Goal: Task Accomplishment & Management: Manage account settings

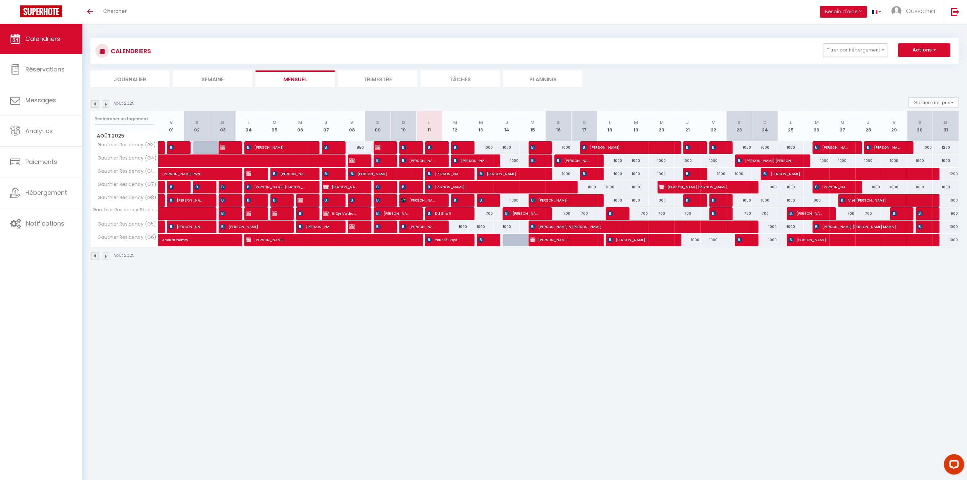
click at [106, 107] on img at bounding box center [105, 103] width 7 height 7
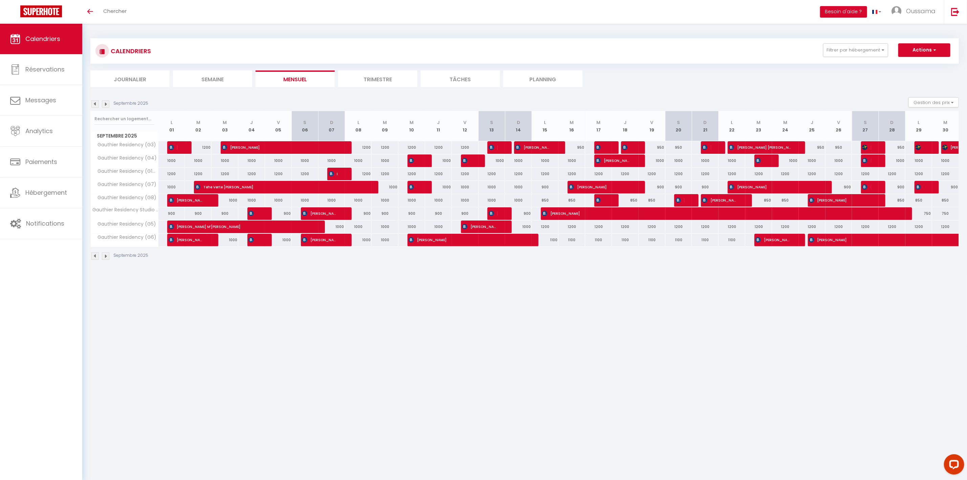
click at [106, 107] on img at bounding box center [105, 103] width 7 height 7
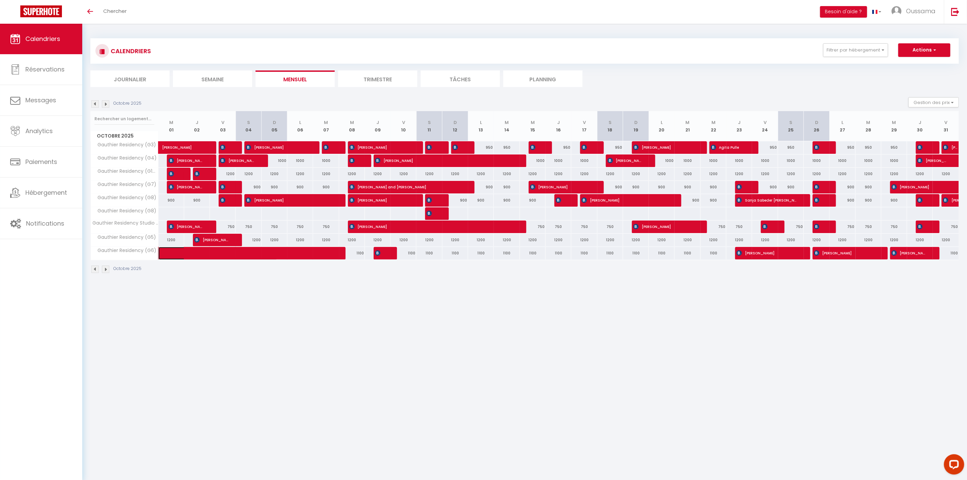
click at [224, 258] on span at bounding box center [223, 253] width 109 height 13
select select "OK"
select select "KO"
select select "0"
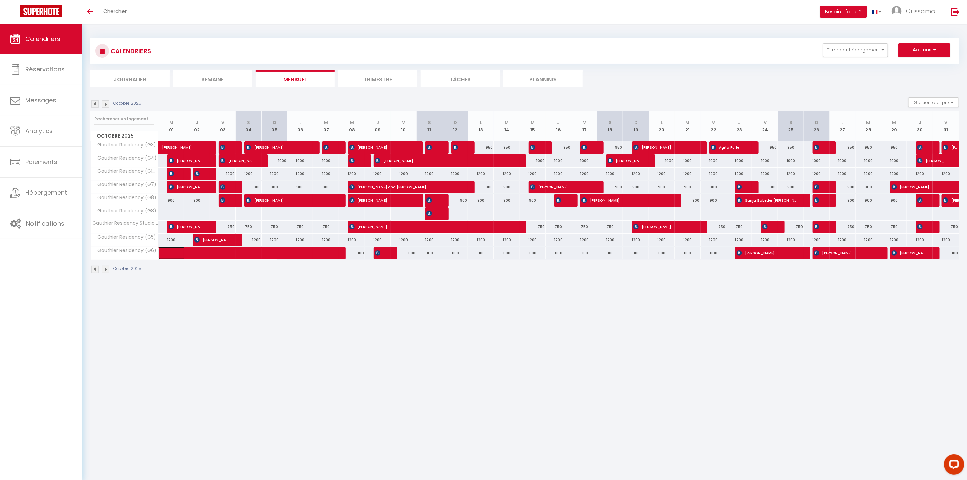
select select "1"
select select
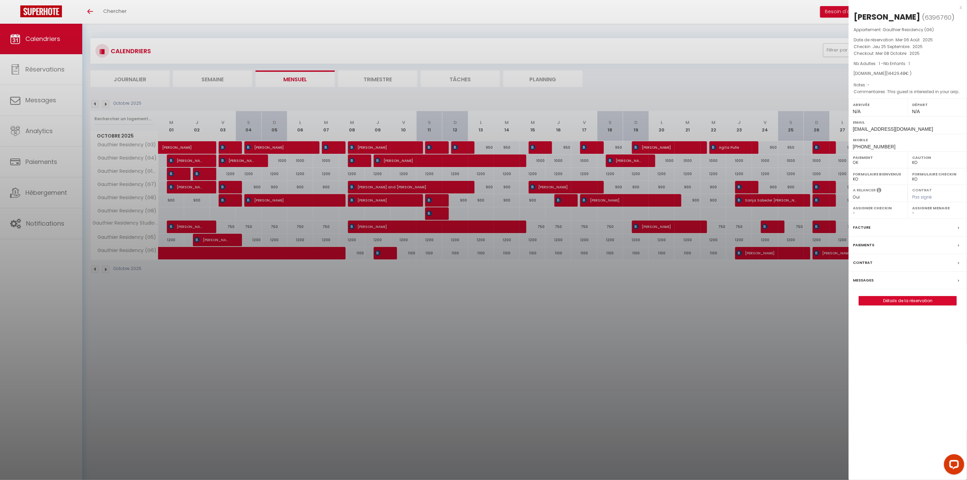
click at [235, 312] on div at bounding box center [483, 240] width 967 height 480
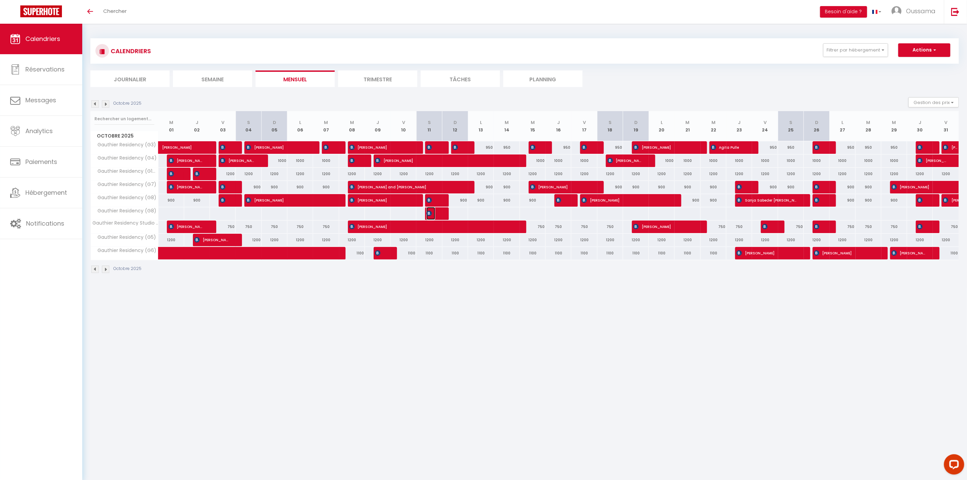
click at [431, 203] on img at bounding box center [429, 199] width 5 height 5
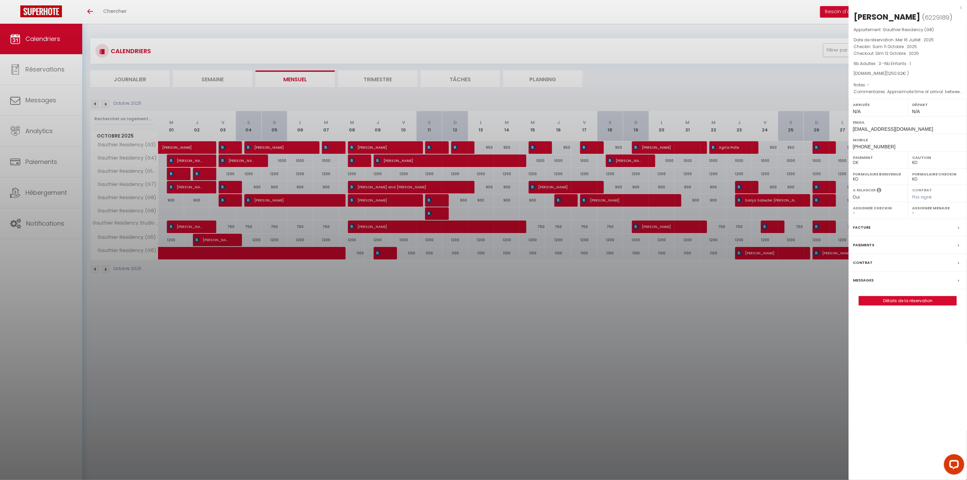
click at [428, 306] on div at bounding box center [483, 240] width 967 height 480
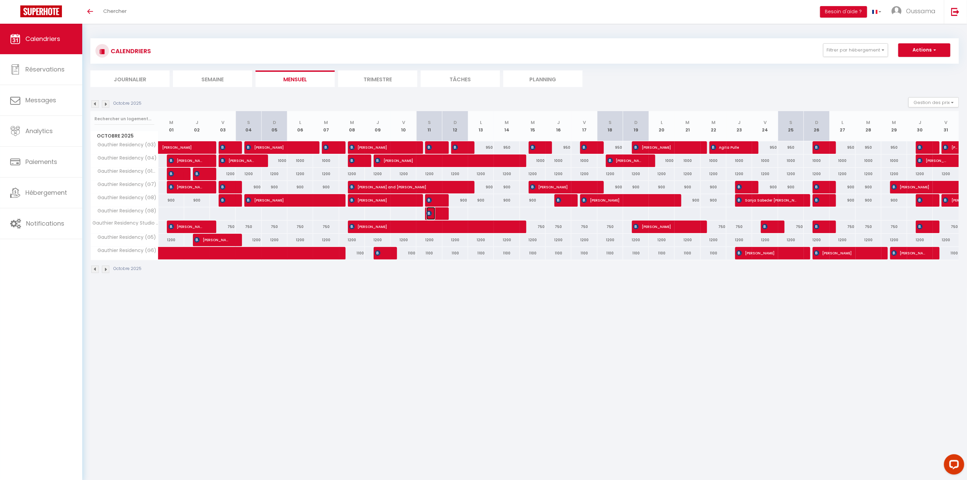
click at [431, 207] on span "[PERSON_NAME]" at bounding box center [431, 200] width 8 height 13
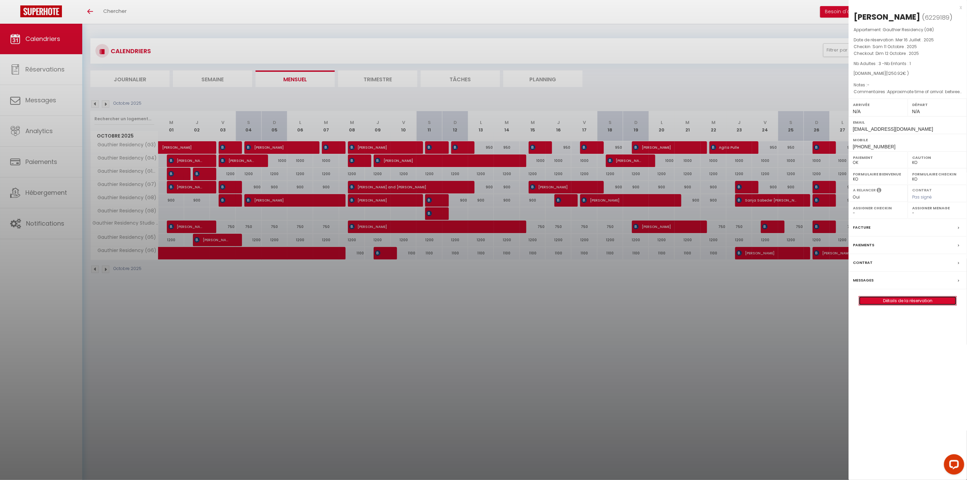
click at [918, 305] on link "Détails de la réservation" at bounding box center [908, 300] width 98 height 9
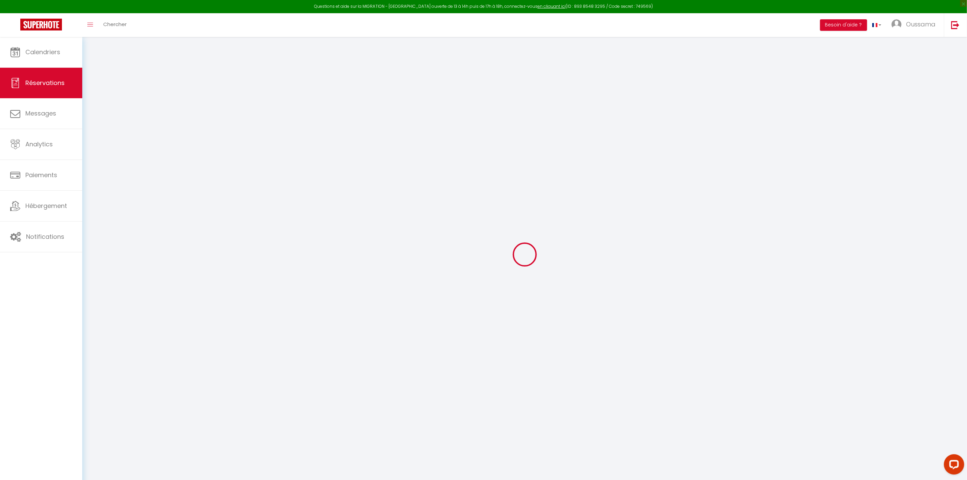
select select
checkbox input "false"
type textarea "Approximate time of arrival: between 15:00 and 16:00"
type input "88.12"
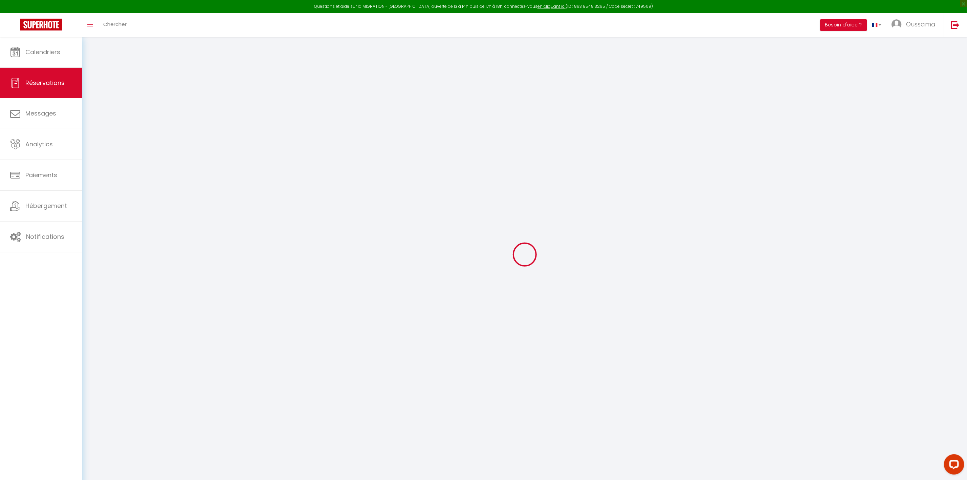
select select
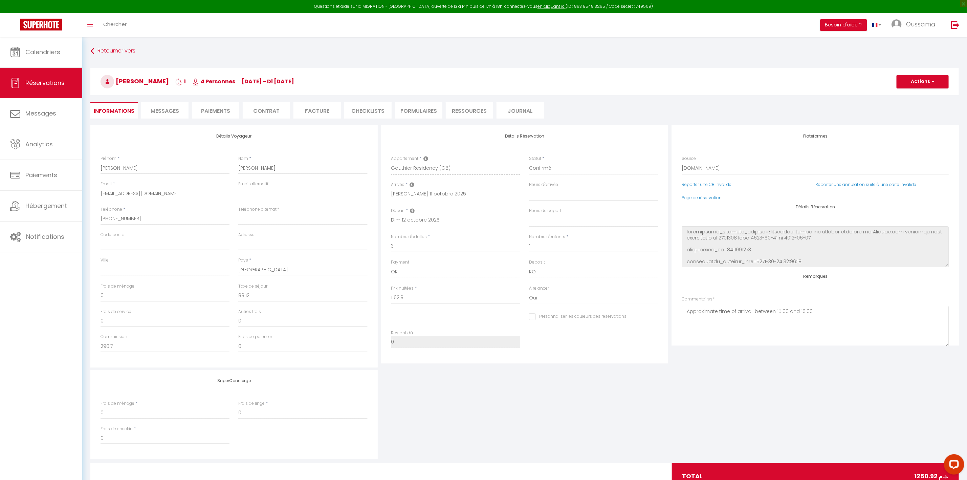
checkbox input "false"
select select
click at [569, 168] on select "Confirmé Non Confirmé [PERSON_NAME] par le voyageur No Show Request" at bounding box center [593, 168] width 129 height 13
select select "3"
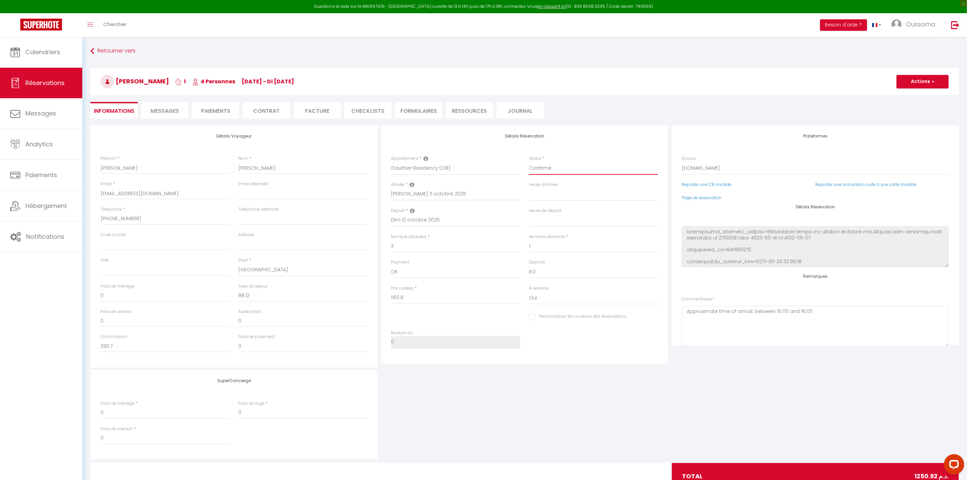
click at [529, 162] on select "Confirmé Non Confirmé [PERSON_NAME] par le voyageur No Show Request" at bounding box center [593, 168] width 129 height 13
select select
checkbox input "false"
click at [919, 87] on button "Actions" at bounding box center [923, 82] width 52 height 14
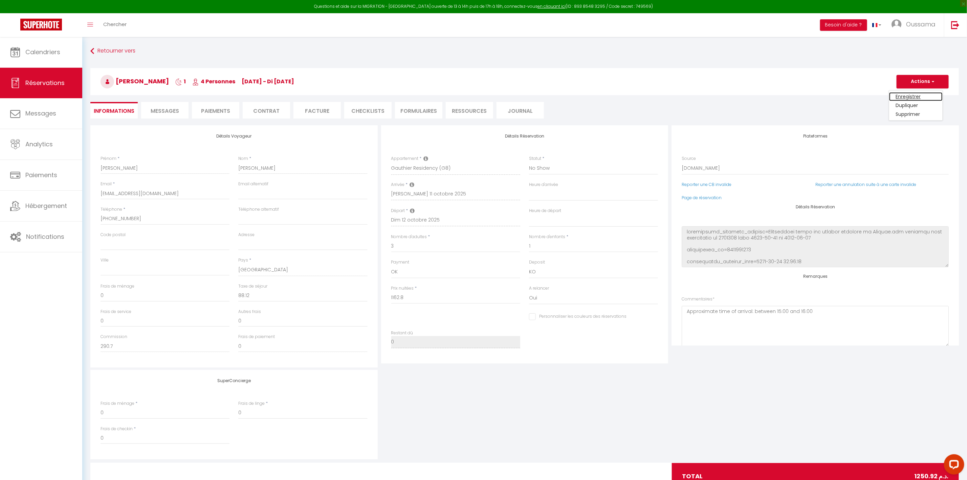
click at [914, 96] on link "Enregistrer" at bounding box center [917, 96] width 54 height 9
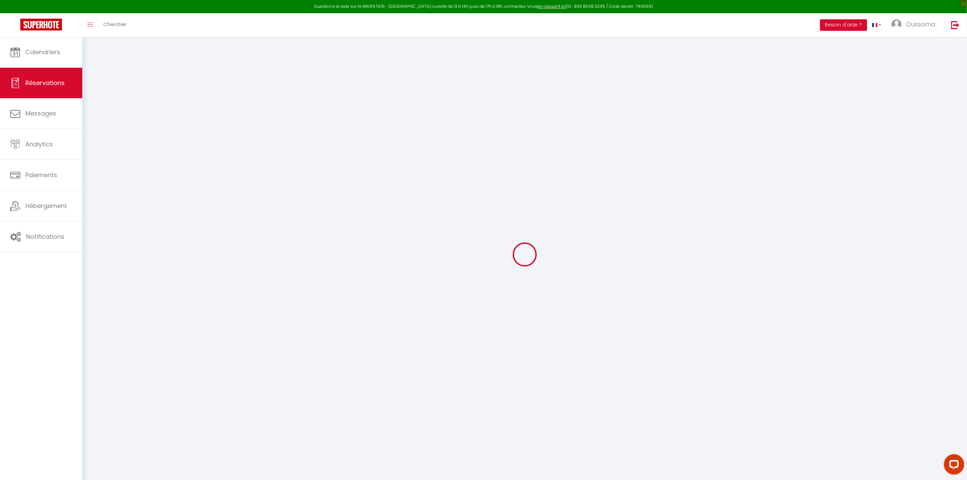
select select "not_cancelled"
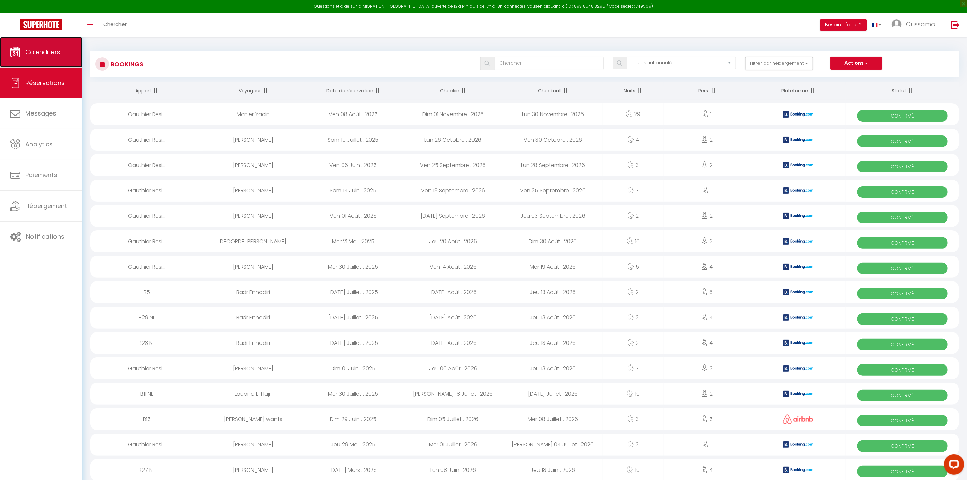
click at [21, 54] on link "Calendriers" at bounding box center [41, 52] width 82 height 30
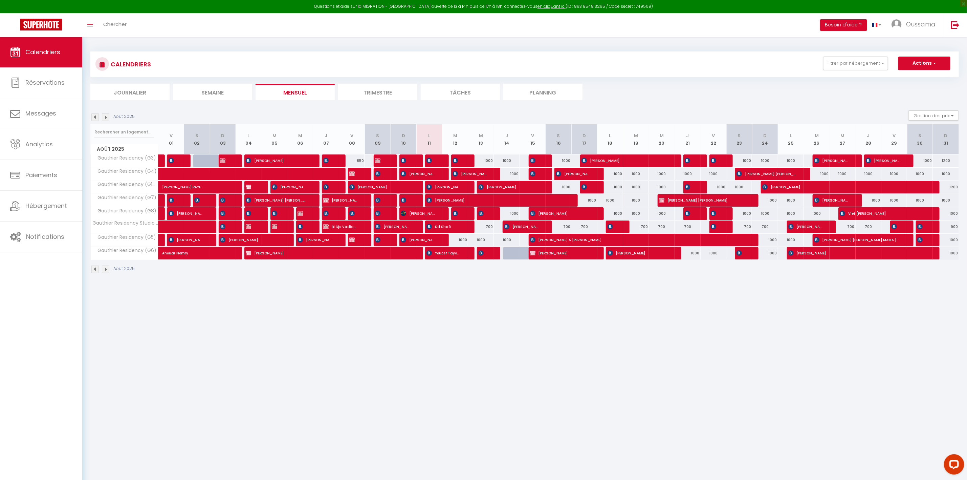
click at [106, 120] on img at bounding box center [105, 116] width 7 height 7
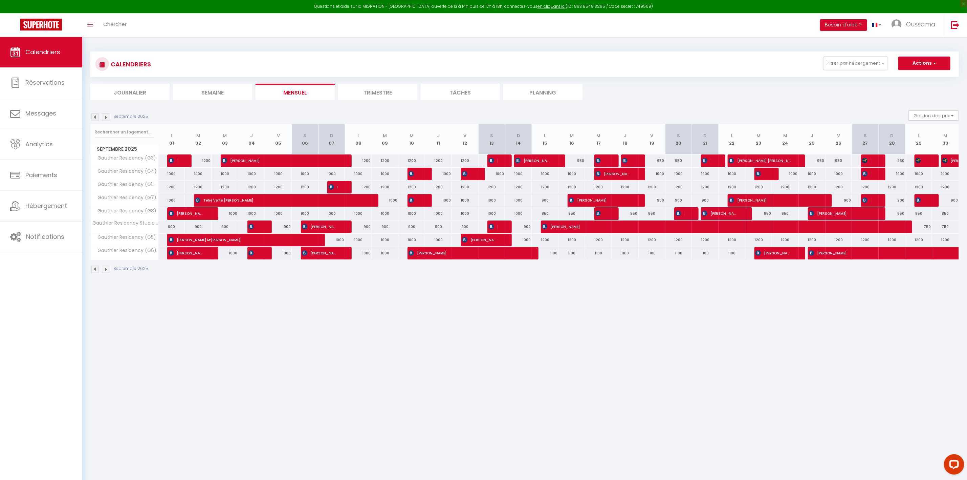
click at [202, 161] on div "1200" at bounding box center [198, 160] width 27 height 13
type input "1200"
type input "[DATE] Septembre 2025"
type input "Mer 03 Septembre 2025"
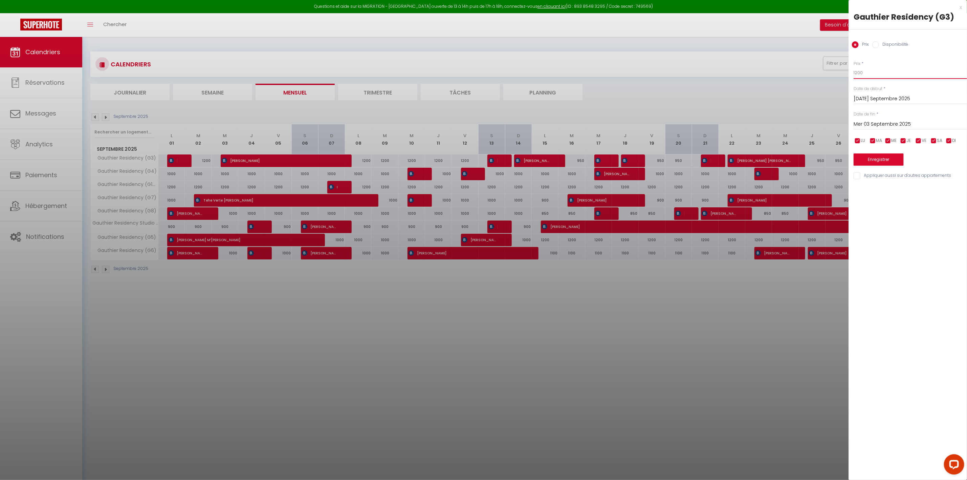
click at [880, 67] on input "1200" at bounding box center [910, 73] width 113 height 12
type input "1000"
click at [874, 126] on input "Mer 03 Septembre 2025" at bounding box center [910, 124] width 113 height 9
click at [872, 189] on span "15" at bounding box center [876, 190] width 15 height 14
type input "Lun 15 Septembre 2025"
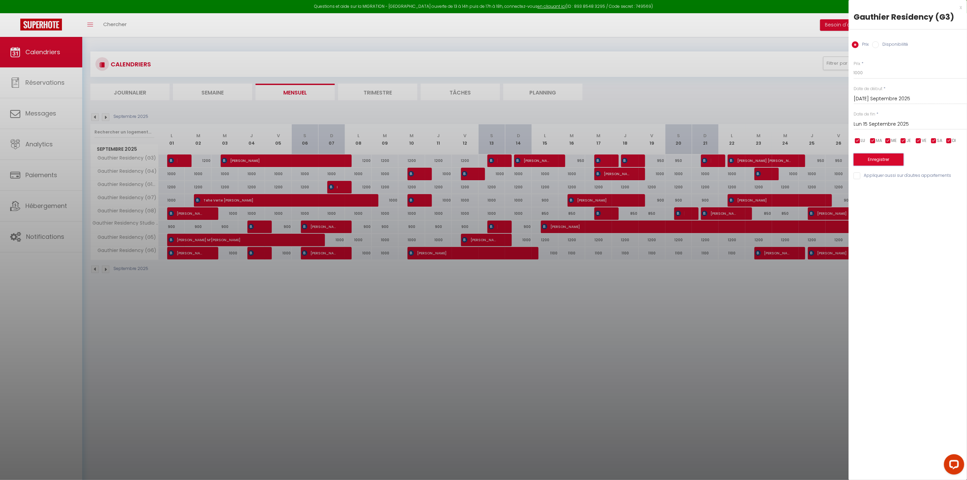
click at [874, 161] on button "Enregistrer" at bounding box center [879, 159] width 50 height 12
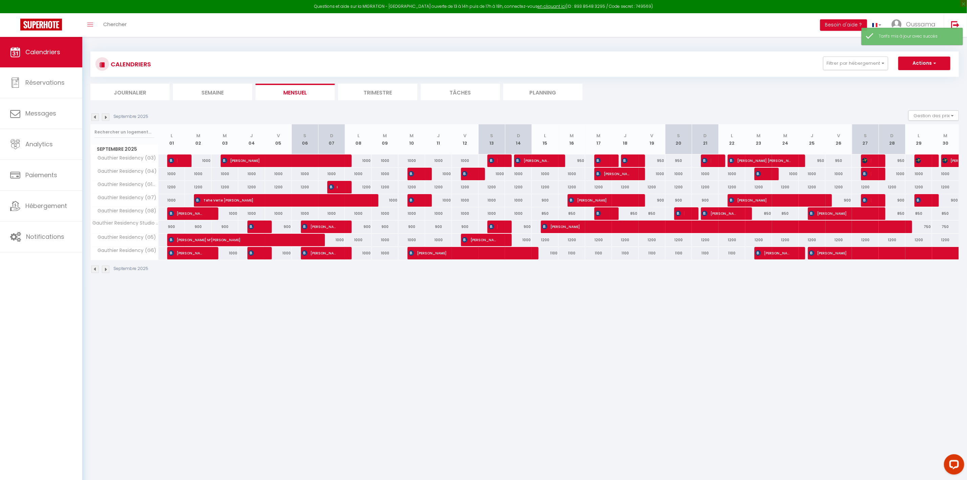
click at [172, 186] on div "1200" at bounding box center [171, 187] width 27 height 13
type input "1200"
type input "Lun 01 Septembre 2025"
type input "[DATE] Septembre 2025"
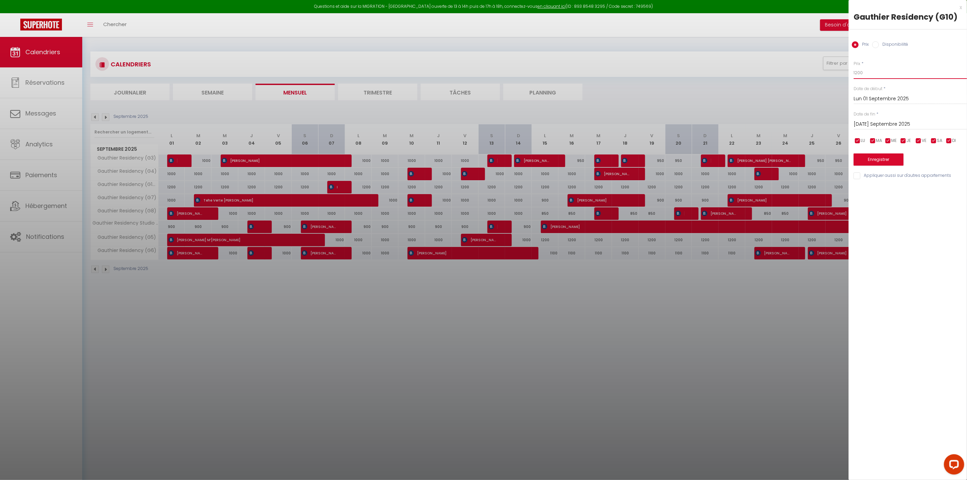
click at [857, 71] on input "1200" at bounding box center [910, 73] width 113 height 12
type input "1000"
click at [883, 125] on input "[DATE] Septembre 2025" at bounding box center [910, 124] width 113 height 9
click at [945, 134] on span ">" at bounding box center [948, 136] width 15 height 14
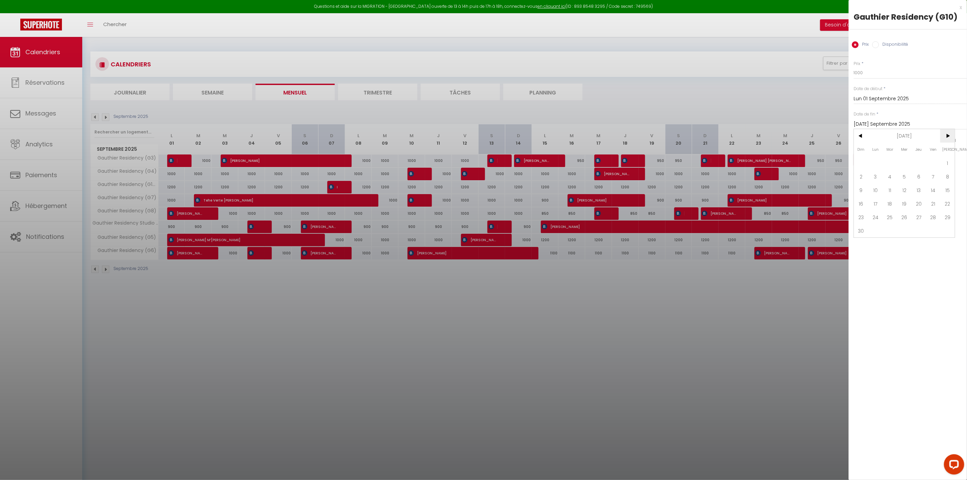
click at [945, 134] on span ">" at bounding box center [948, 136] width 15 height 14
click at [876, 191] on span "15" at bounding box center [876, 190] width 15 height 14
type input "Lun 15 Décembre 2025"
click at [880, 161] on button "Enregistrer" at bounding box center [879, 159] width 50 height 12
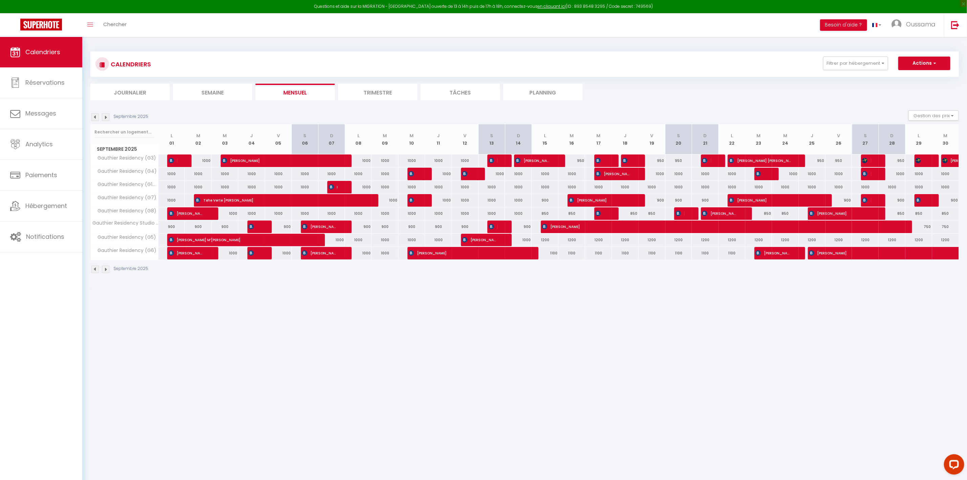
click at [547, 215] on div "850" at bounding box center [545, 213] width 27 height 13
type input "850"
type input "Lun 15 Septembre 2025"
type input "[DATE] Septembre 2025"
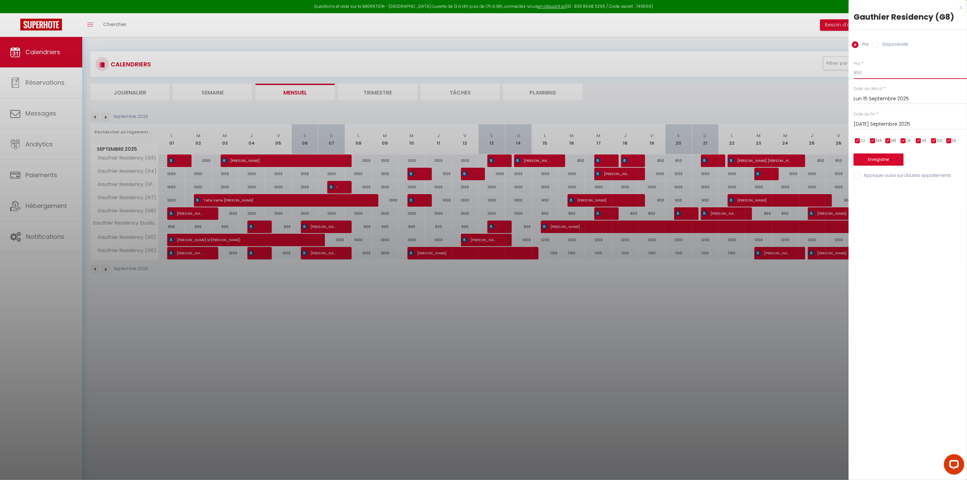
click at [899, 70] on input "850" at bounding box center [910, 73] width 113 height 12
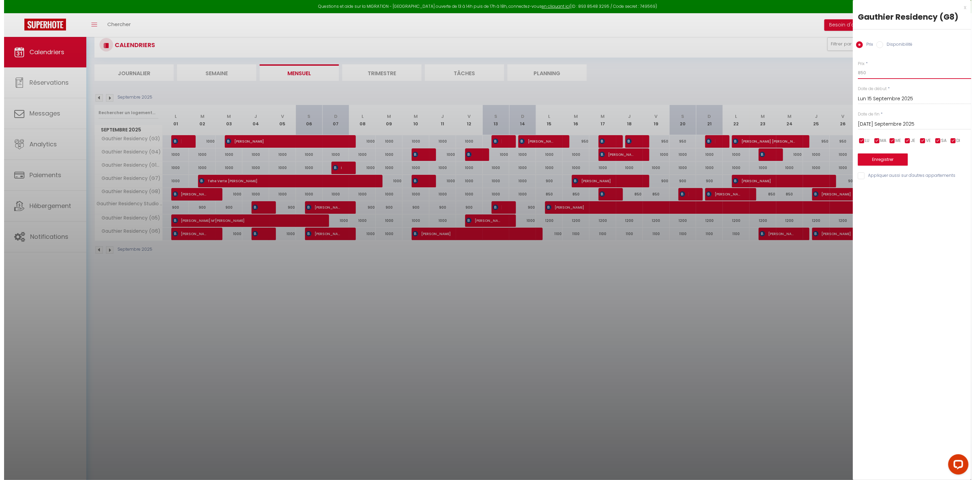
scroll to position [37, 0]
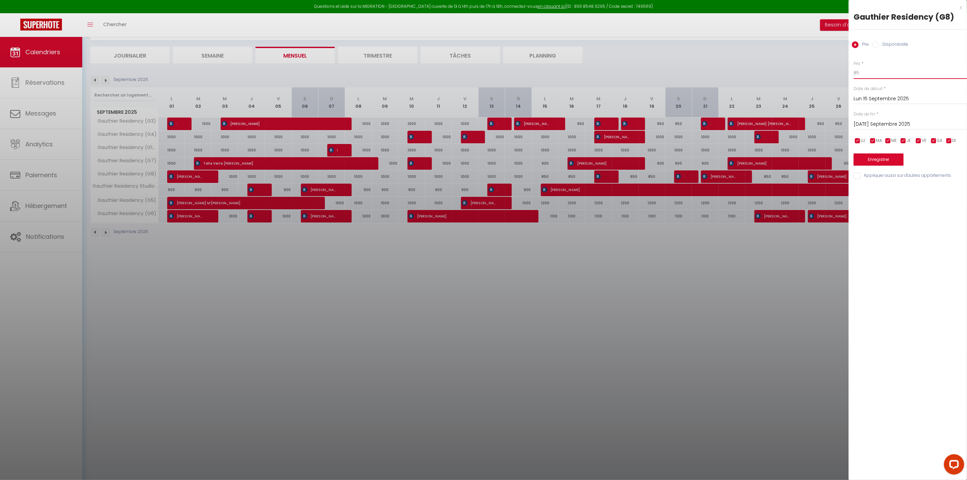
type input "8"
type input "900"
click at [893, 118] on div "[DATE] Septembre 2025 < [DATE] > Dim Lun Mar Mer Jeu Ven Sam 1 2 3 4 5 6 7 8 9 …" at bounding box center [910, 124] width 113 height 12
click at [918, 124] on input "[DATE] Septembre 2025" at bounding box center [910, 124] width 113 height 9
click at [948, 134] on span ">" at bounding box center [948, 136] width 15 height 14
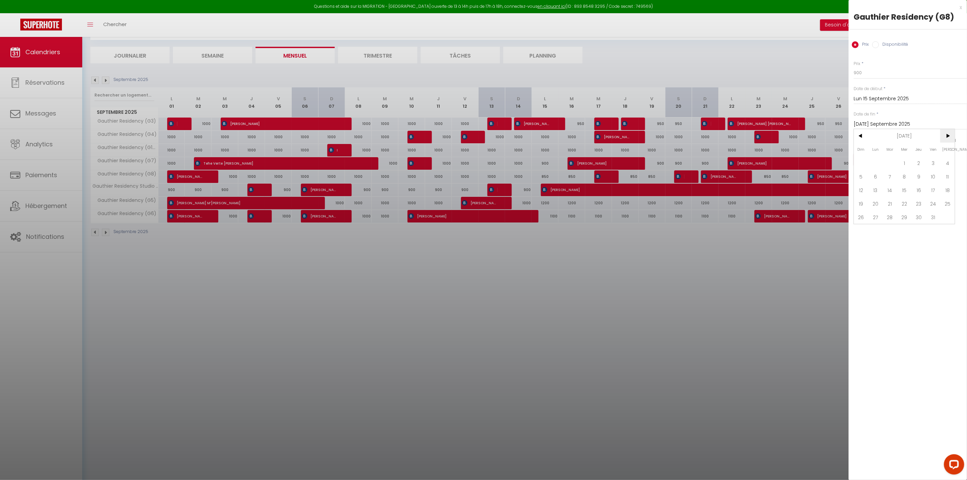
click at [948, 134] on span ">" at bounding box center [948, 136] width 15 height 14
click at [879, 187] on span "15" at bounding box center [876, 190] width 15 height 14
type input "Lun 15 Décembre 2025"
click at [884, 159] on button "Enregistrer" at bounding box center [879, 159] width 50 height 12
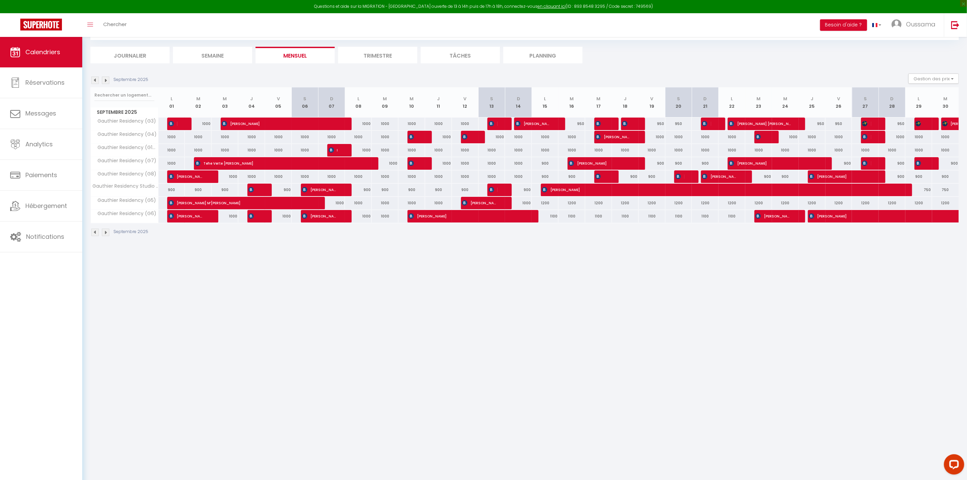
click at [544, 204] on div "1200" at bounding box center [545, 203] width 27 height 13
type input "1200"
type input "Lun 15 Septembre 2025"
type input "[DATE] Septembre 2025"
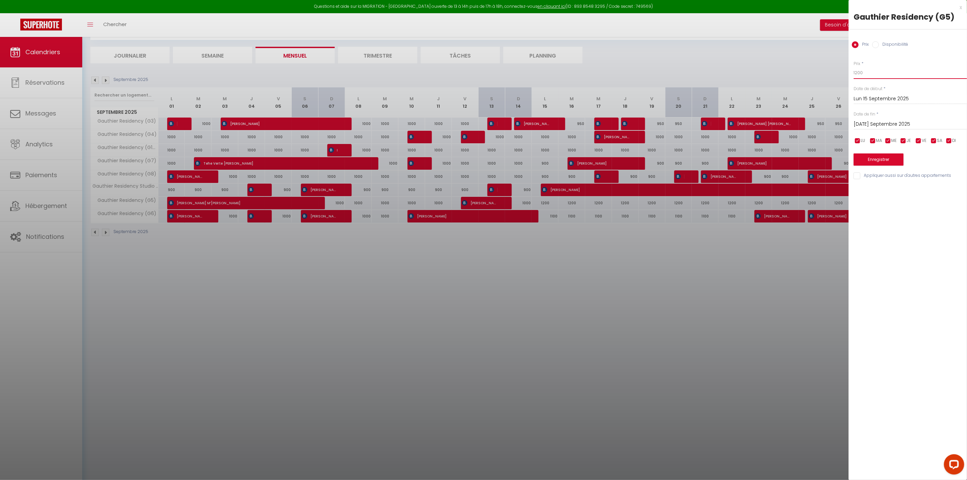
drag, startPoint x: 870, startPoint y: 69, endPoint x: 834, endPoint y: 82, distance: 37.3
click at [845, 70] on body "Questions et aide sur la MIGRATION - [GEOGRAPHIC_DATA] ouverte de 13 à 14h puis…" at bounding box center [483, 240] width 967 height 480
type input "ç"
type input "950"
click at [891, 120] on input "[DATE] Septembre 2025" at bounding box center [910, 124] width 113 height 9
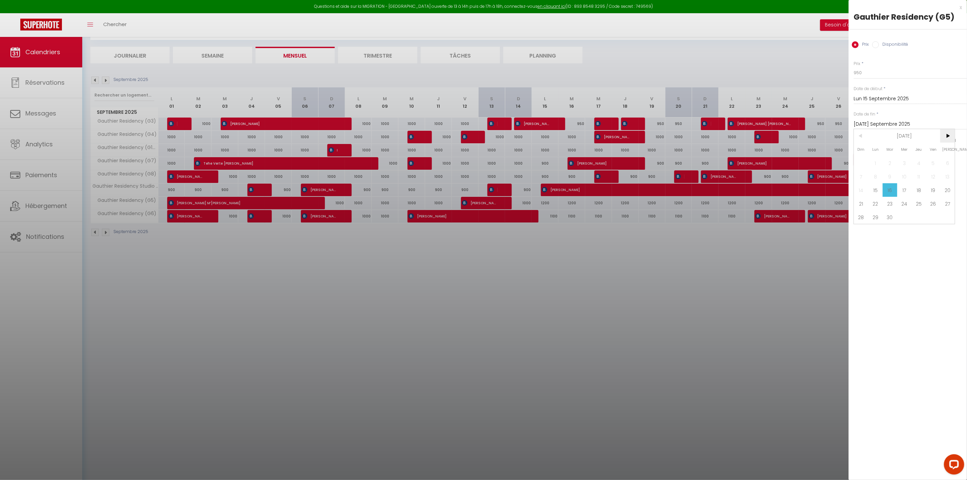
click at [942, 133] on span ">" at bounding box center [948, 136] width 15 height 14
click at [947, 131] on span ">" at bounding box center [948, 136] width 15 height 14
click at [878, 186] on span "15" at bounding box center [876, 190] width 15 height 14
type input "Lun 15 Décembre 2025"
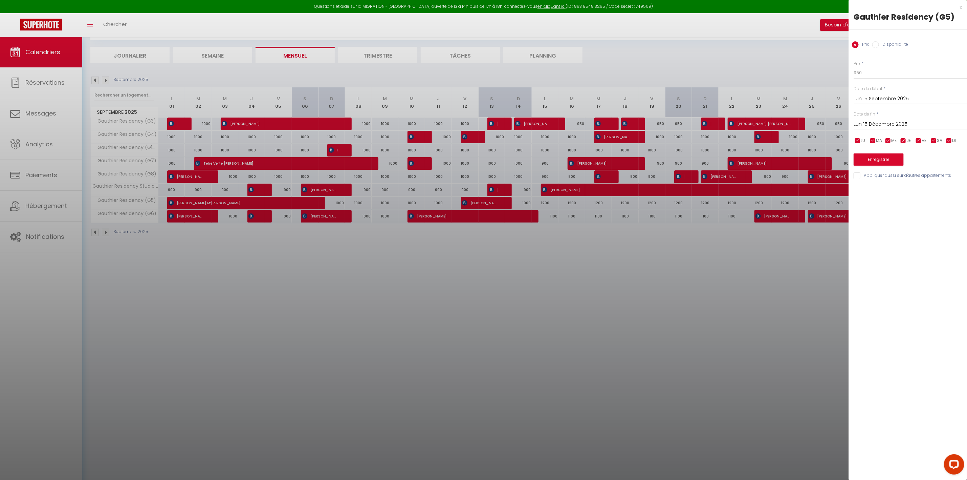
click at [877, 174] on input "Appliquer aussi sur d'autres appartements" at bounding box center [910, 175] width 113 height 7
checkbox input "true"
click at [874, 159] on button "Enregistrer" at bounding box center [879, 159] width 50 height 12
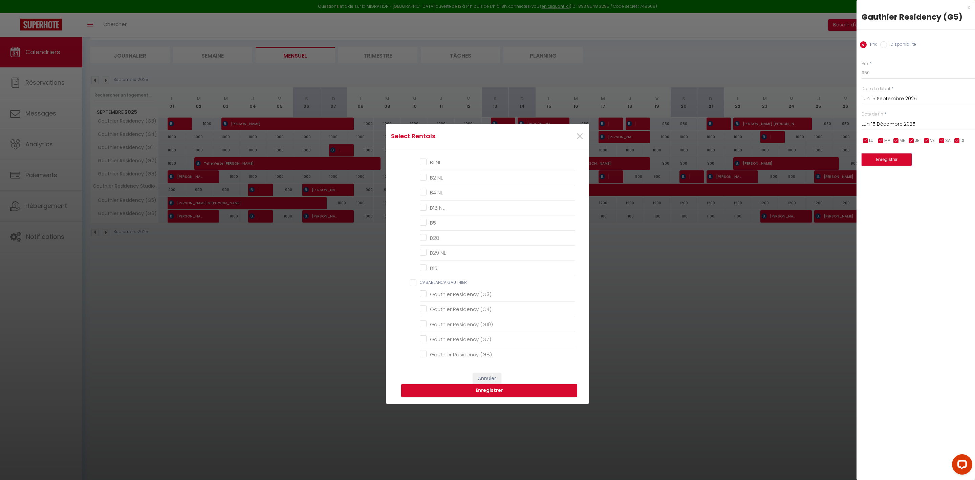
scroll to position [449, 0]
click at [475, 254] on \(G3\) "Gauthier Residency (G3)" at bounding box center [498, 257] width 156 height 7
checkbox \(G3\) "true"
checkbox TCE "false"
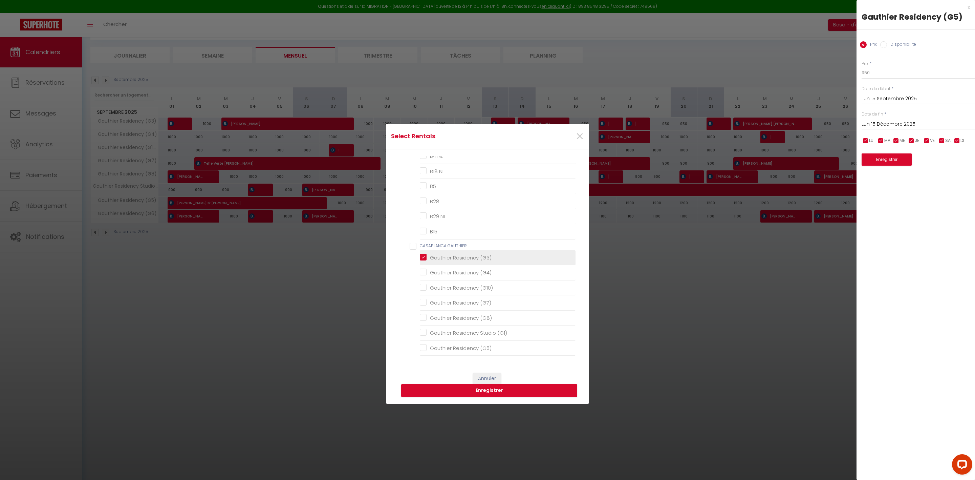
checkbox TCE "false"
checkbox TheCasaEdition "false"
checkbox TCE "false"
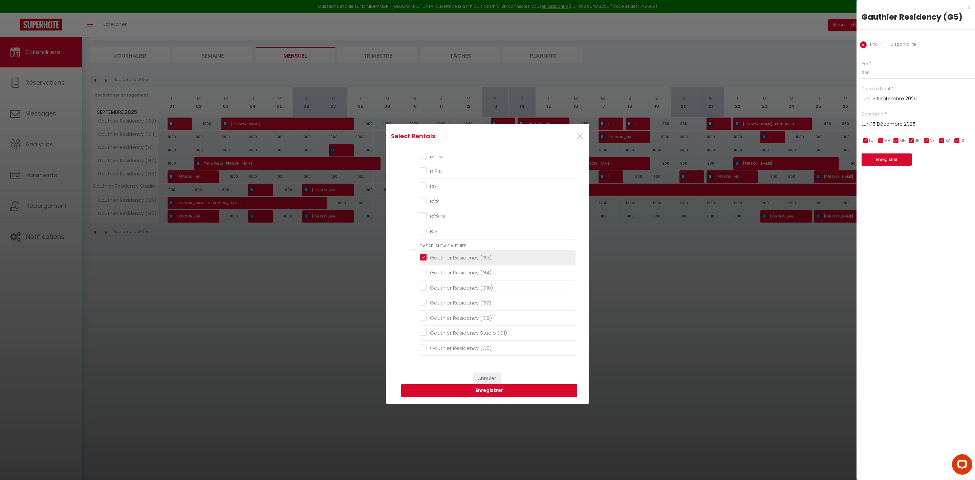
checkbox byTheCasaEdition "false"
checkbox TheCasaEdition "false"
checkbox THECASAEDITION "false"
checkbox TheCasaEdition "false"
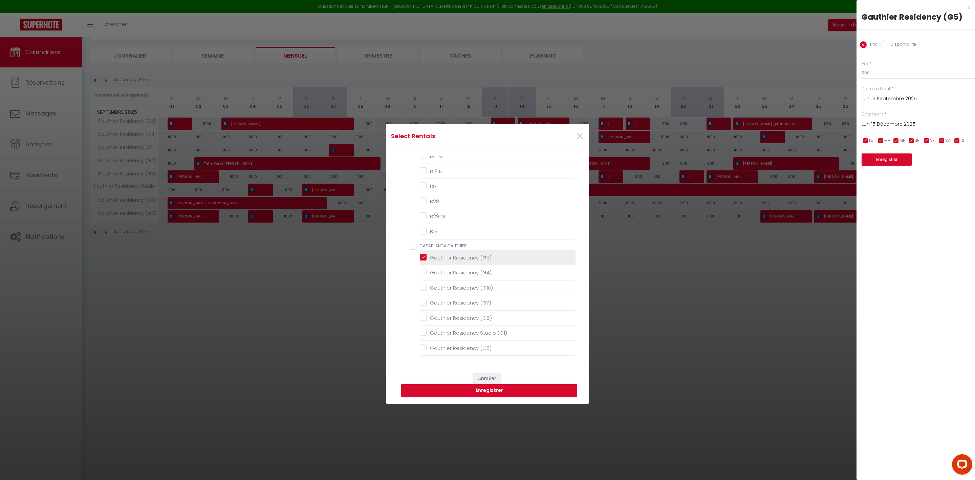
checkbox NL "false"
checkbox input "false"
checkbox NL "false"
checkbox input "false"
checkbox NL "false"
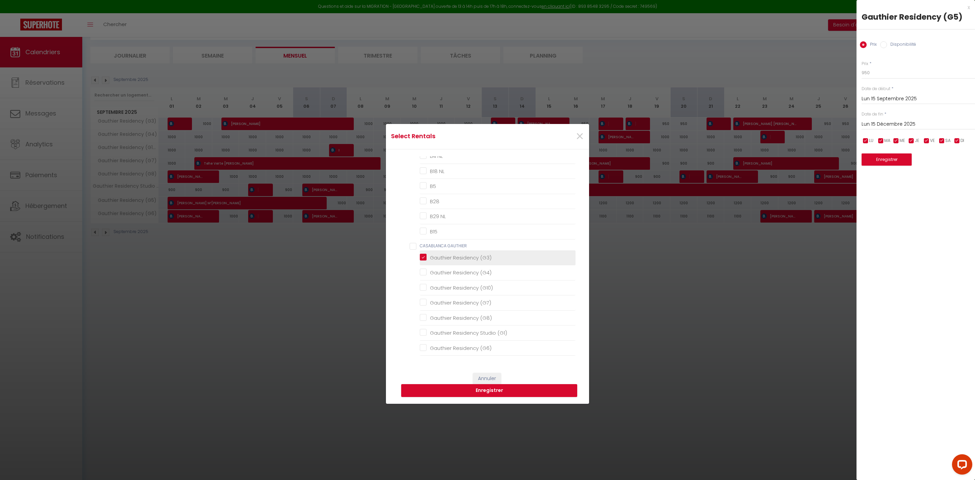
checkbox NL "false"
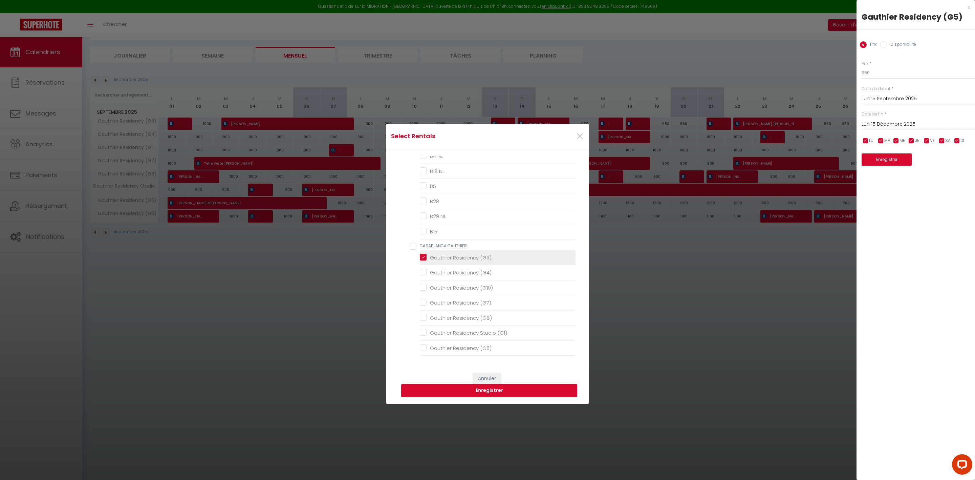
checkbox NL "false"
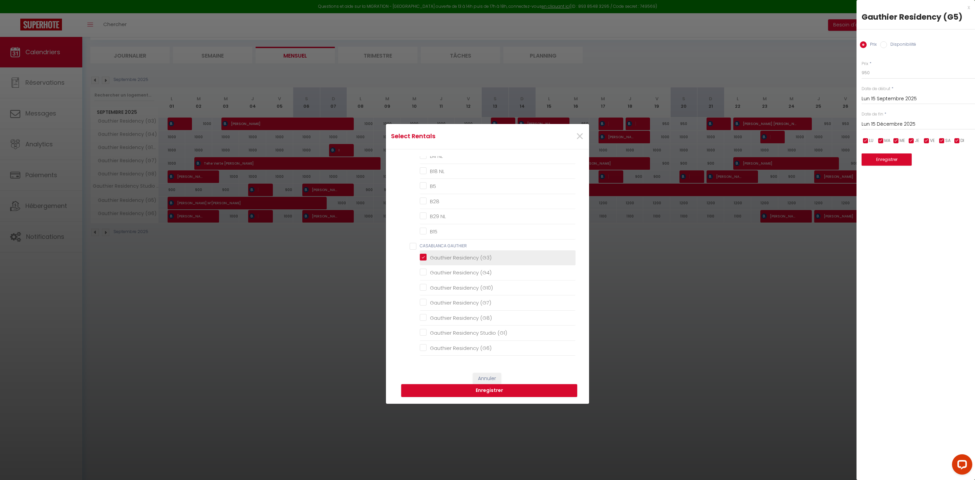
checkbox NL "false"
checkbox input "false"
checkbox NL "false"
checkbox input "false"
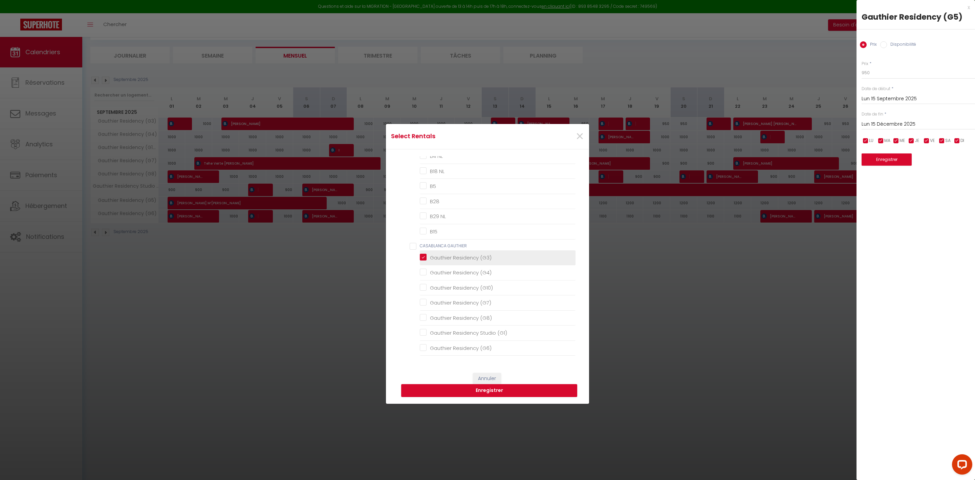
checkbox \(G4\) "false"
checkbox \(G10\) "false"
checkbox \(G7\) "false"
checkbox \(G8\) "false"
checkbox \(G1\) "false"
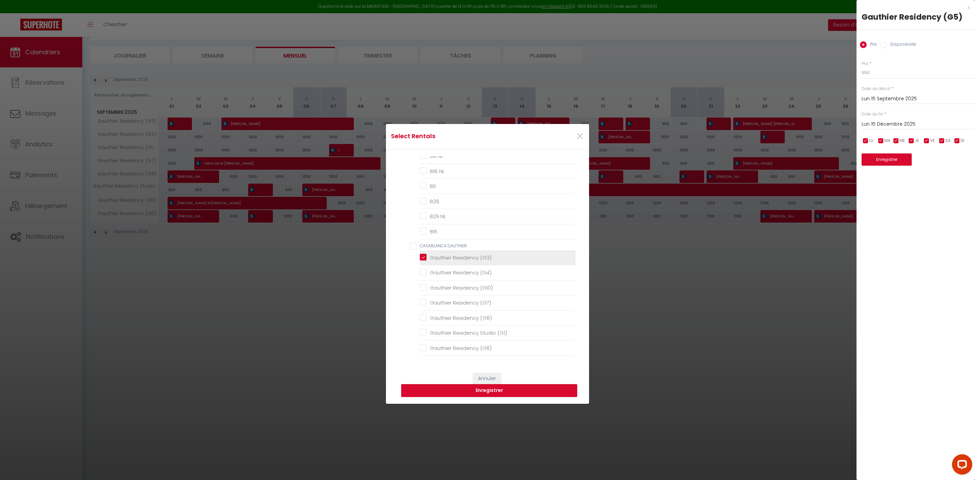
checkbox \(G6\) "false"
click at [481, 269] on \(G4\) "Gauthier Residency (G4)" at bounding box center [498, 272] width 156 height 7
checkbox \(G4\) "true"
checkbox TCE "false"
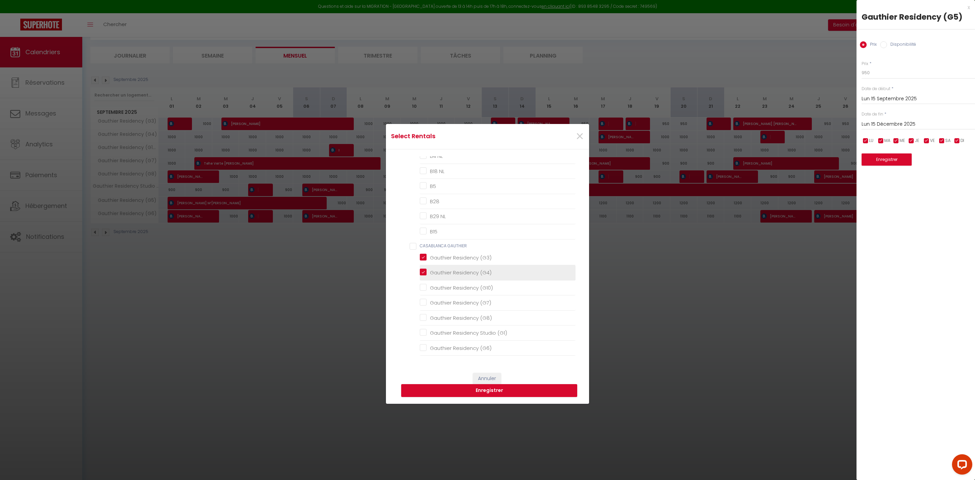
checkbox TCE "false"
checkbox TheCasaEdition "false"
checkbox TCE "false"
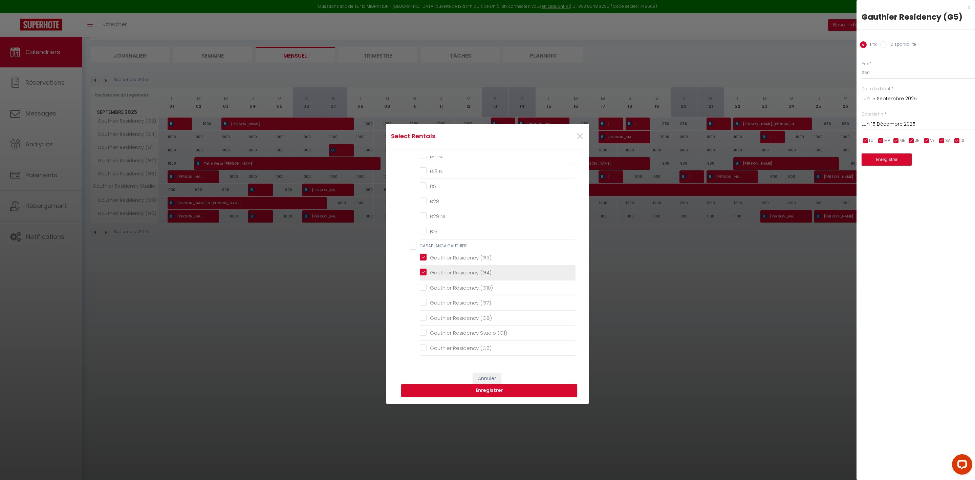
checkbox byTheCasaEdition "false"
checkbox TheCasaEdition "false"
checkbox THECASAEDITION "false"
checkbox TheCasaEdition "false"
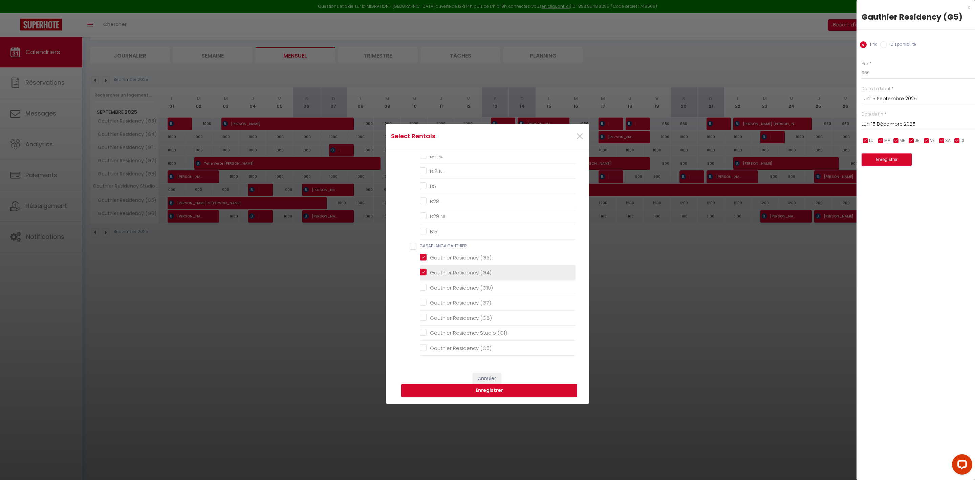
checkbox NL "false"
checkbox input "false"
checkbox NL "false"
checkbox input "false"
checkbox NL "false"
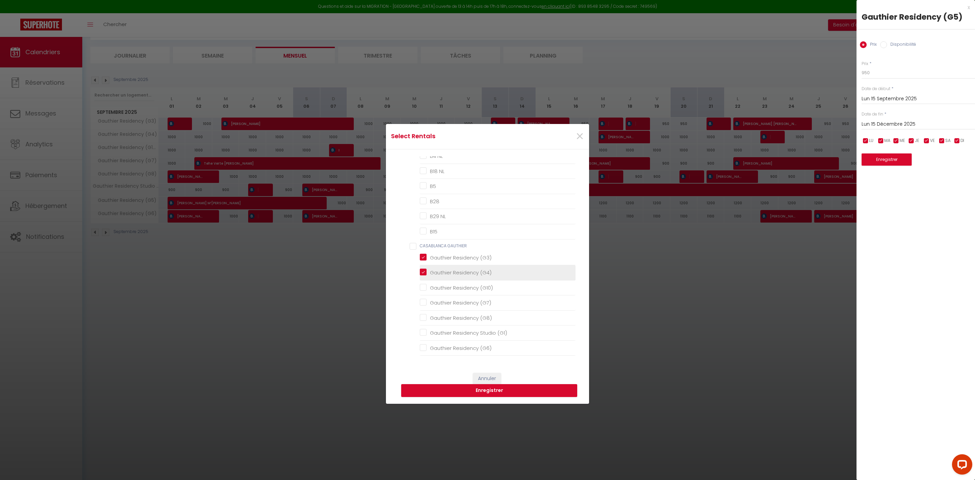
checkbox NL "false"
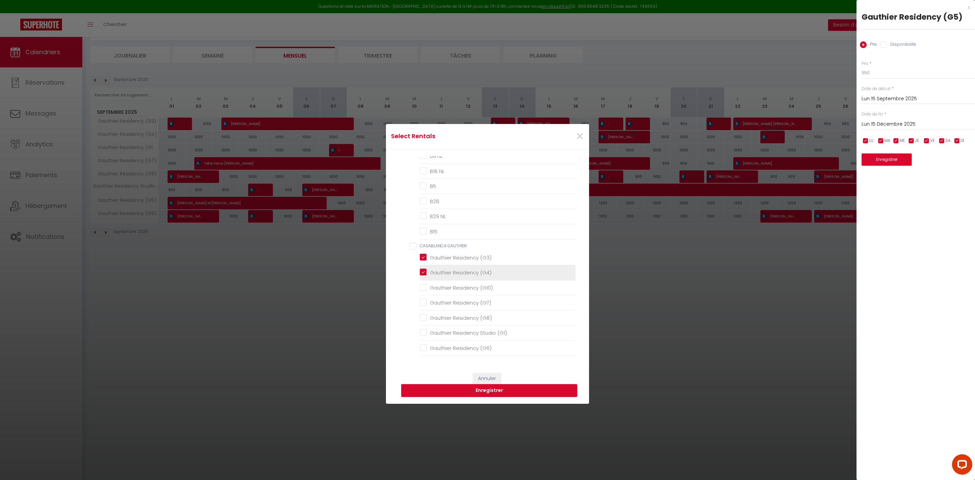
checkbox NL "false"
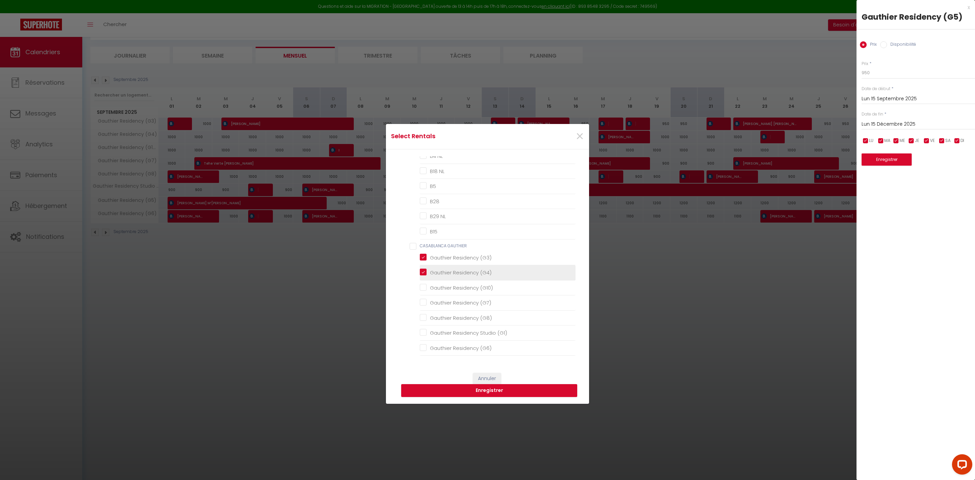
checkbox NL "false"
checkbox input "false"
checkbox NL "false"
checkbox input "false"
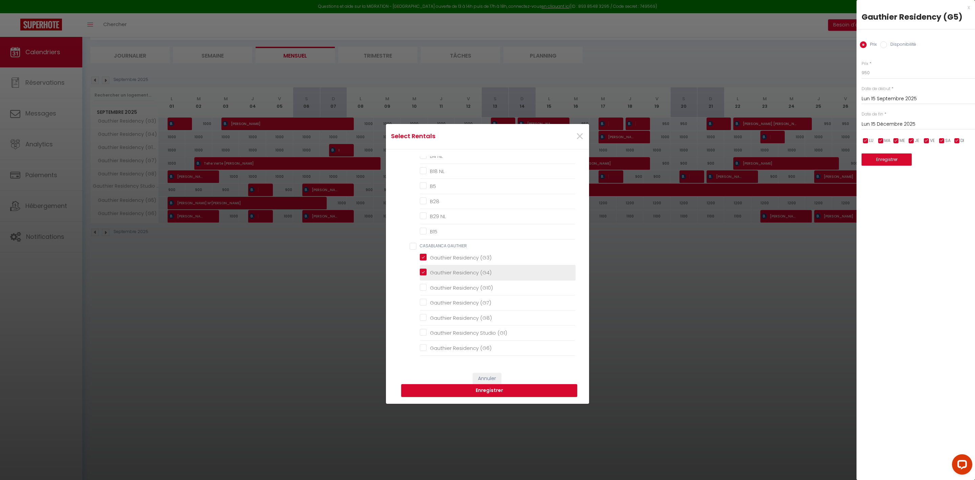
checkbox \(G10\) "false"
checkbox \(G7\) "false"
checkbox \(G8\) "false"
checkbox \(G1\) "false"
checkbox \(G6\) "false"
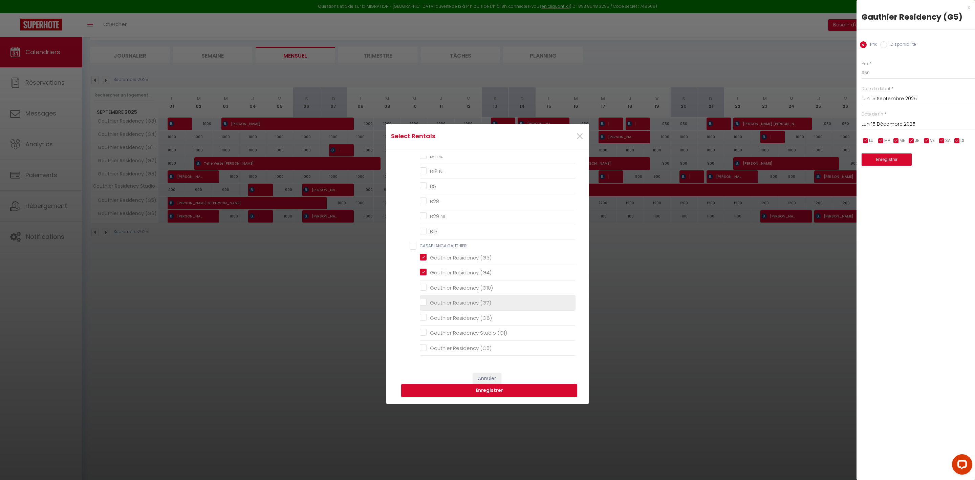
click at [483, 303] on \(G7\) "Gauthier Residency (G7)" at bounding box center [498, 302] width 156 height 7
checkbox \(G7\) "true"
checkbox TCE "false"
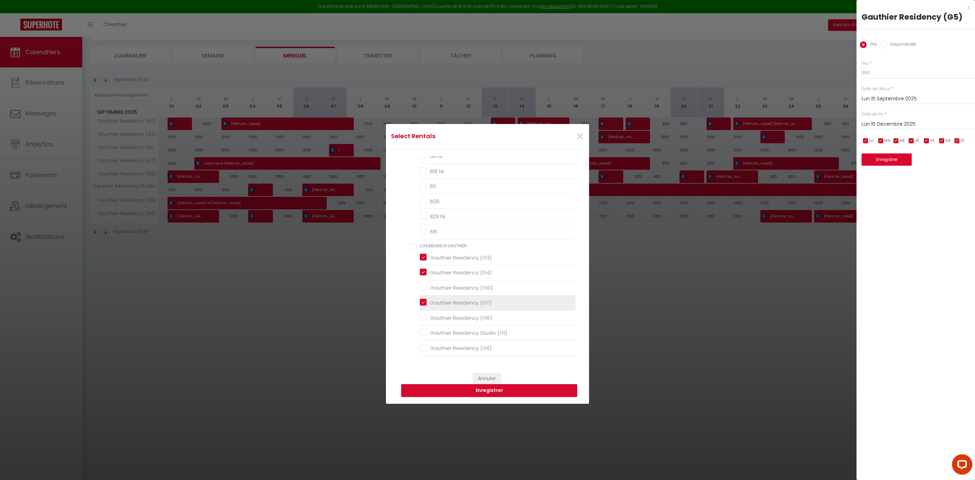
checkbox TCE "false"
checkbox TheCasaEdition "false"
checkbox TCE "false"
checkbox byTheCasaEdition "false"
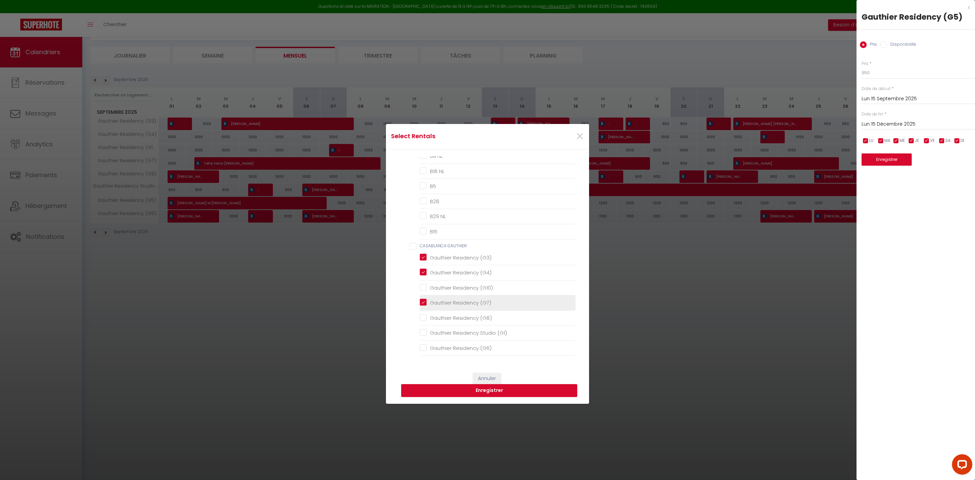
checkbox TheCasaEdition "false"
checkbox THECASAEDITION "false"
checkbox TheCasaEdition "false"
checkbox NL "false"
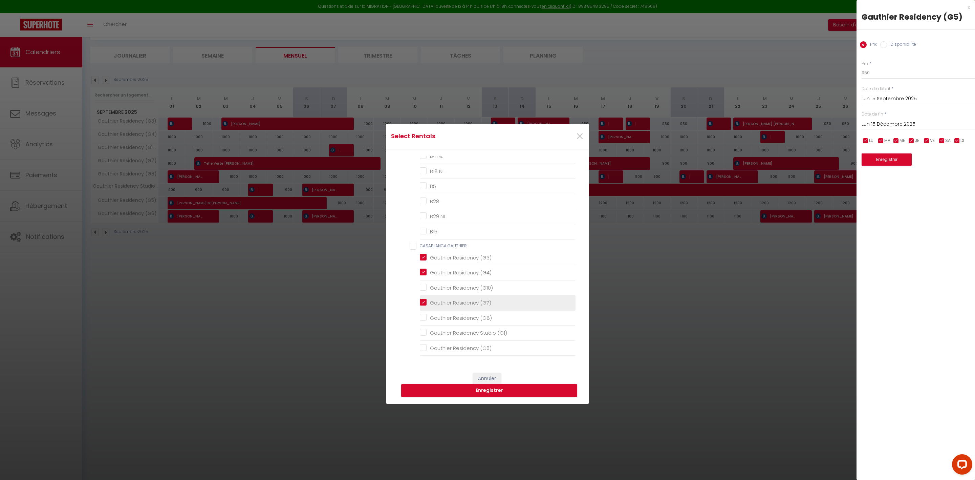
checkbox input "false"
checkbox NL "false"
checkbox input "false"
checkbox NL "false"
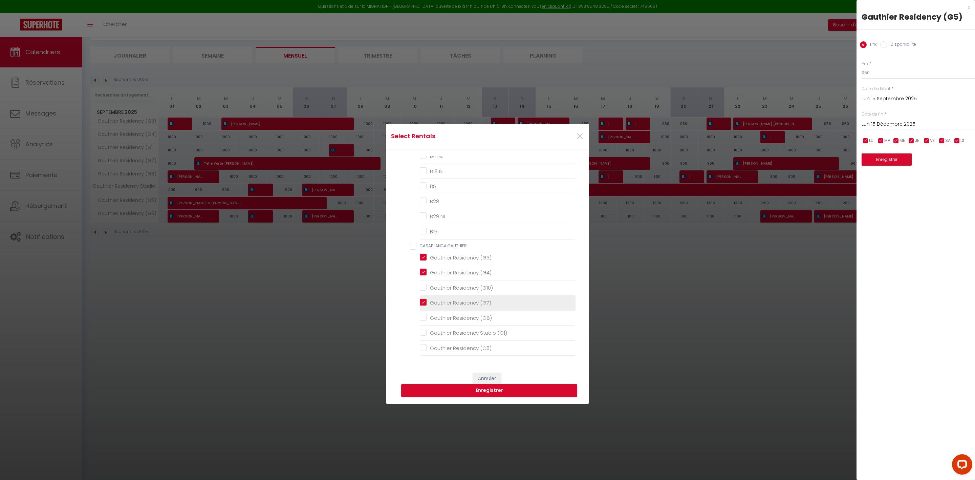
checkbox NL "false"
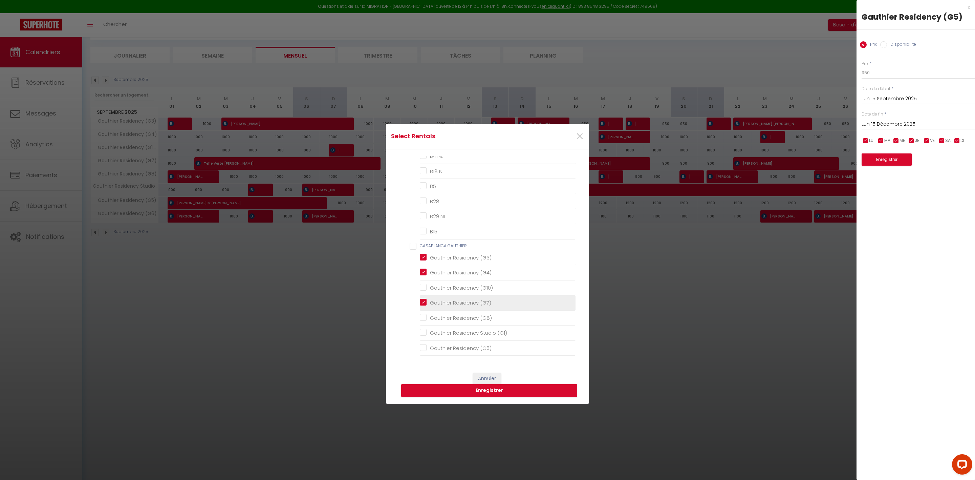
checkbox NL "false"
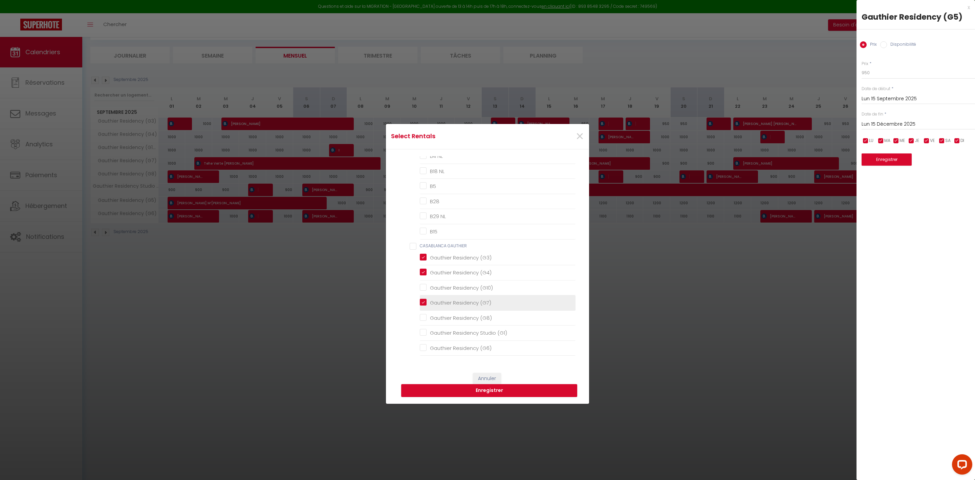
checkbox input "false"
checkbox NL "false"
checkbox input "false"
checkbox \(G10\) "false"
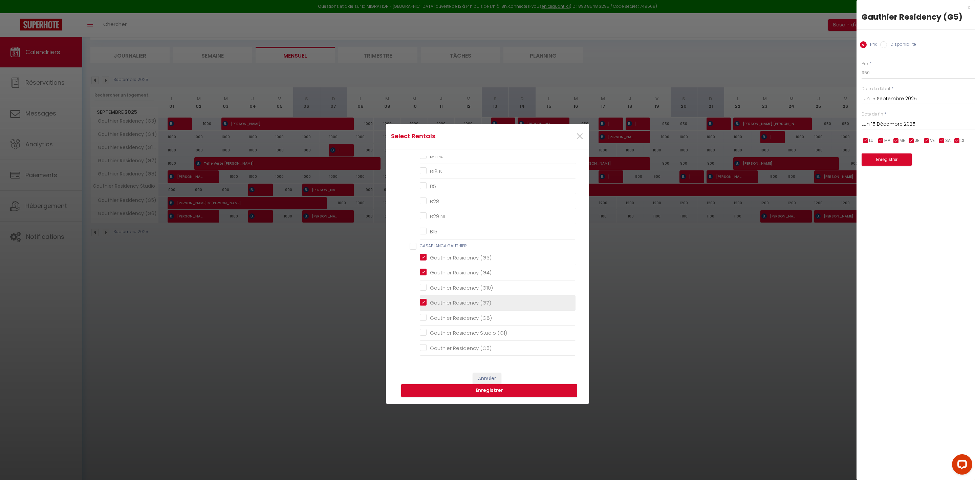
checkbox \(G8\) "false"
checkbox \(G1\) "false"
checkbox \(G6\) "false"
click at [483, 315] on \(G8\) "Gauthier Residency (G8)" at bounding box center [498, 318] width 156 height 7
checkbox \(G8\) "true"
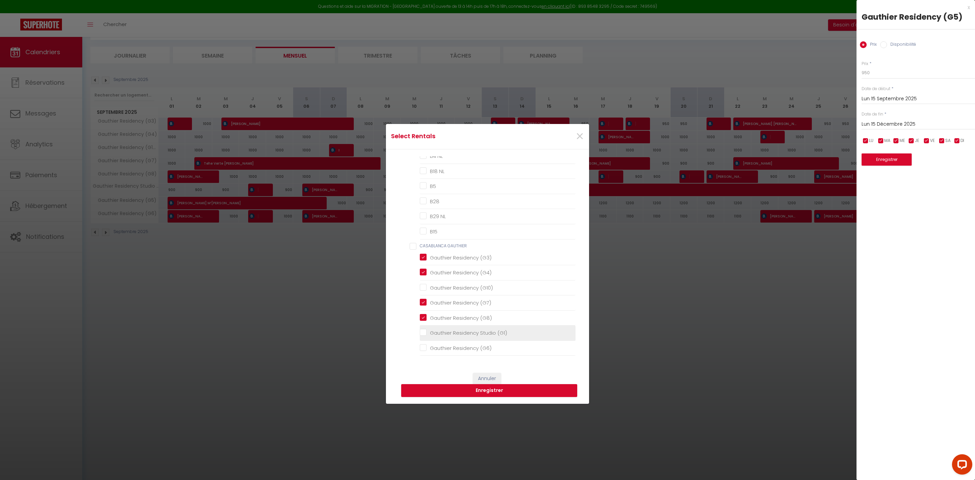
checkbox TCE "false"
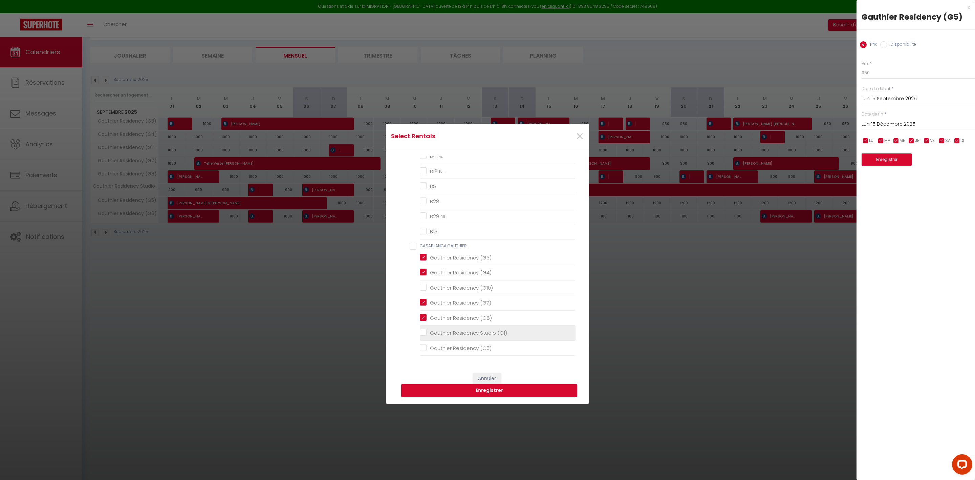
checkbox TheCasaEdition "false"
checkbox TCE "false"
checkbox byTheCasaEdition "false"
checkbox TheCasaEdition "false"
checkbox THECASAEDITION "false"
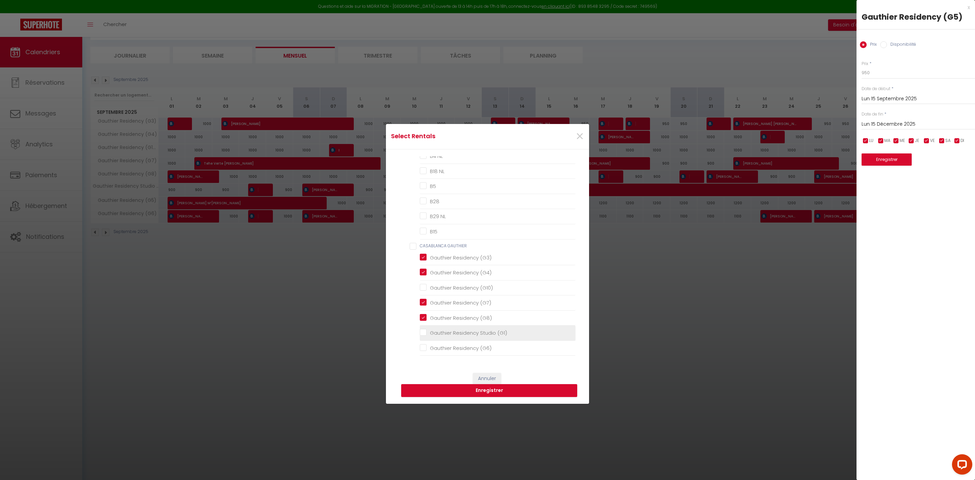
checkbox TheCasaEdition "false"
checkbox NL "false"
checkbox input "false"
checkbox NL "false"
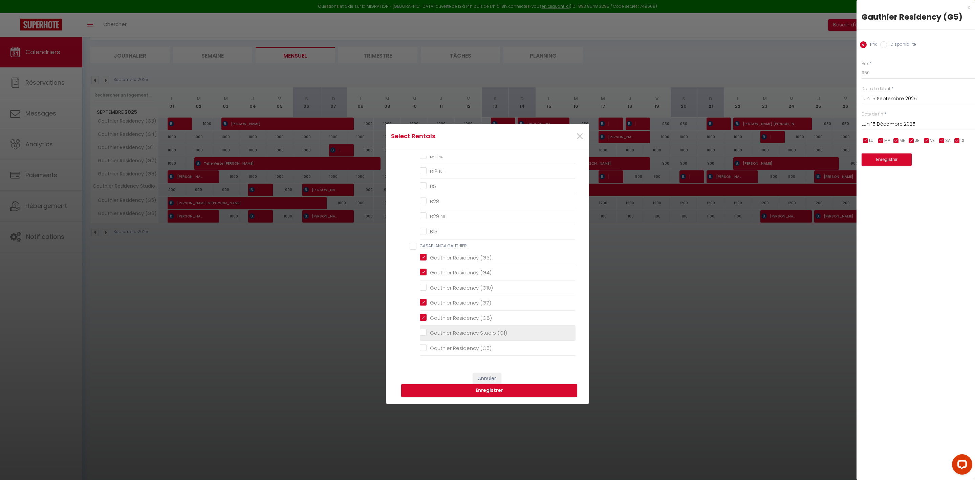
checkbox input "false"
checkbox NL "false"
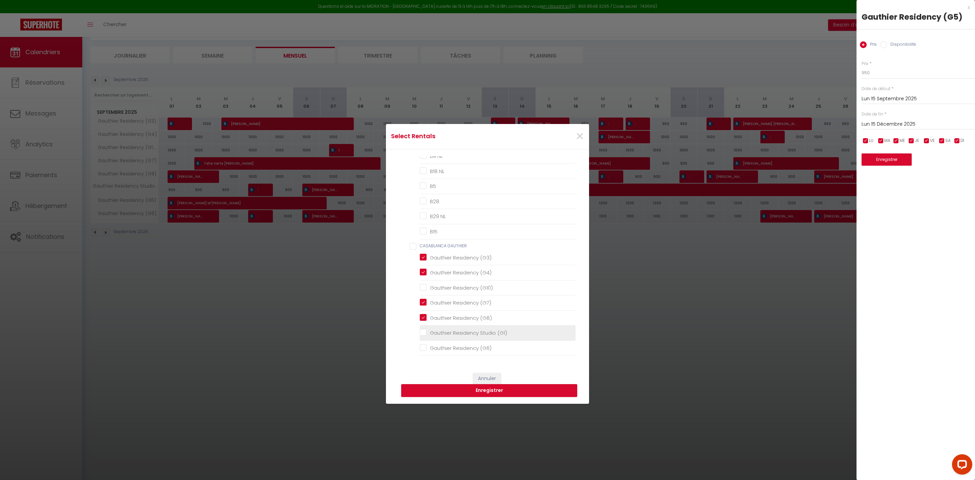
checkbox NL "false"
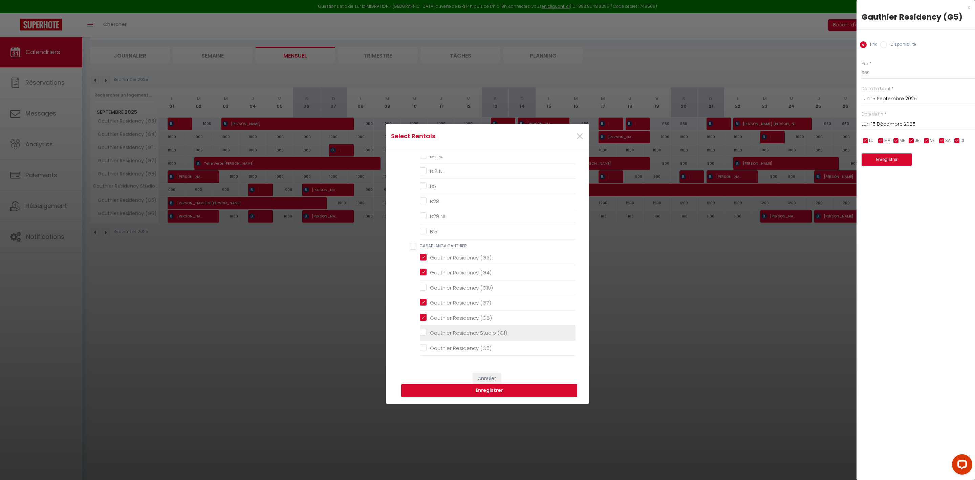
checkbox NL "false"
checkbox input "false"
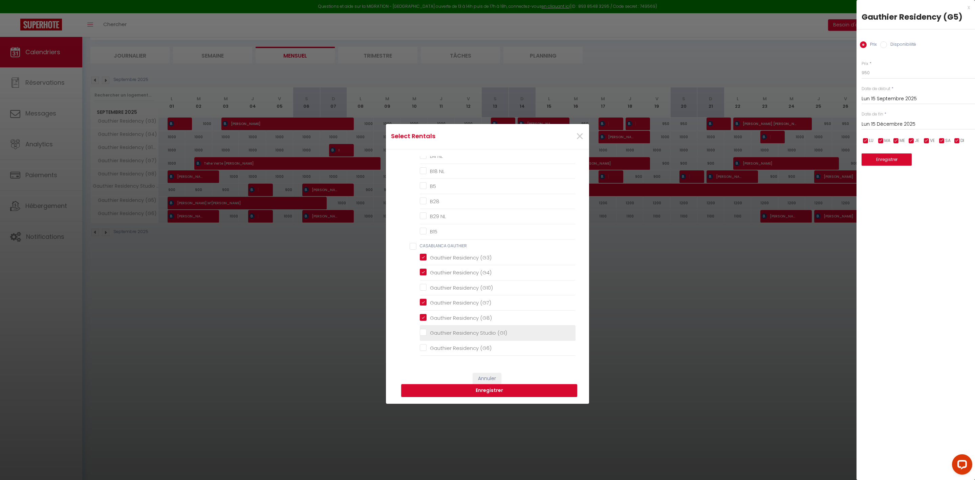
checkbox NL "false"
checkbox input "false"
checkbox \(G10\) "false"
checkbox \(G1\) "false"
click at [483, 343] on li "Gauthier Residency (G6)" at bounding box center [498, 348] width 156 height 15
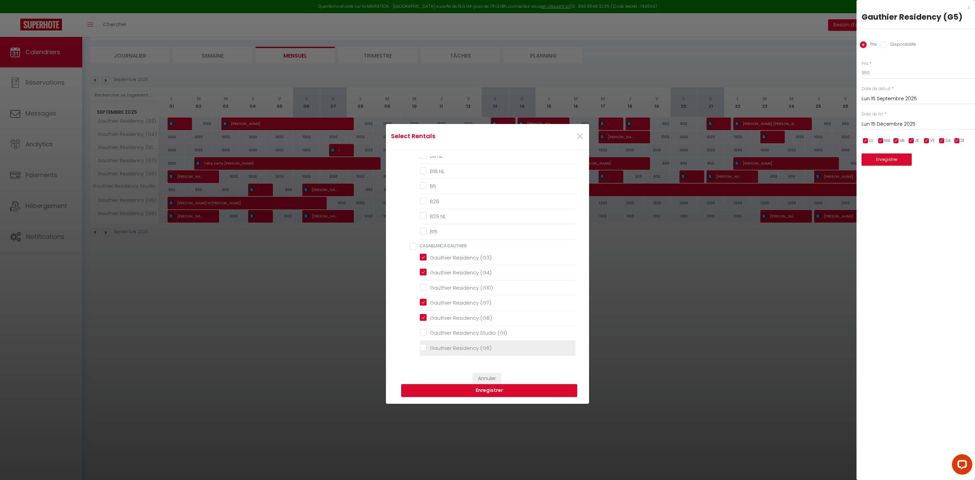
click at [472, 353] on li "Gauthier Residency (G6)" at bounding box center [498, 348] width 156 height 15
click at [427, 351] on \(G6\) "Gauthier Residency (G6)" at bounding box center [498, 348] width 156 height 7
checkbox \(G6\) "true"
checkbox TCE "false"
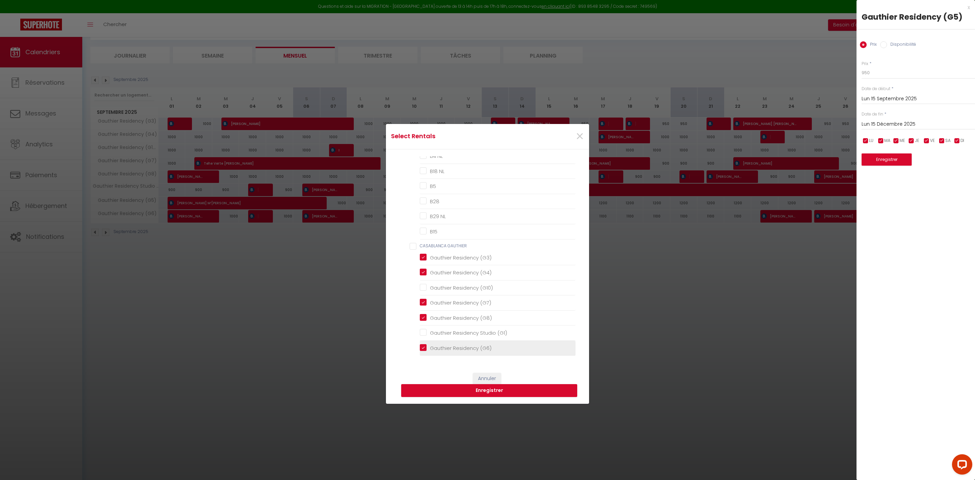
checkbox TCE "false"
click at [466, 390] on button "Enregistrer" at bounding box center [489, 390] width 176 height 13
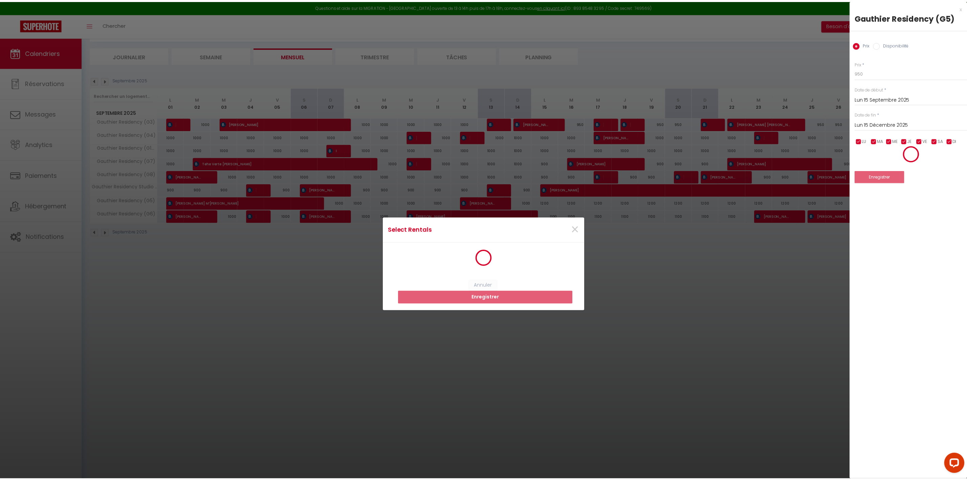
scroll to position [0, 0]
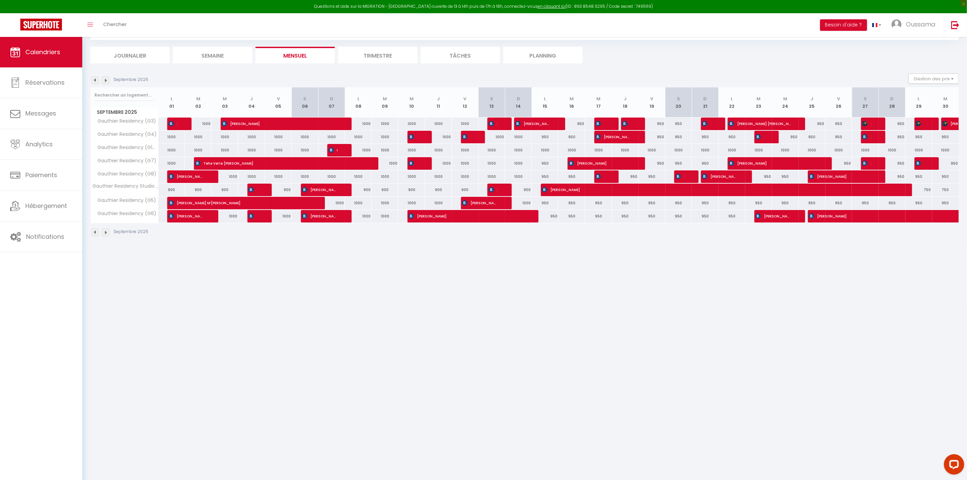
click at [170, 189] on div "900" at bounding box center [171, 190] width 27 height 13
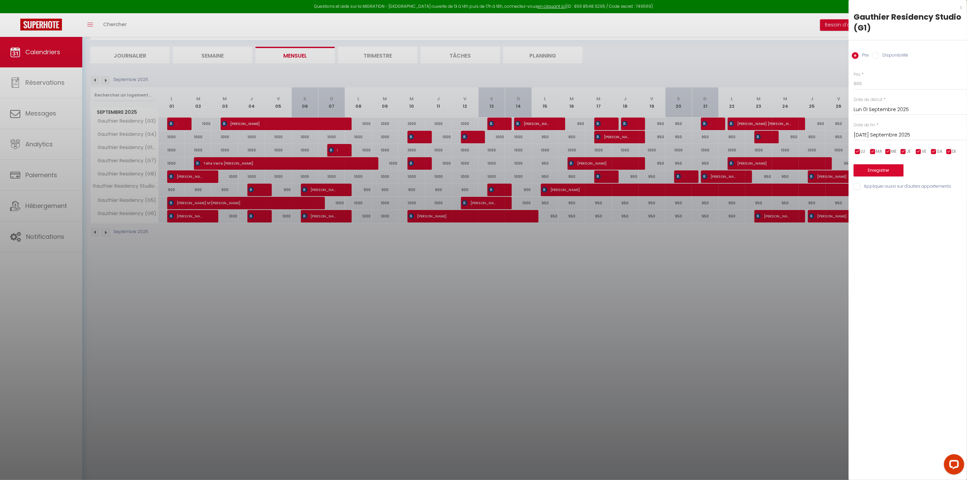
click at [393, 266] on div at bounding box center [483, 240] width 967 height 480
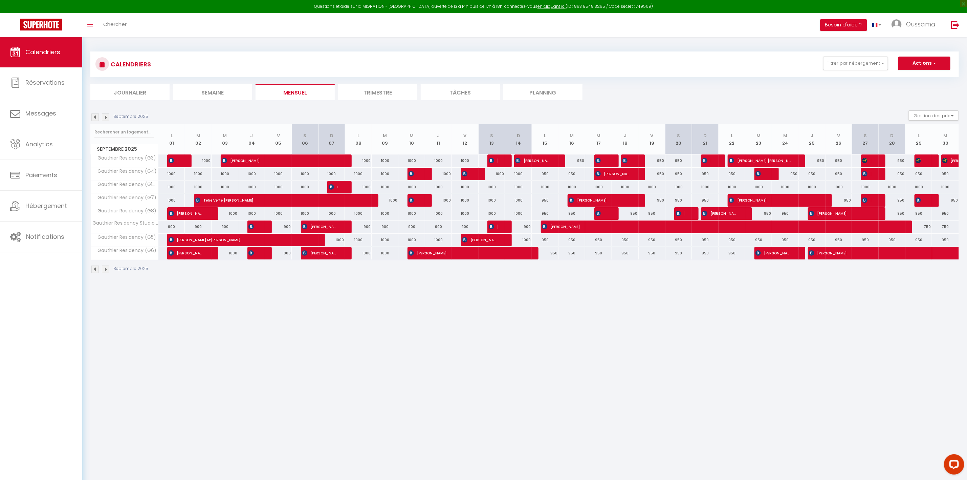
click at [92, 119] on img at bounding box center [94, 116] width 7 height 7
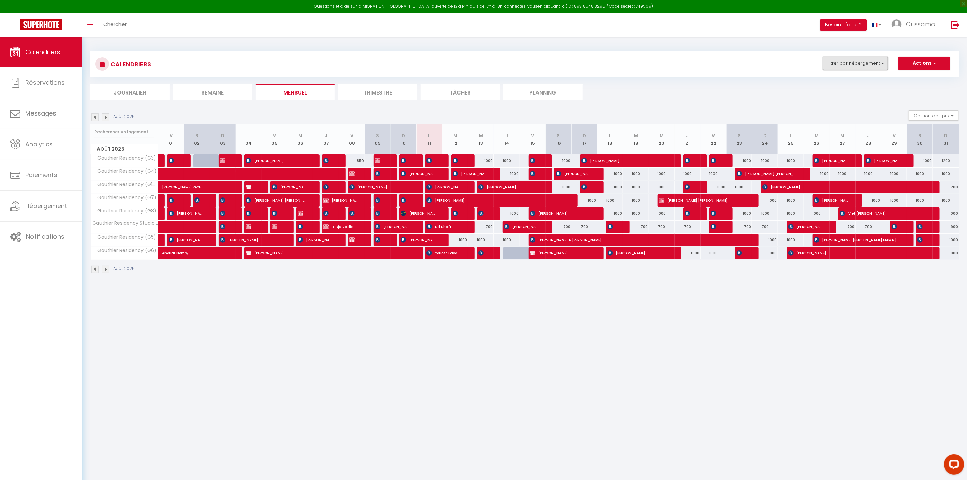
click at [869, 67] on button "Filtrer par hébergement" at bounding box center [856, 64] width 65 height 14
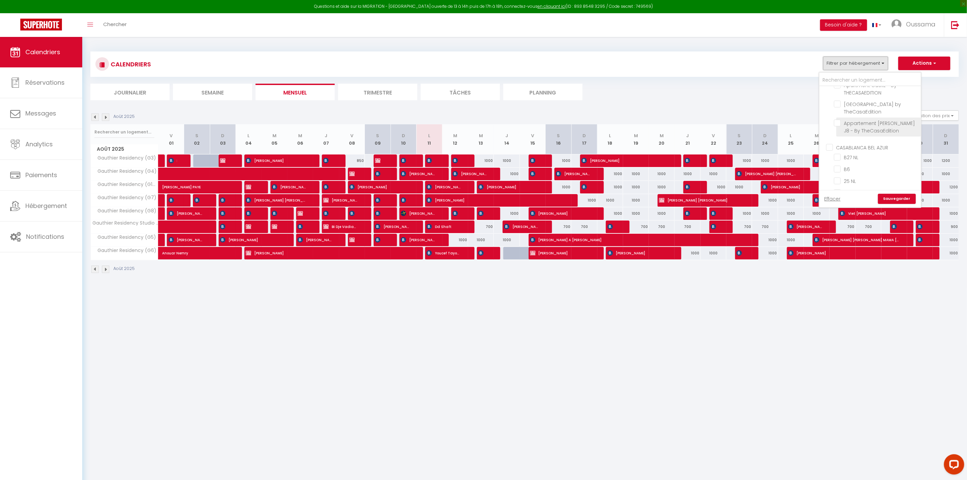
scroll to position [203, 0]
click at [868, 144] on input "CASABLANCA BEL AZUR" at bounding box center [878, 147] width 102 height 7
click at [866, 143] on input "CASABLANCA GAUTHIER" at bounding box center [878, 146] width 102 height 7
click at [892, 195] on link "Sauvegarder" at bounding box center [897, 199] width 38 height 10
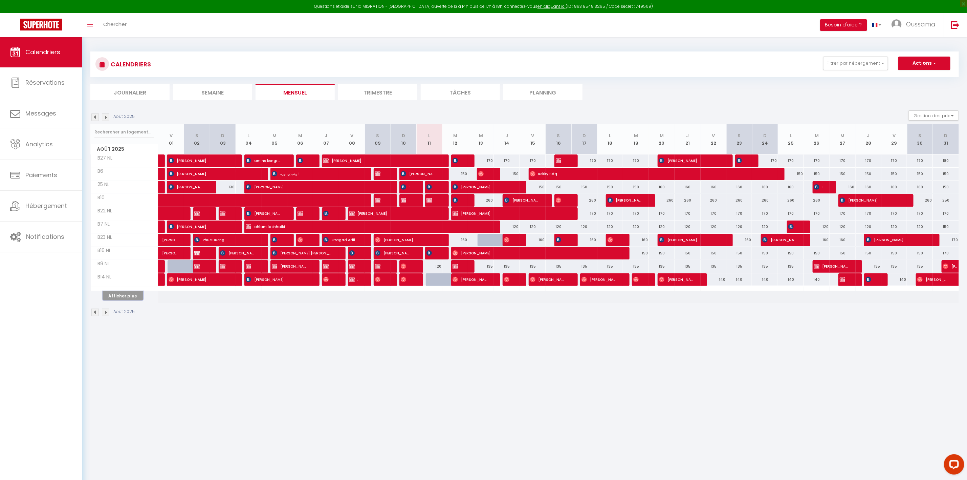
click at [120, 298] on button "Afficher plus" at bounding box center [123, 295] width 41 height 9
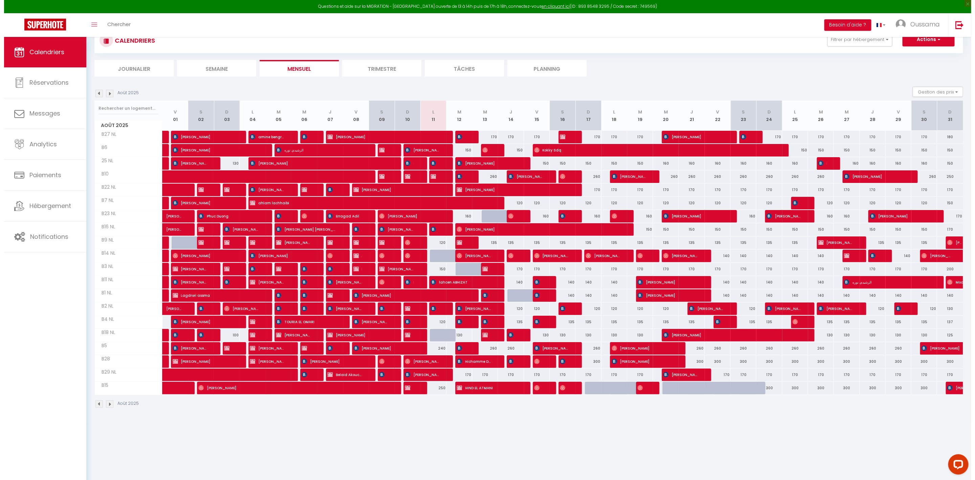
scroll to position [37, 0]
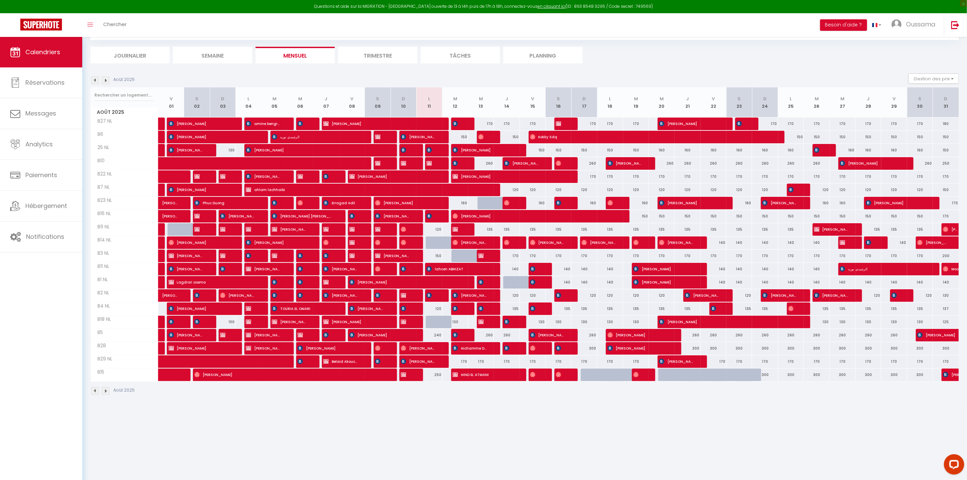
click at [438, 243] on div at bounding box center [439, 242] width 26 height 13
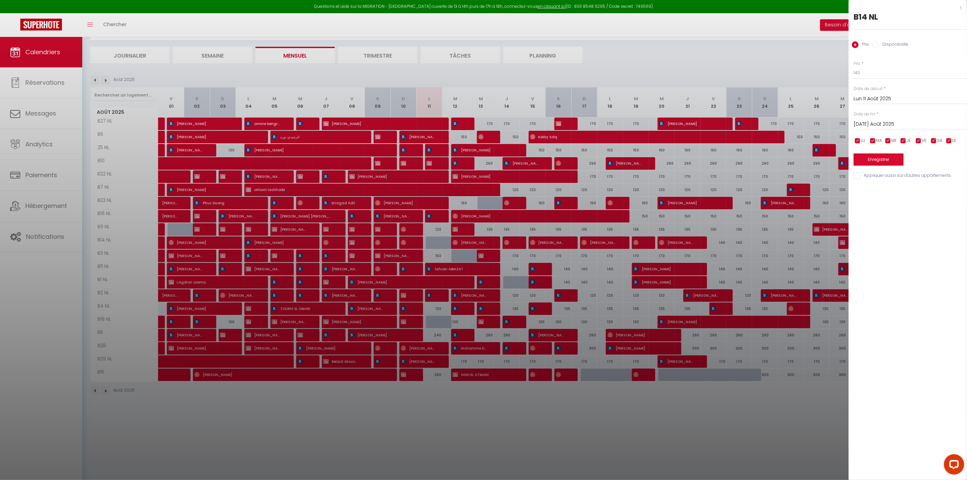
click at [889, 43] on label "Disponibilité" at bounding box center [893, 44] width 29 height 7
click at [879, 43] on input "Disponibilité" at bounding box center [876, 44] width 7 height 7
click at [887, 159] on button "Enregistrer" at bounding box center [879, 160] width 50 height 12
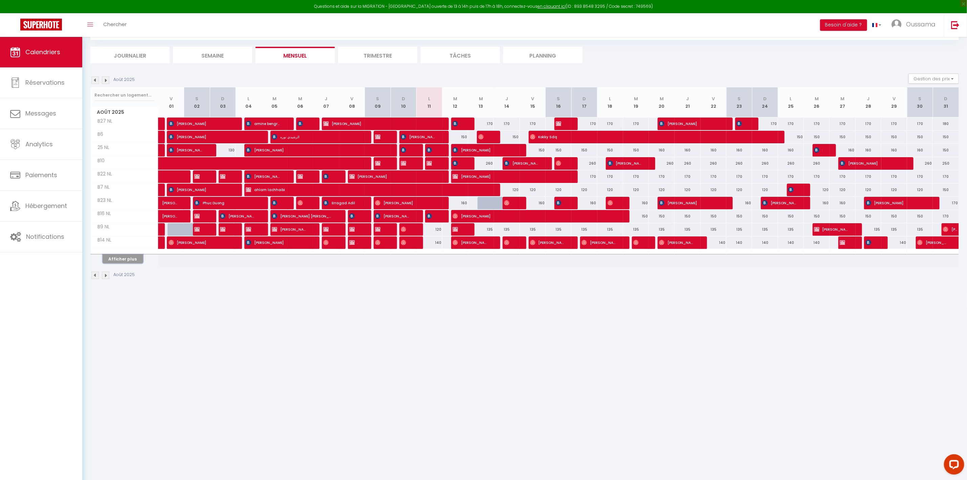
click at [125, 262] on button "Afficher plus" at bounding box center [123, 258] width 41 height 9
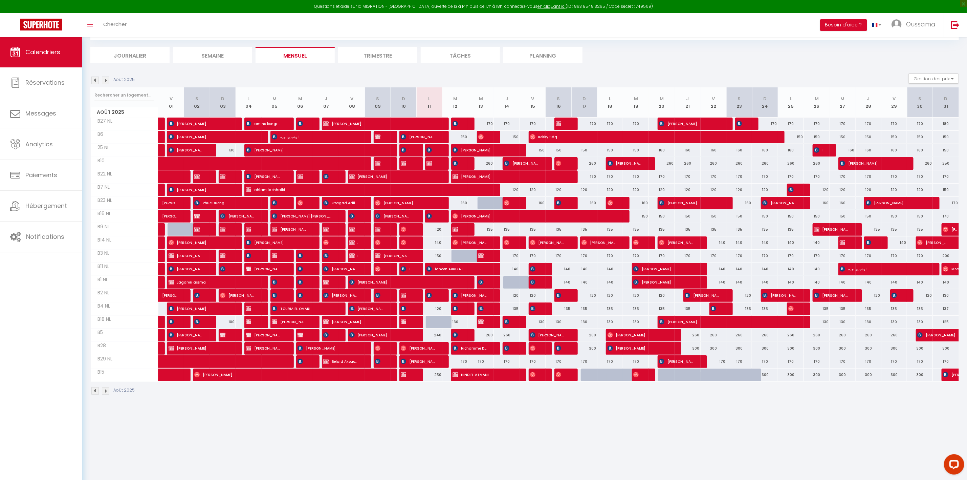
click at [435, 323] on div at bounding box center [439, 322] width 26 height 13
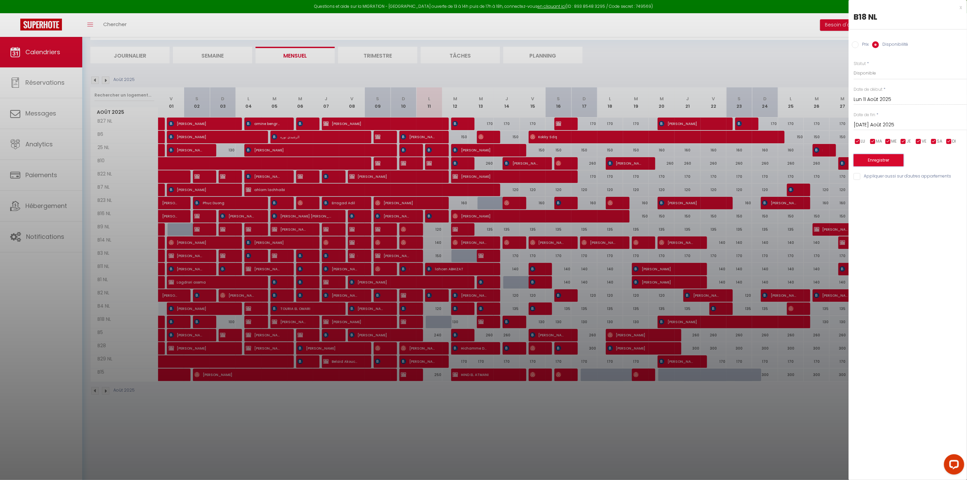
click at [877, 157] on button "Enregistrer" at bounding box center [879, 160] width 50 height 12
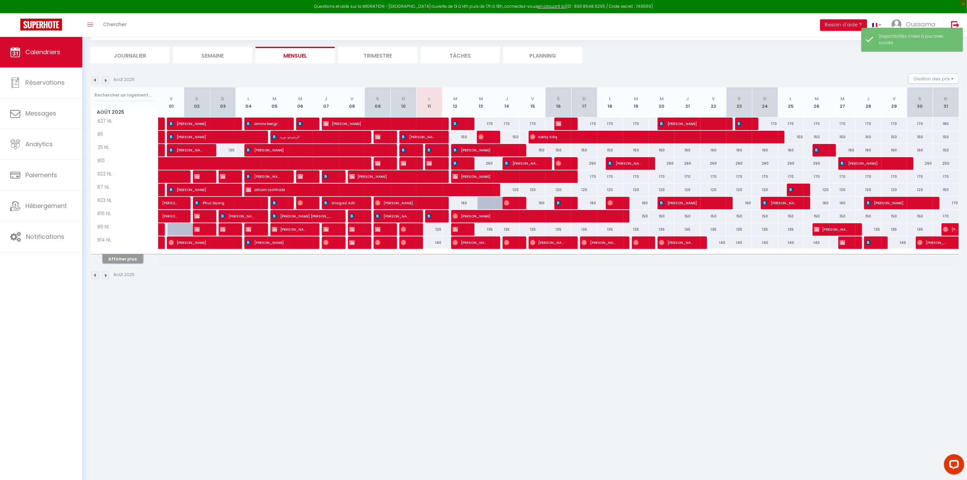
click at [125, 262] on button "Afficher plus" at bounding box center [123, 258] width 41 height 9
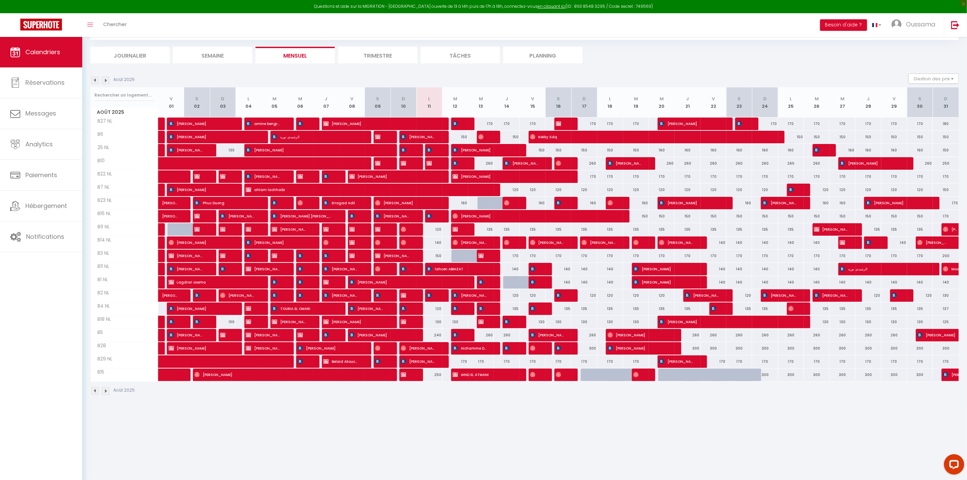
click at [439, 245] on div "140" at bounding box center [430, 242] width 26 height 13
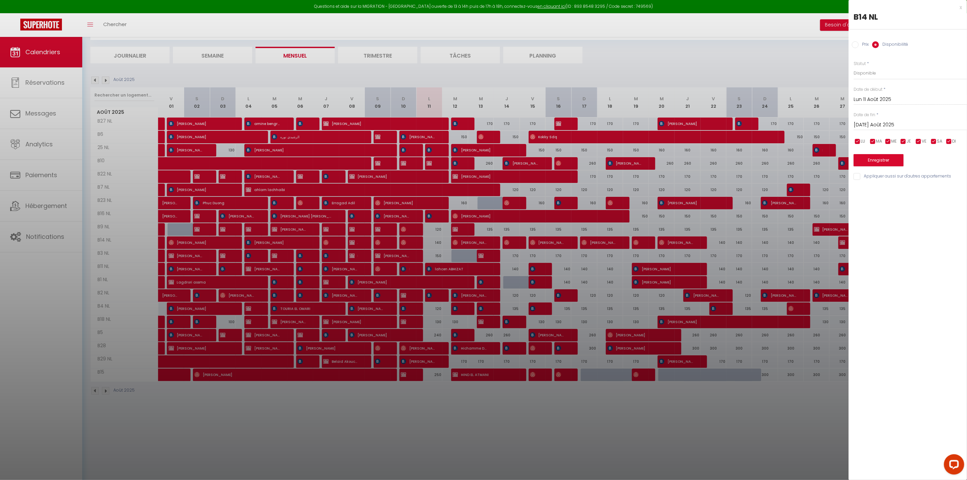
click at [862, 44] on label "Prix" at bounding box center [864, 44] width 10 height 7
click at [859, 44] on input "Prix" at bounding box center [855, 44] width 7 height 7
click at [858, 73] on input "140" at bounding box center [910, 73] width 113 height 12
click at [893, 157] on button "Enregistrer" at bounding box center [879, 159] width 50 height 12
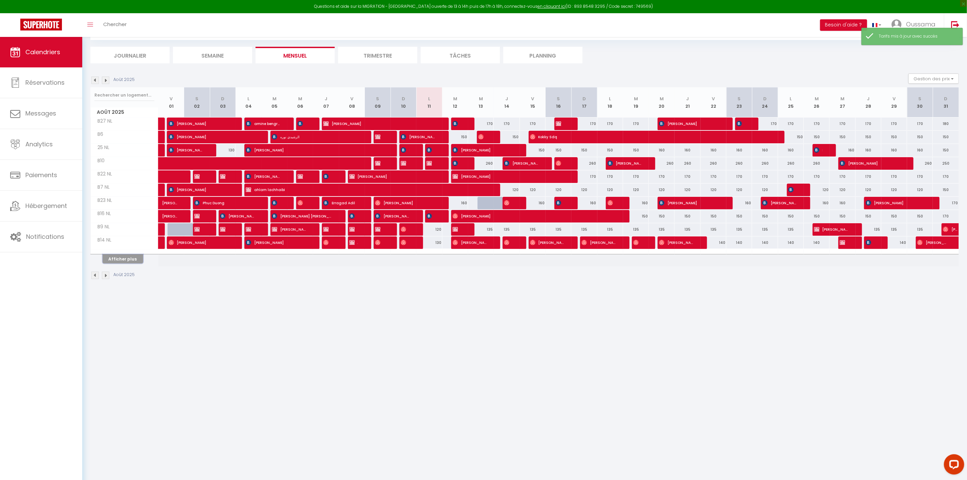
click at [131, 260] on button "Afficher plus" at bounding box center [123, 258] width 41 height 9
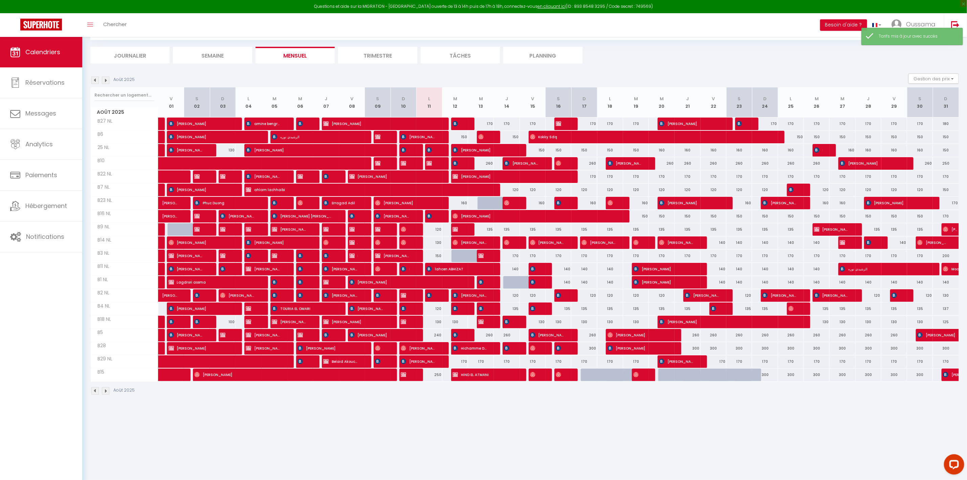
click at [456, 257] on div at bounding box center [465, 256] width 26 height 13
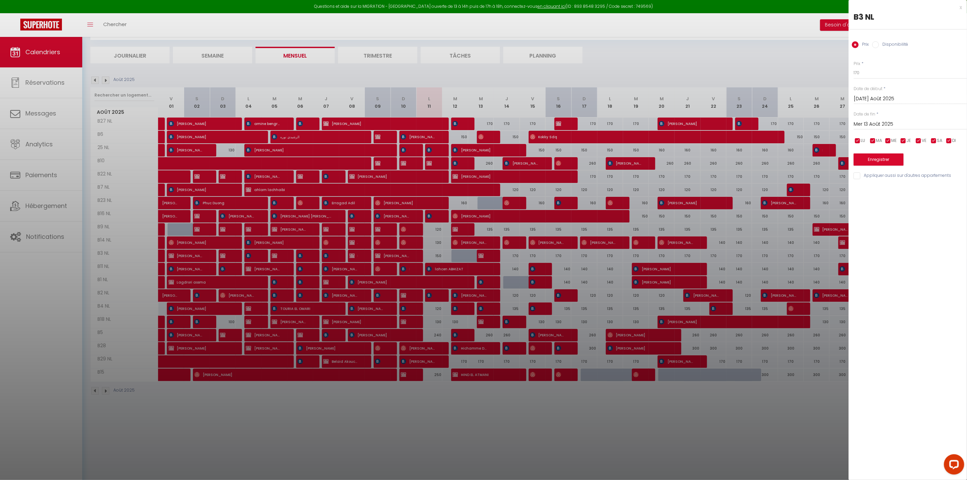
click at [876, 43] on input "Disponibilité" at bounding box center [876, 44] width 7 height 7
click at [881, 159] on button "Enregistrer" at bounding box center [879, 160] width 50 height 12
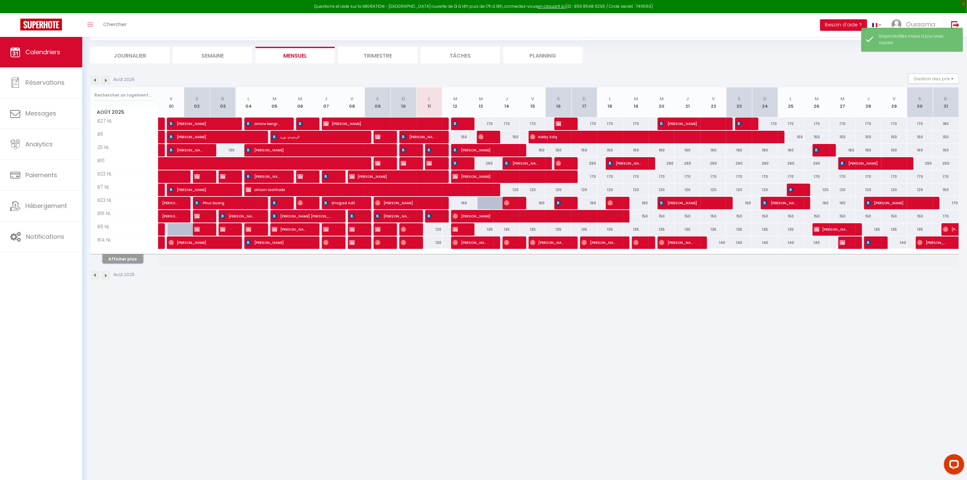
click at [124, 260] on button "Afficher plus" at bounding box center [123, 258] width 41 height 9
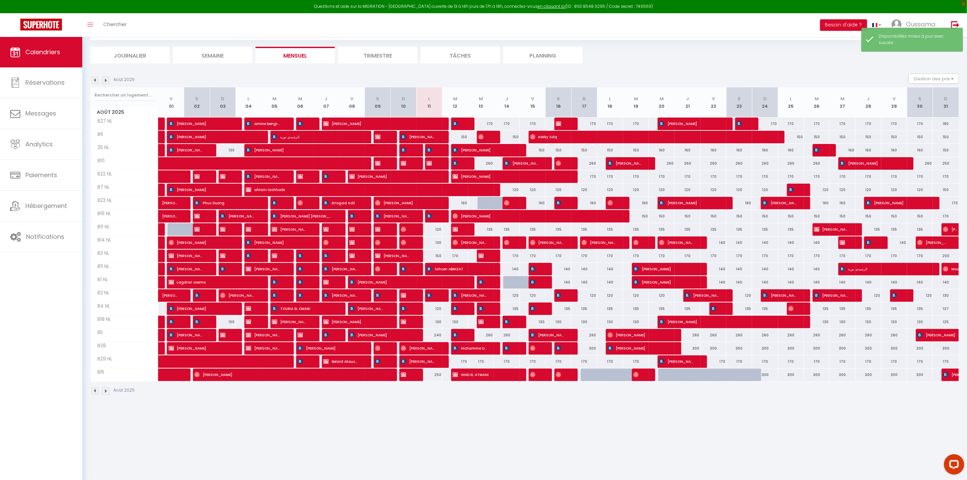
click at [486, 202] on div at bounding box center [491, 203] width 26 height 13
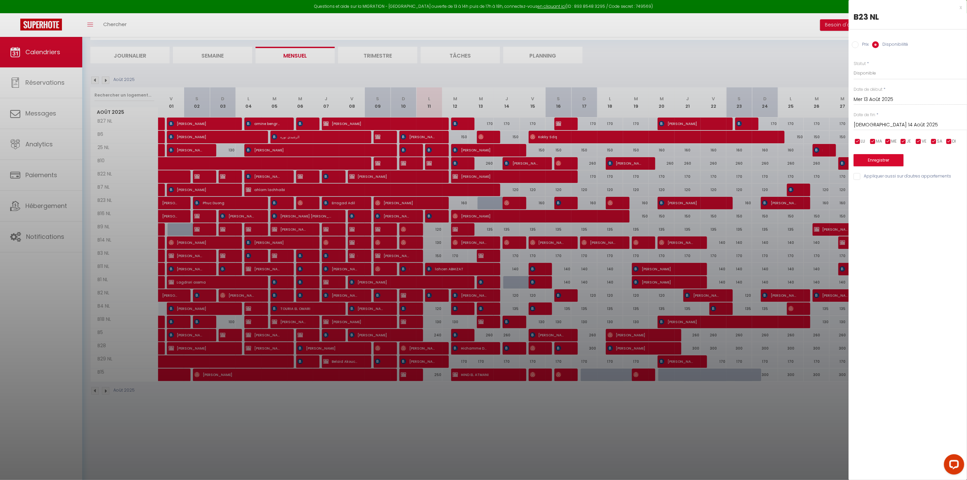
click at [482, 202] on div at bounding box center [483, 240] width 967 height 480
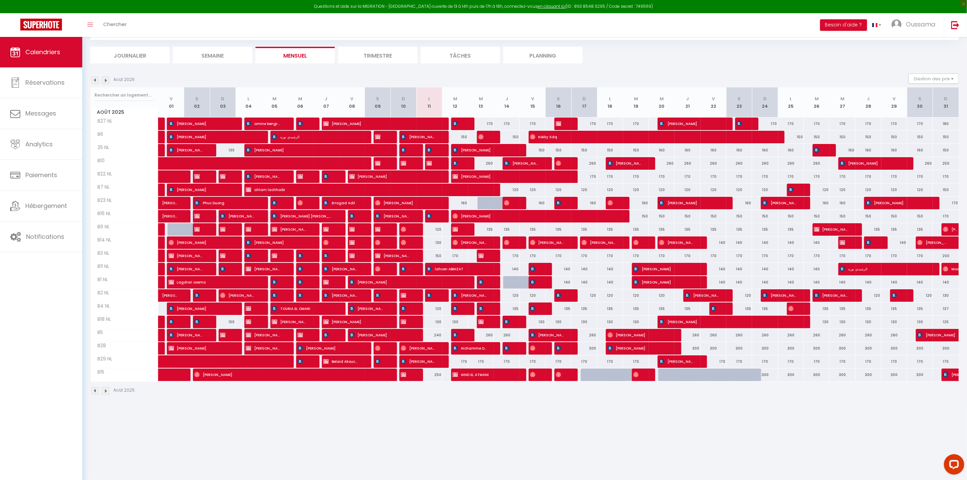
click at [482, 202] on div at bounding box center [491, 203] width 26 height 13
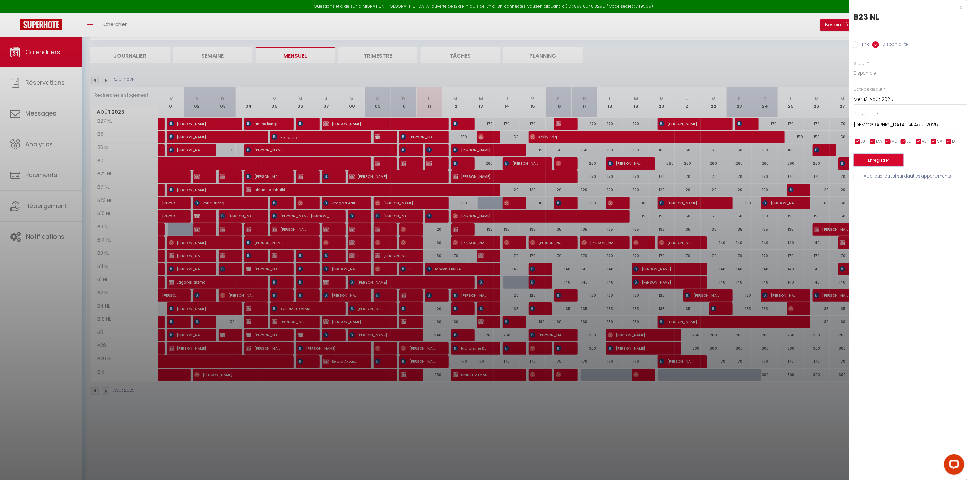
click at [866, 157] on button "Enregistrer" at bounding box center [879, 160] width 50 height 12
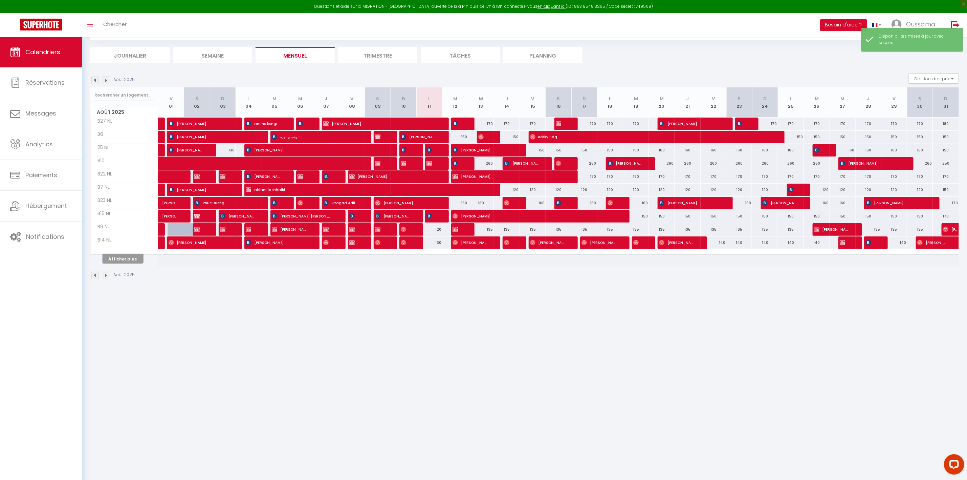
click at [128, 259] on button "Afficher plus" at bounding box center [123, 258] width 41 height 9
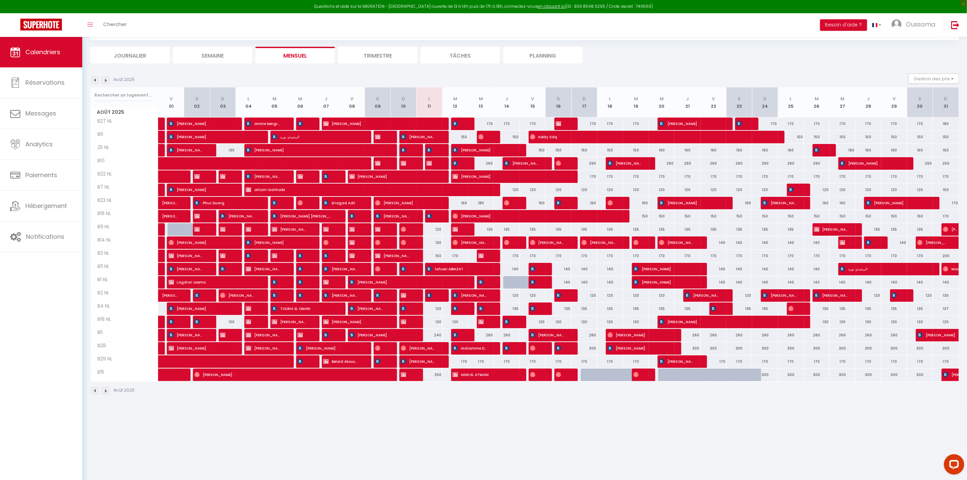
click at [539, 148] on div "150" at bounding box center [533, 150] width 26 height 13
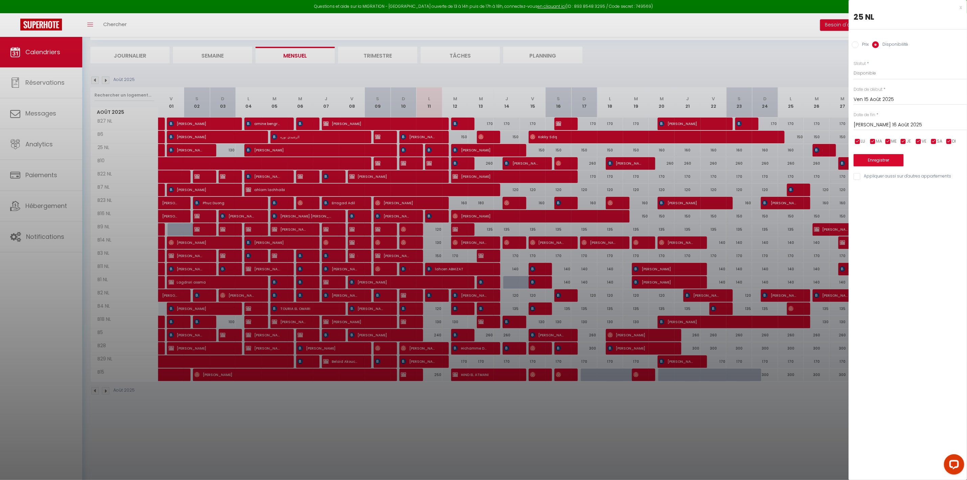
click at [857, 46] on input "Prix" at bounding box center [855, 44] width 7 height 7
click at [877, 42] on input "Disponibilité" at bounding box center [876, 44] width 7 height 7
click at [887, 121] on input "[PERSON_NAME] 16 Août 2025" at bounding box center [910, 125] width 113 height 9
click at [867, 231] on span "31" at bounding box center [861, 232] width 15 height 14
click at [885, 165] on button "Enregistrer" at bounding box center [879, 160] width 50 height 12
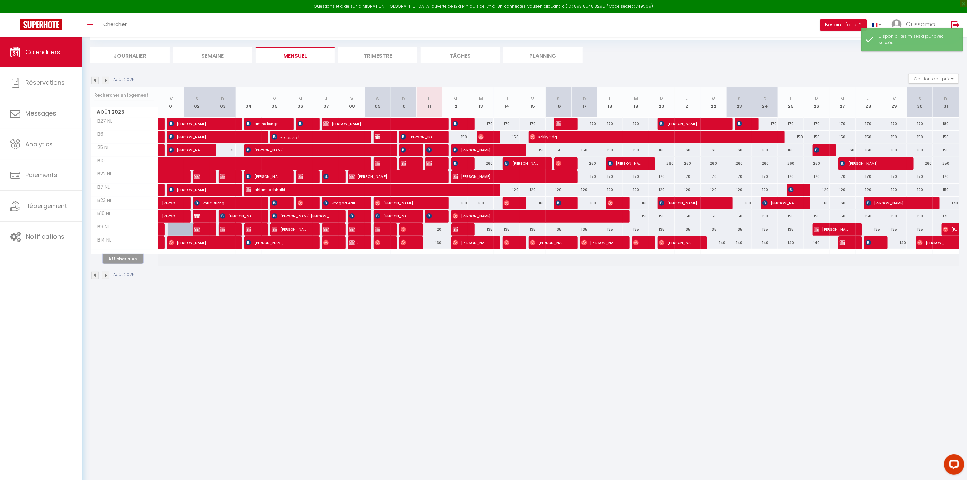
click at [127, 262] on button "Afficher plus" at bounding box center [123, 258] width 41 height 9
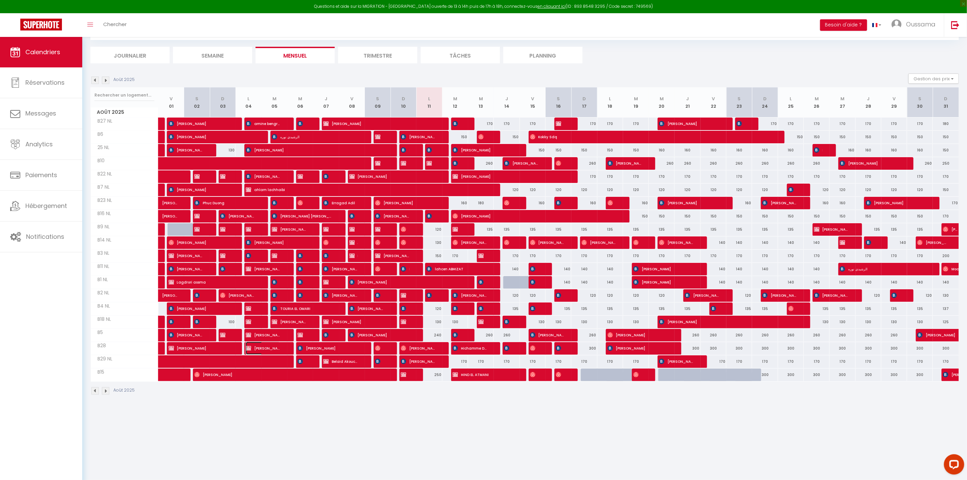
click at [265, 353] on span "[PERSON_NAME]" at bounding box center [263, 348] width 34 height 13
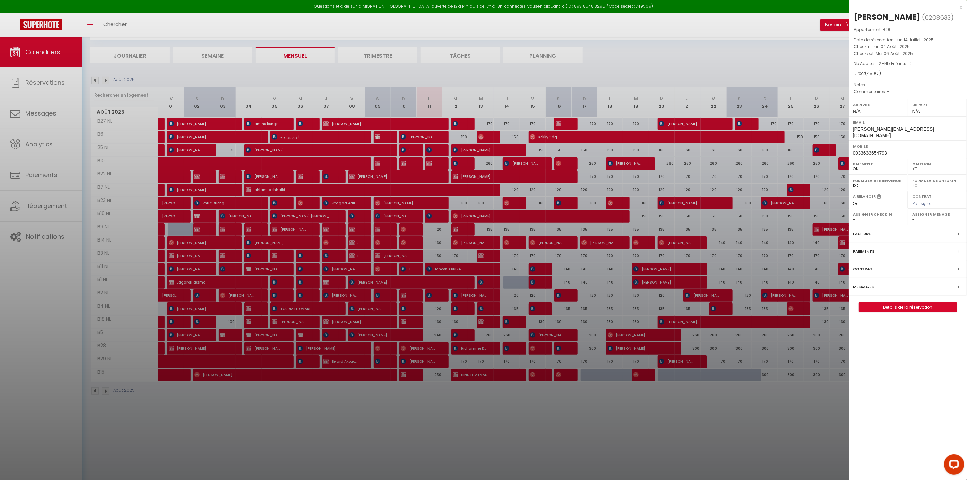
click at [319, 399] on div at bounding box center [483, 240] width 967 height 480
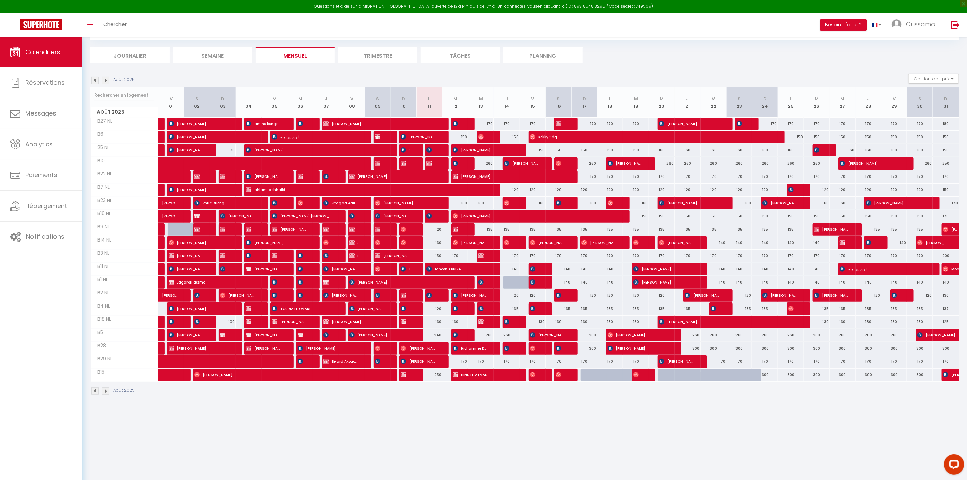
click at [457, 254] on div "170" at bounding box center [456, 256] width 26 height 13
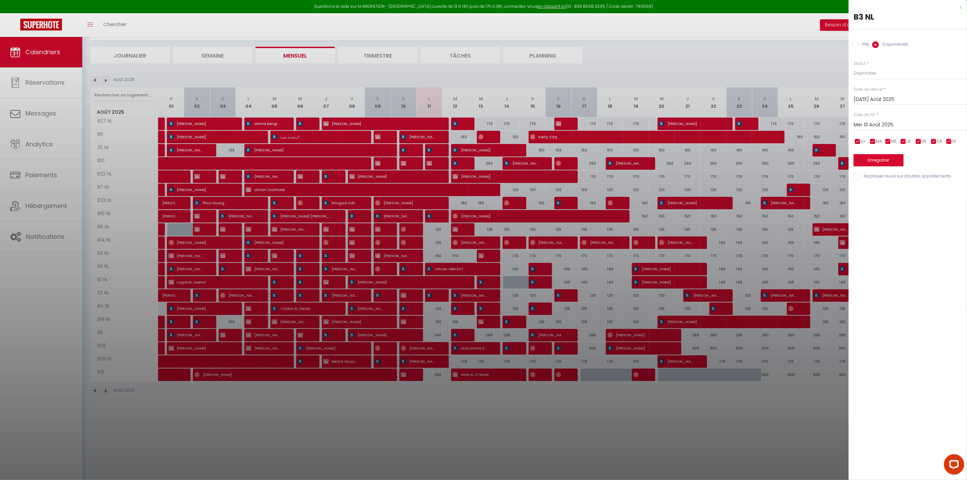
click at [858, 43] on input "Prix" at bounding box center [855, 44] width 7 height 7
click at [858, 73] on input "170" at bounding box center [910, 73] width 113 height 12
click at [880, 155] on button "Enregistrer" at bounding box center [879, 159] width 50 height 12
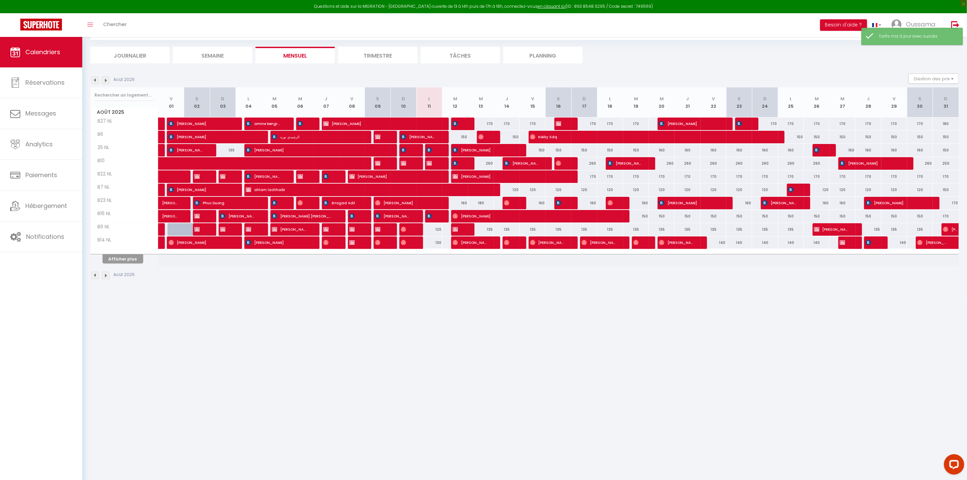
click at [104, 83] on img at bounding box center [105, 80] width 7 height 7
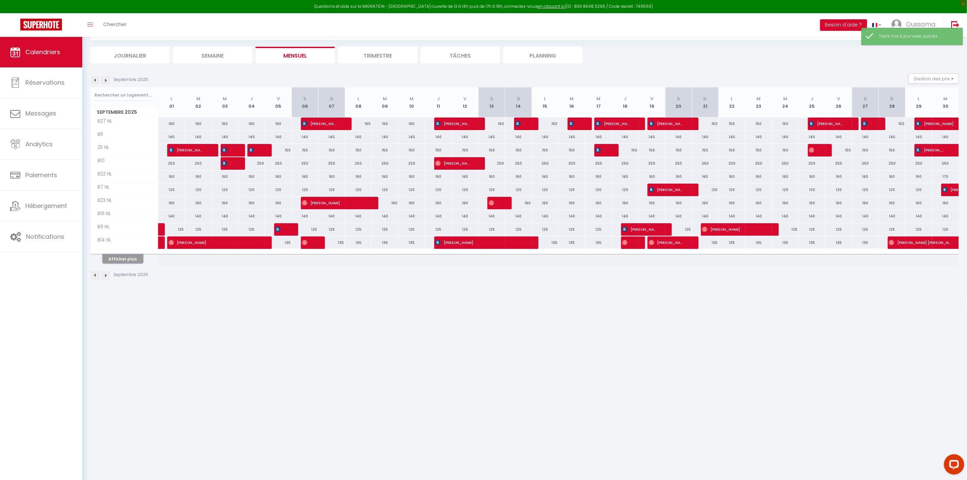
click at [122, 259] on button "Afficher plus" at bounding box center [123, 258] width 41 height 9
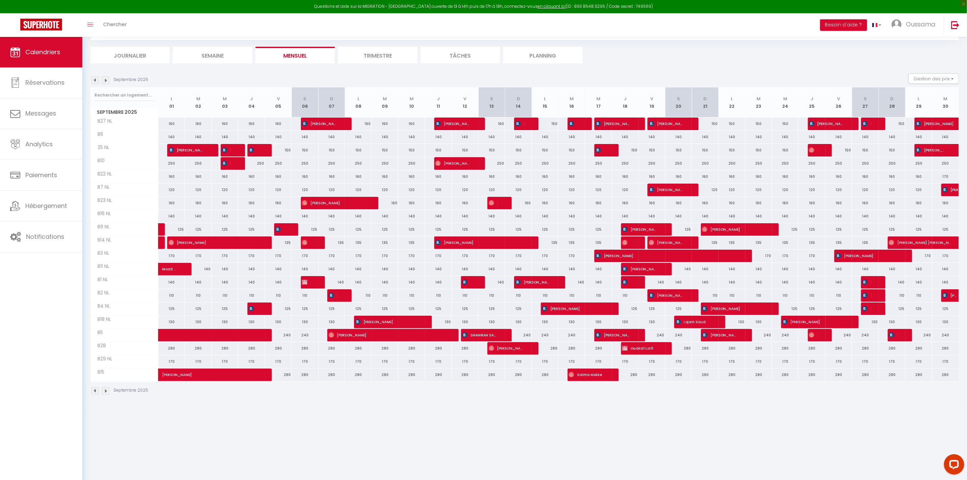
click at [169, 258] on div "170" at bounding box center [171, 256] width 27 height 13
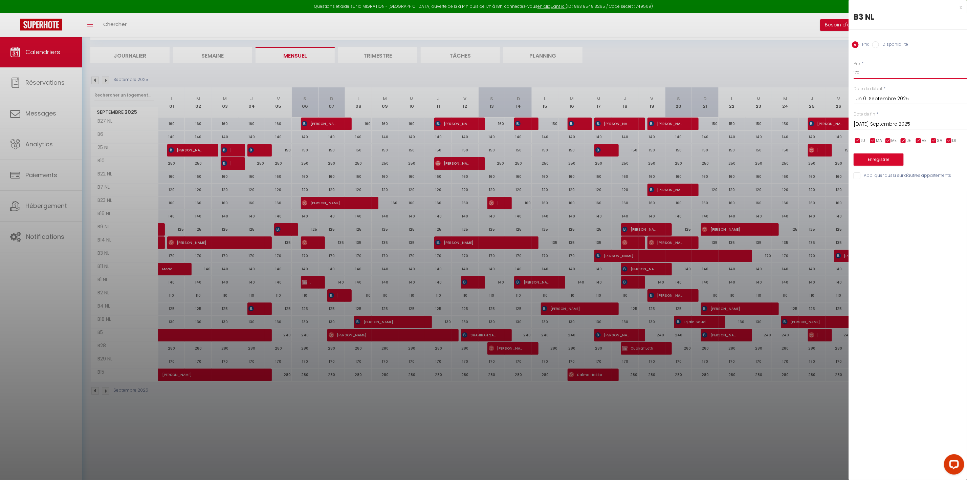
click at [857, 74] on input "170" at bounding box center [910, 73] width 113 height 12
click at [907, 126] on input "[DATE] Septembre 2025" at bounding box center [910, 124] width 113 height 9
click at [951, 135] on span ">" at bounding box center [948, 136] width 15 height 14
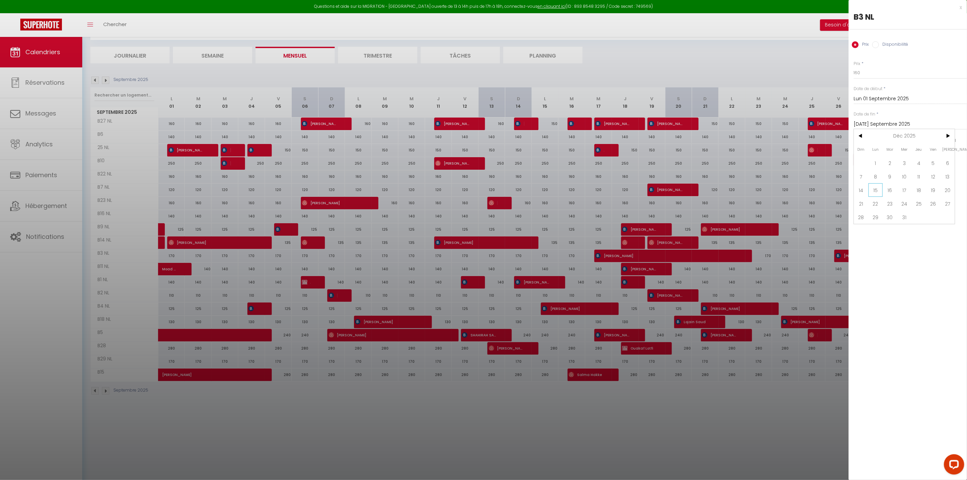
click at [878, 190] on span "15" at bounding box center [876, 190] width 15 height 14
click at [872, 159] on button "Enregistrer" at bounding box center [879, 159] width 50 height 12
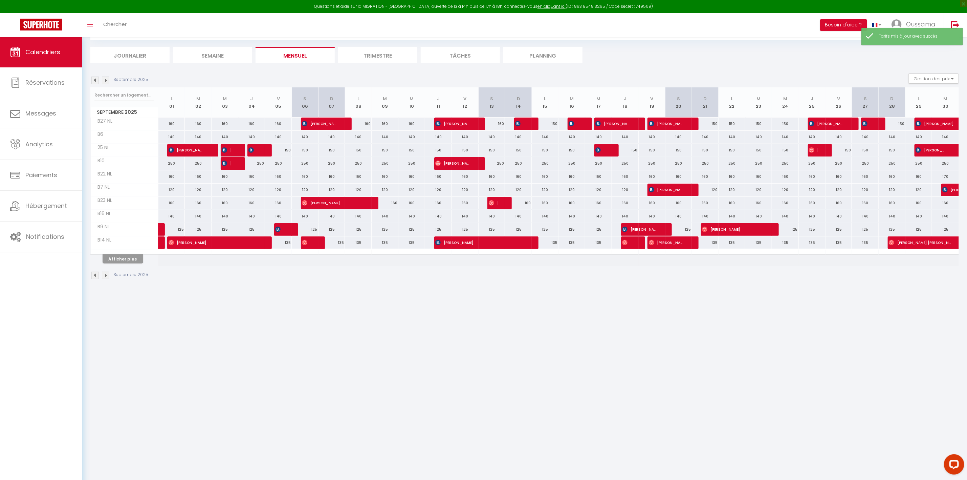
click at [127, 266] on th "Afficher plus" at bounding box center [125, 257] width 68 height 17
click at [127, 263] on button "Afficher plus" at bounding box center [123, 258] width 41 height 9
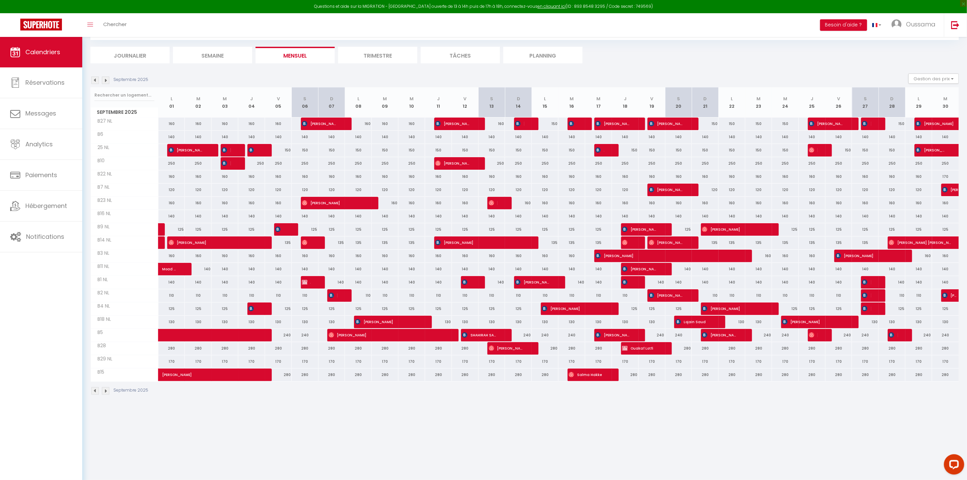
click at [170, 122] on div "160" at bounding box center [171, 124] width 27 height 13
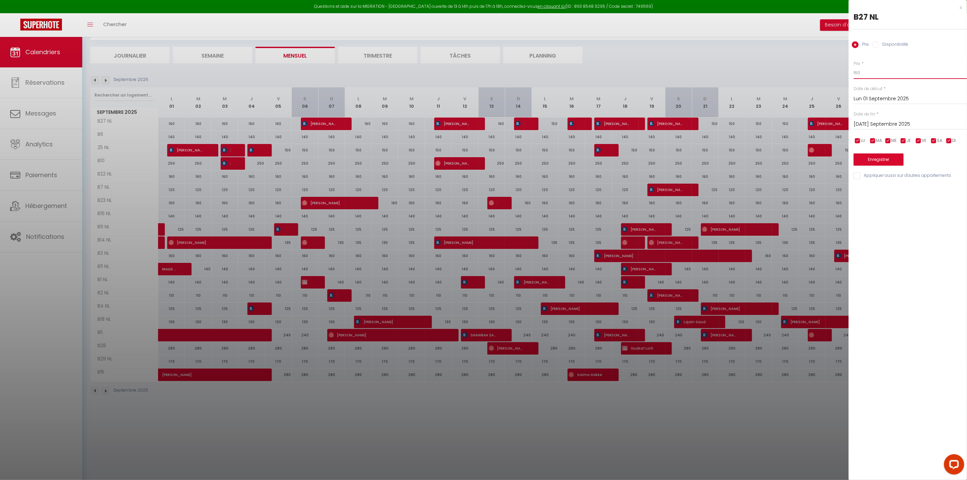
click at [858, 71] on input "160" at bounding box center [910, 73] width 113 height 12
click at [890, 180] on div "x B27 NL Prix Disponibilité Prix * 150 Statut * Disponible Indisponible Date de…" at bounding box center [908, 93] width 119 height 187
click at [890, 178] on input "Appliquer aussi sur d'autres appartements" at bounding box center [910, 175] width 113 height 7
click at [892, 127] on input "[DATE] Septembre 2025" at bounding box center [910, 124] width 113 height 9
click at [949, 130] on span ">" at bounding box center [948, 136] width 15 height 14
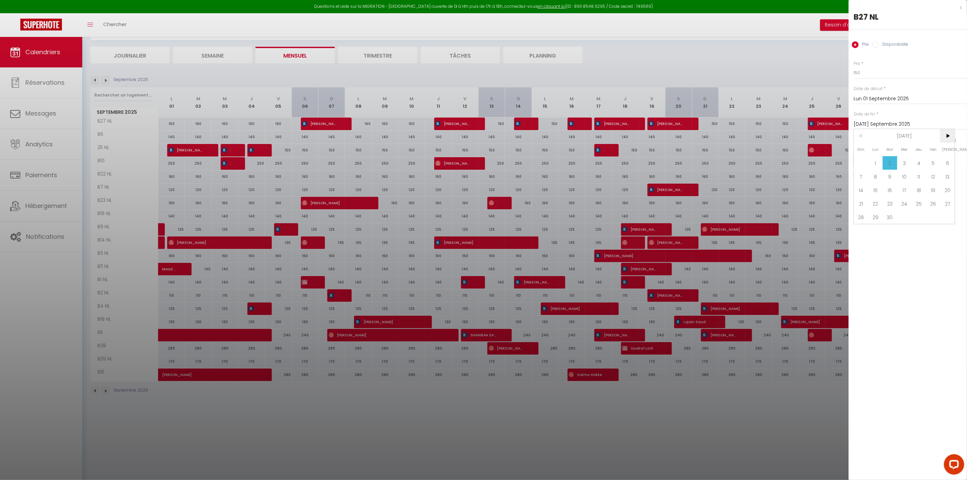
click at [949, 130] on span ">" at bounding box center [948, 136] width 15 height 14
click at [948, 178] on span "13" at bounding box center [948, 177] width 15 height 14
click at [894, 163] on button "Enregistrer" at bounding box center [879, 159] width 50 height 12
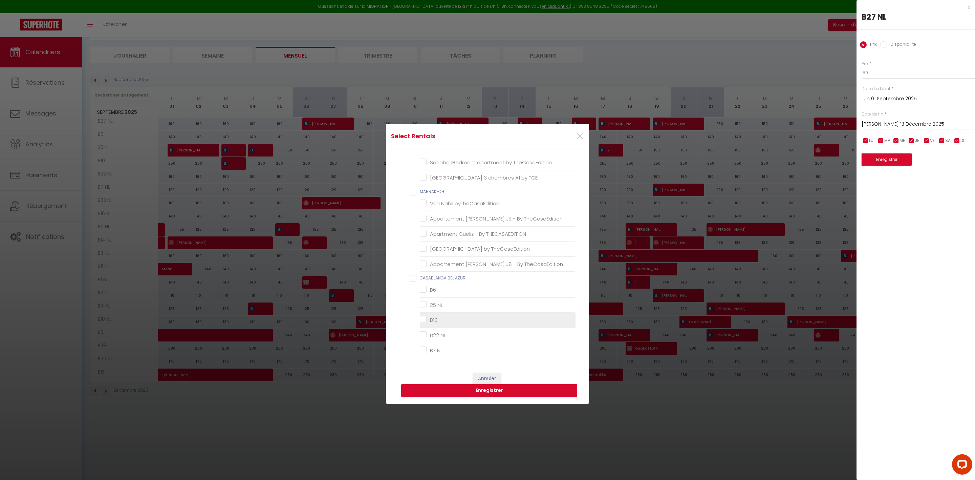
scroll to position [203, 0]
click at [439, 200] on NL "25 NL" at bounding box center [498, 199] width 156 height 7
click at [434, 228] on li "B22 NL" at bounding box center [498, 229] width 156 height 15
click at [432, 233] on NL "B22 NL" at bounding box center [498, 230] width 156 height 7
click at [434, 260] on NL "B23 NL" at bounding box center [498, 260] width 156 height 7
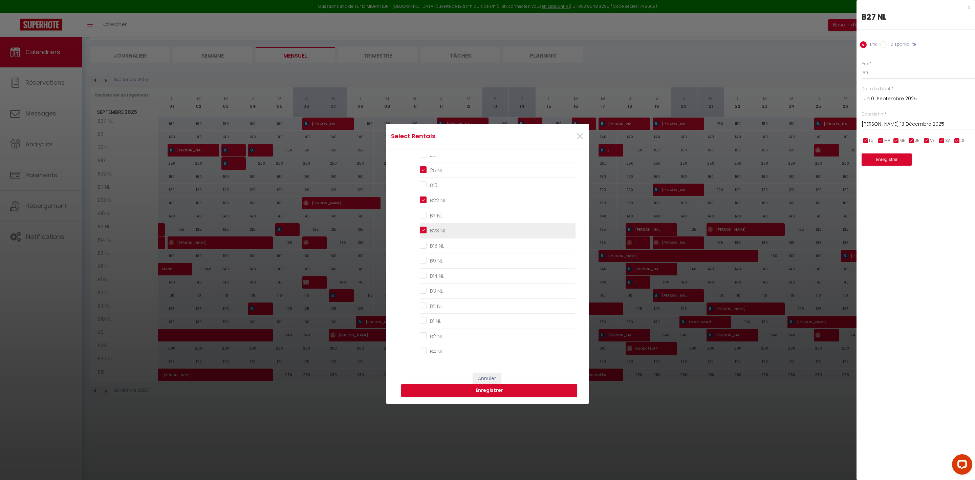
scroll to position [305, 0]
click at [439, 219] on NL "B3 NL" at bounding box center [498, 218] width 156 height 7
click at [433, 290] on NL "B29 NL" at bounding box center [498, 288] width 156 height 7
click at [446, 387] on button "Enregistrer" at bounding box center [489, 390] width 176 height 13
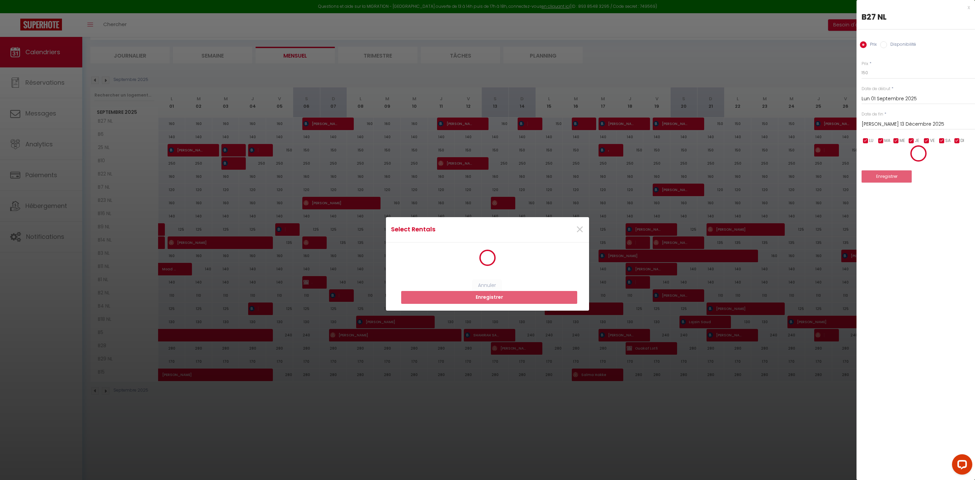
scroll to position [0, 0]
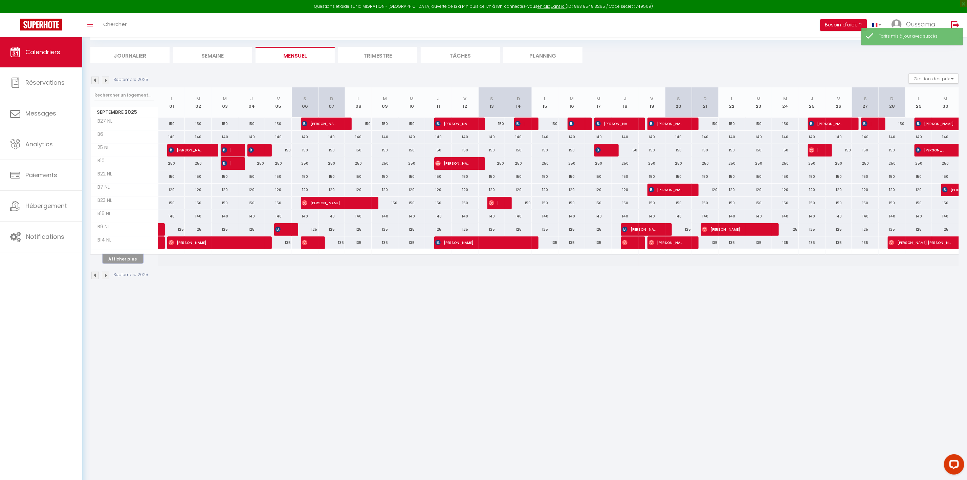
click at [128, 256] on button "Afficher plus" at bounding box center [123, 258] width 41 height 9
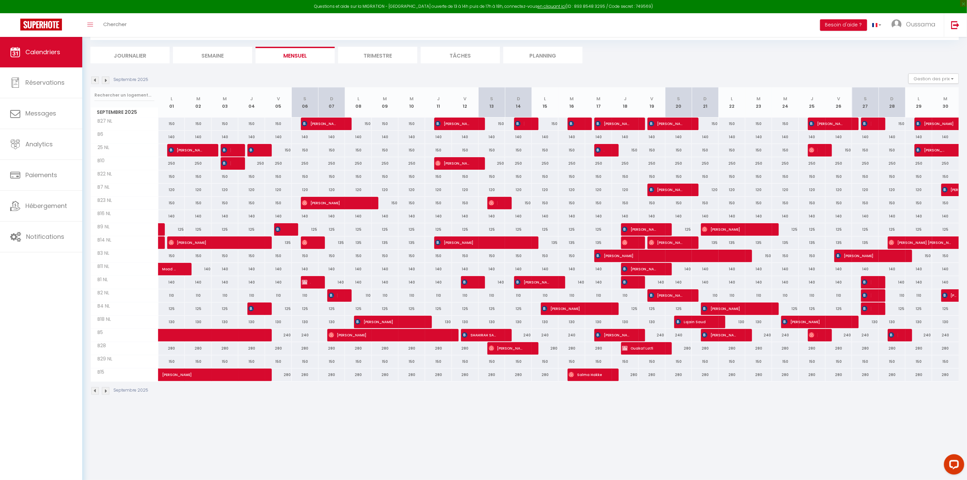
click at [171, 135] on div "140" at bounding box center [171, 137] width 27 height 13
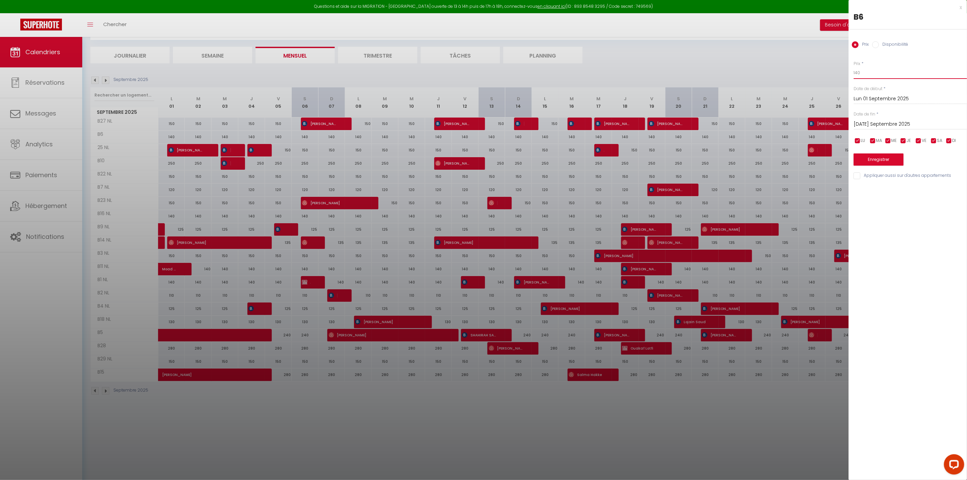
click at [858, 70] on input "140" at bounding box center [910, 73] width 113 height 12
click at [865, 120] on input "[DATE] Septembre 2025" at bounding box center [910, 124] width 113 height 9
click at [946, 136] on span ">" at bounding box center [948, 136] width 15 height 14
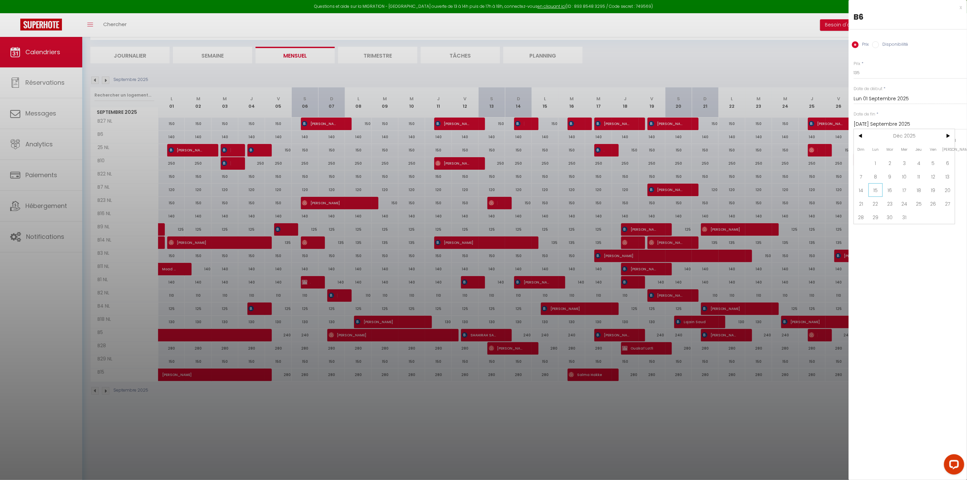
click at [878, 192] on span "15" at bounding box center [876, 190] width 15 height 14
click at [885, 175] on input "Appliquer aussi sur d'autres appartements" at bounding box center [910, 175] width 113 height 7
click at [883, 159] on button "Enregistrer" at bounding box center [879, 159] width 50 height 12
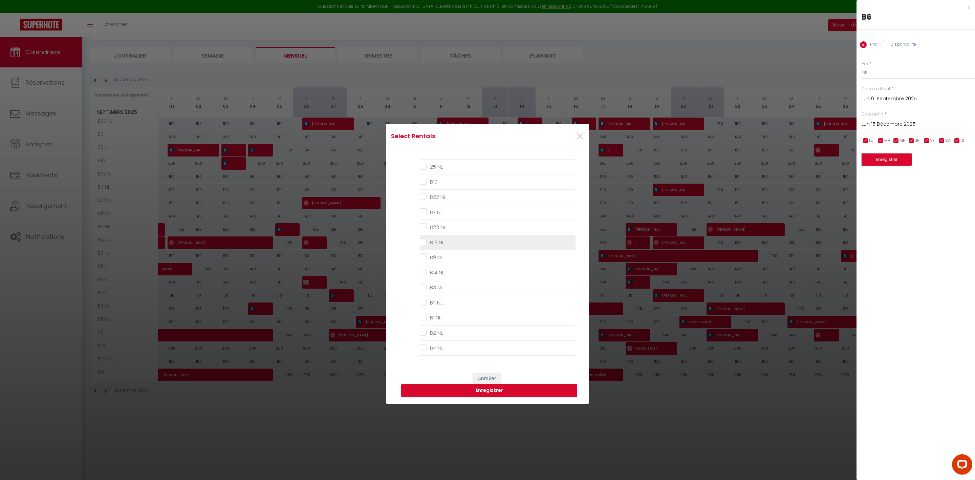
scroll to position [254, 0]
click at [449, 222] on li "B16 NL" at bounding box center [498, 224] width 156 height 15
click at [447, 227] on NL "B16 NL" at bounding box center [498, 224] width 156 height 7
click at [439, 287] on NL "B11 NL" at bounding box center [498, 284] width 156 height 7
click at [440, 302] on NL "B1 NL" at bounding box center [498, 299] width 156 height 7
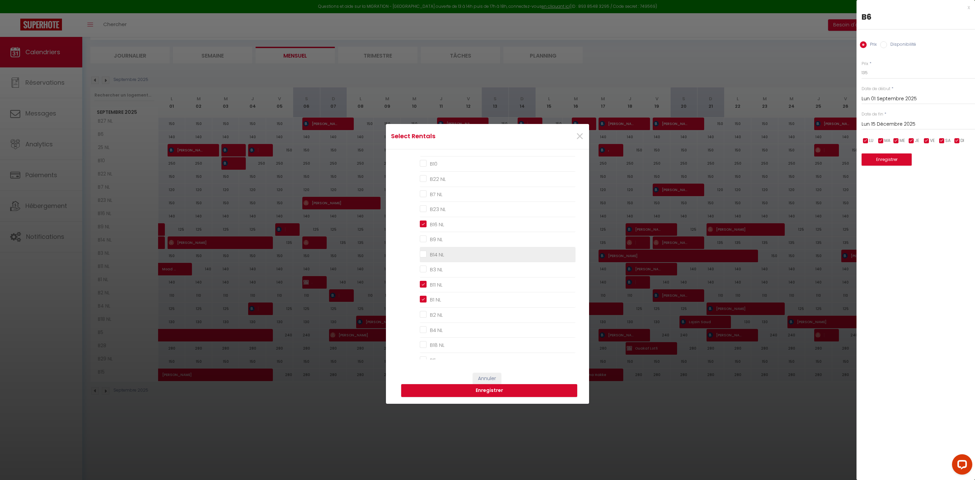
click at [432, 254] on NL "B14 NL" at bounding box center [498, 254] width 156 height 7
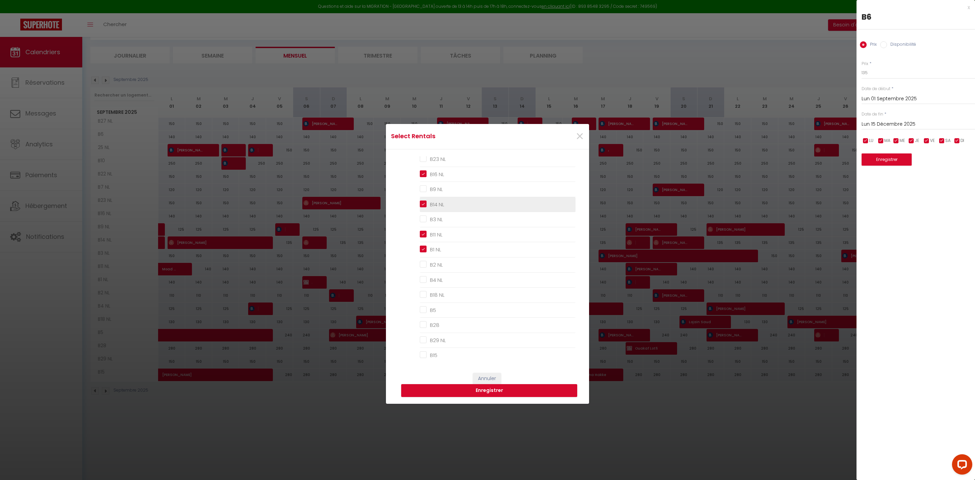
scroll to position [305, 0]
click at [437, 295] on NL "B18 NL" at bounding box center [498, 294] width 156 height 7
click at [492, 397] on button "Enregistrer" at bounding box center [489, 390] width 176 height 13
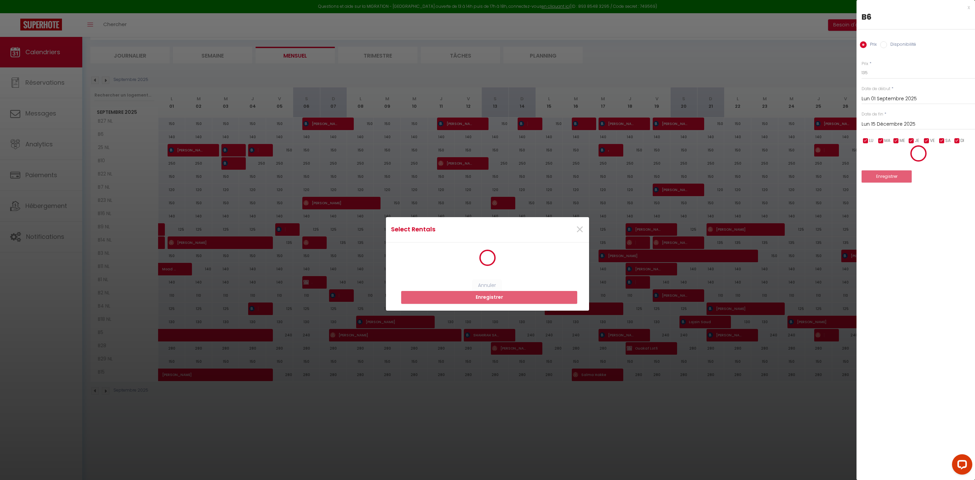
scroll to position [0, 0]
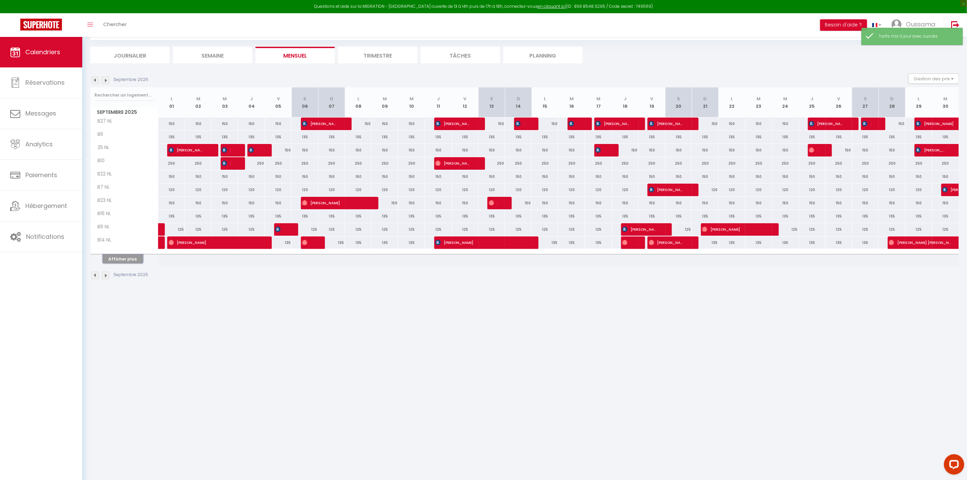
click at [107, 257] on button "Afficher plus" at bounding box center [123, 258] width 41 height 9
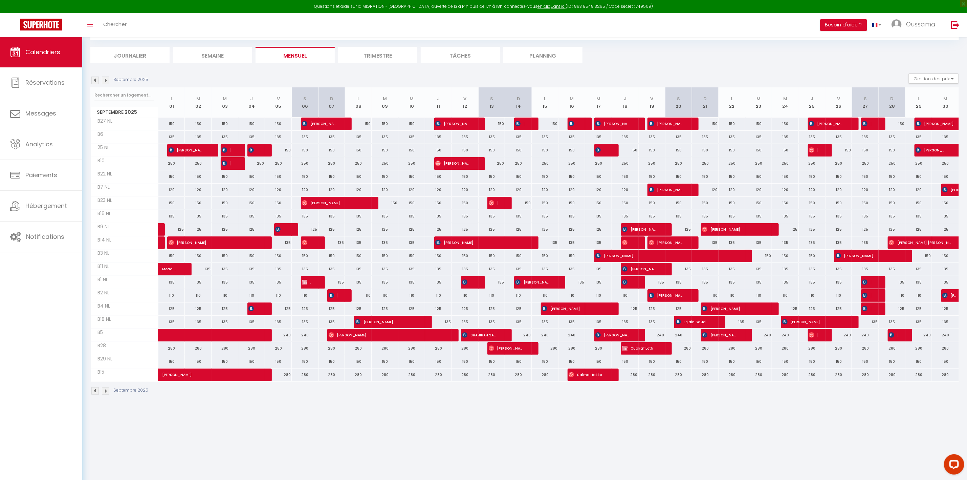
click at [173, 298] on div "110" at bounding box center [171, 295] width 27 height 13
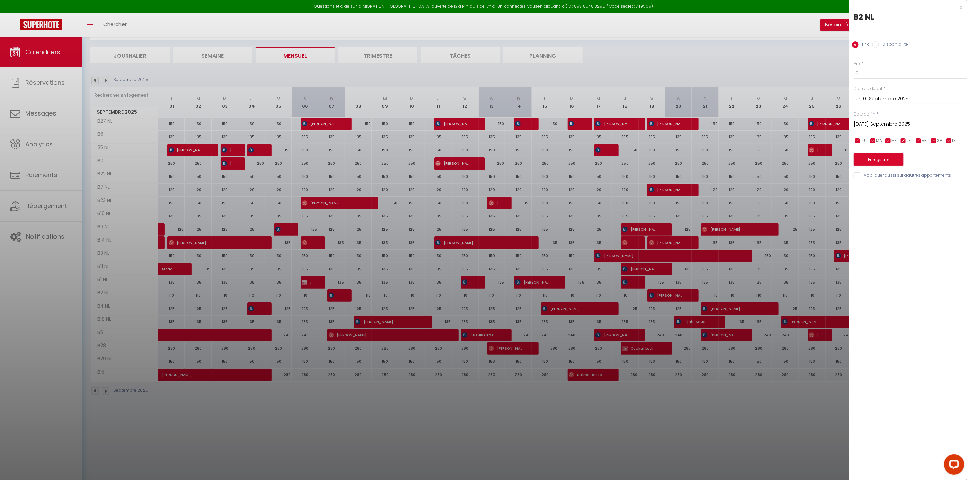
click at [864, 118] on div "[DATE] Septembre 2025 < [DATE] > Dim Lun Mar Mer Jeu Ven Sam 1 2 3 4 5 6 7 8 9 …" at bounding box center [910, 124] width 113 height 12
click at [867, 123] on input "[DATE] Septembre 2025" at bounding box center [910, 124] width 113 height 9
click at [948, 135] on span ">" at bounding box center [948, 136] width 15 height 14
click at [950, 142] on span ">" at bounding box center [948, 136] width 15 height 14
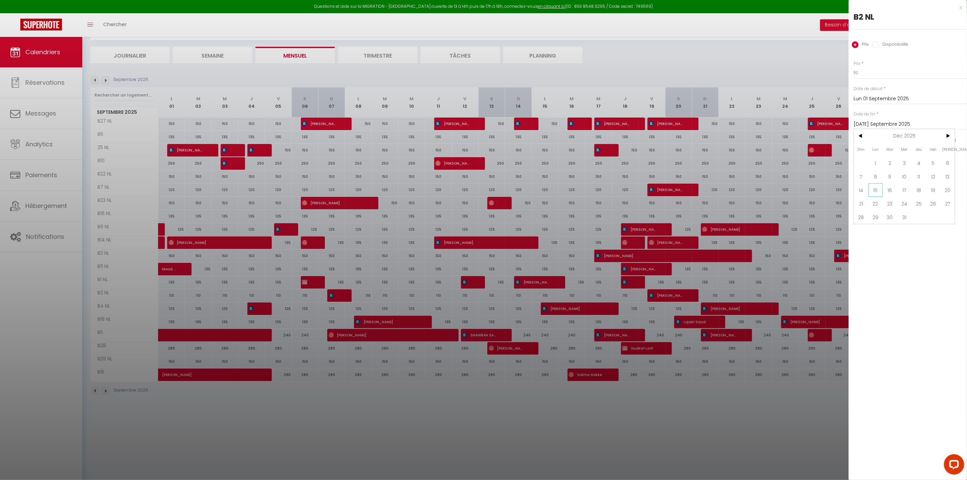
click at [879, 191] on span "15" at bounding box center [876, 190] width 15 height 14
click at [882, 173] on input "Appliquer aussi sur d'autres appartements" at bounding box center [910, 175] width 113 height 7
click at [882, 163] on button "Enregistrer" at bounding box center [879, 159] width 50 height 12
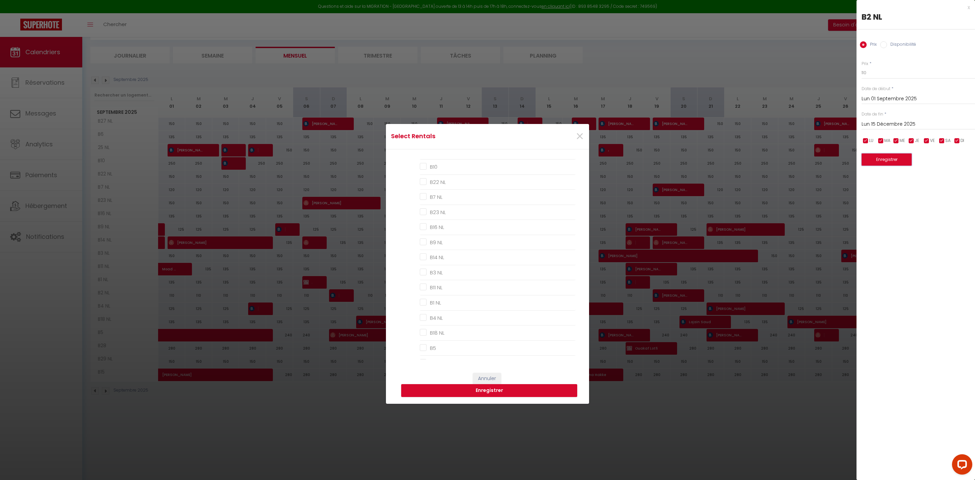
scroll to position [203, 0]
click at [440, 260] on NL "B7 NL" at bounding box center [498, 260] width 156 height 7
click at [480, 392] on button "Enregistrer" at bounding box center [489, 390] width 176 height 13
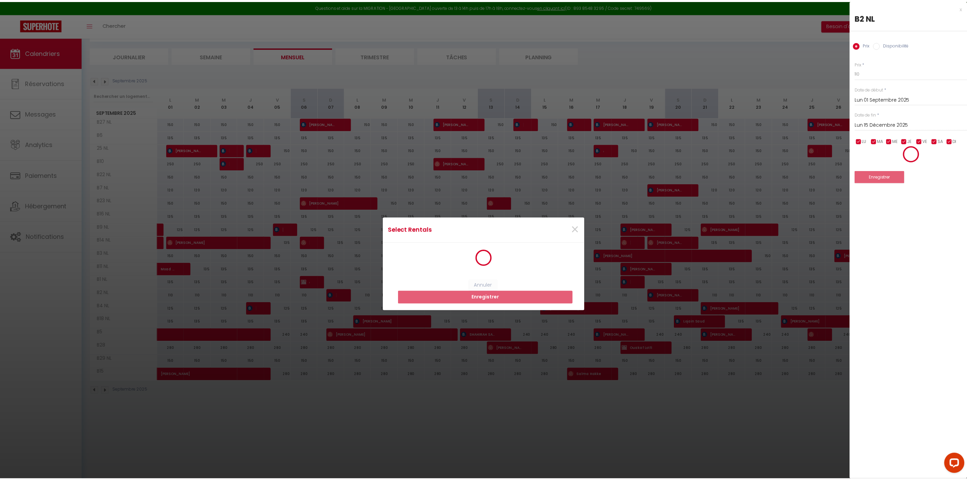
scroll to position [0, 0]
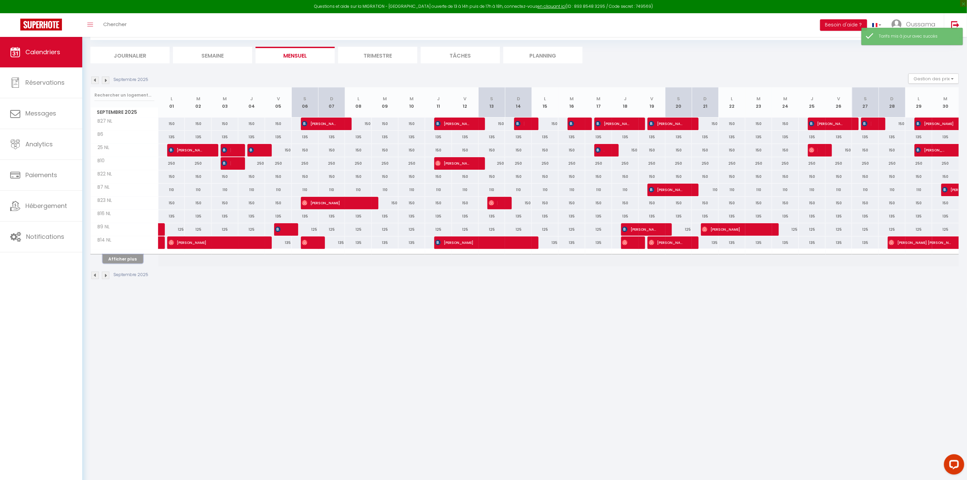
click at [129, 263] on button "Afficher plus" at bounding box center [123, 258] width 41 height 9
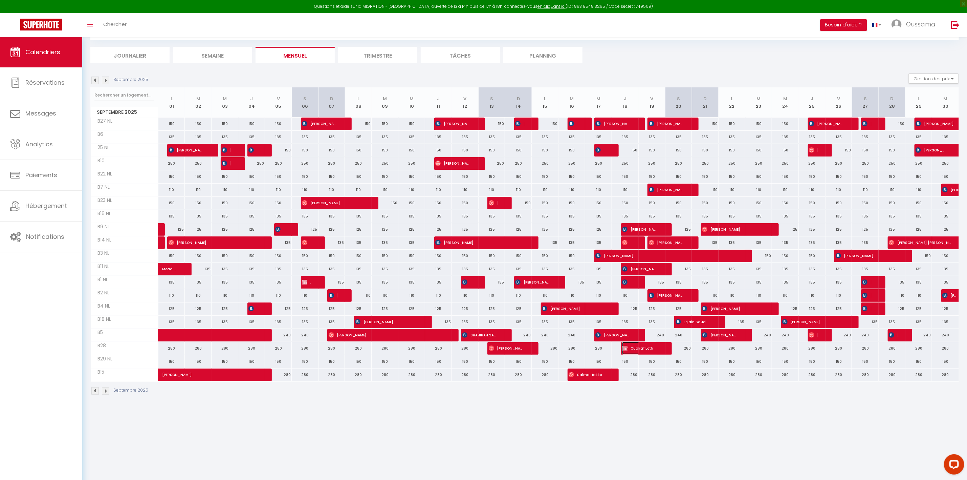
click at [656, 351] on span "Ouakaf Lotfi" at bounding box center [640, 348] width 36 height 13
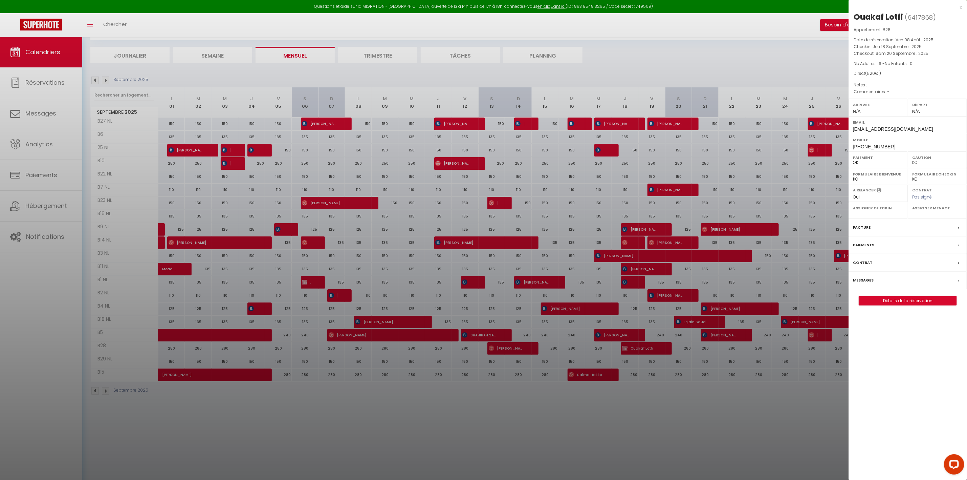
click at [611, 410] on div at bounding box center [483, 240] width 967 height 480
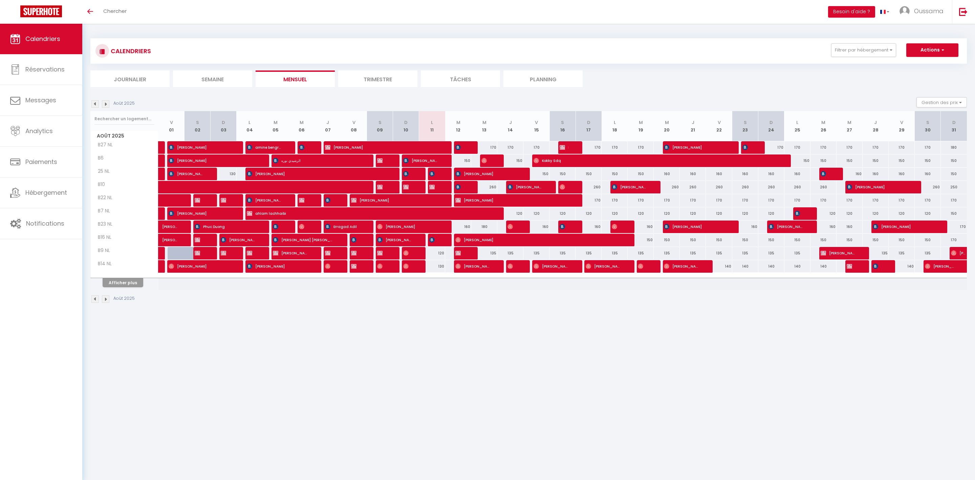
select select
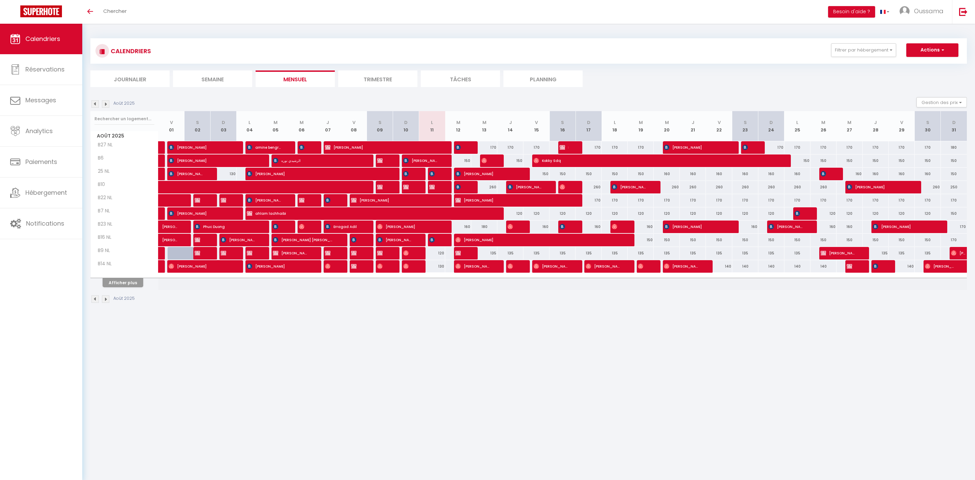
select select
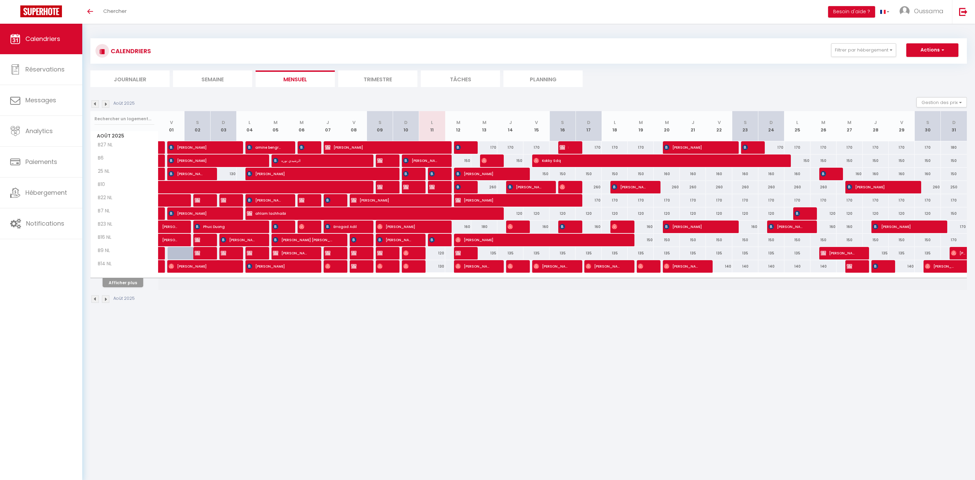
select select
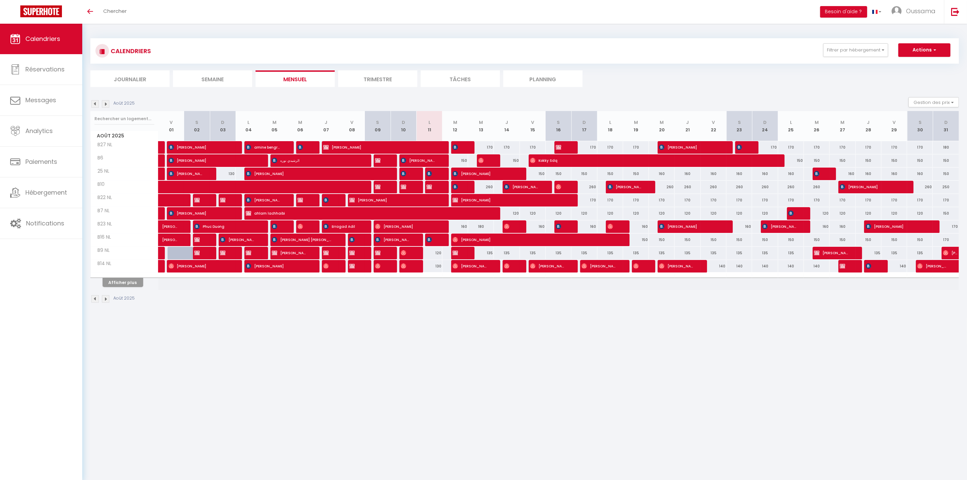
select select
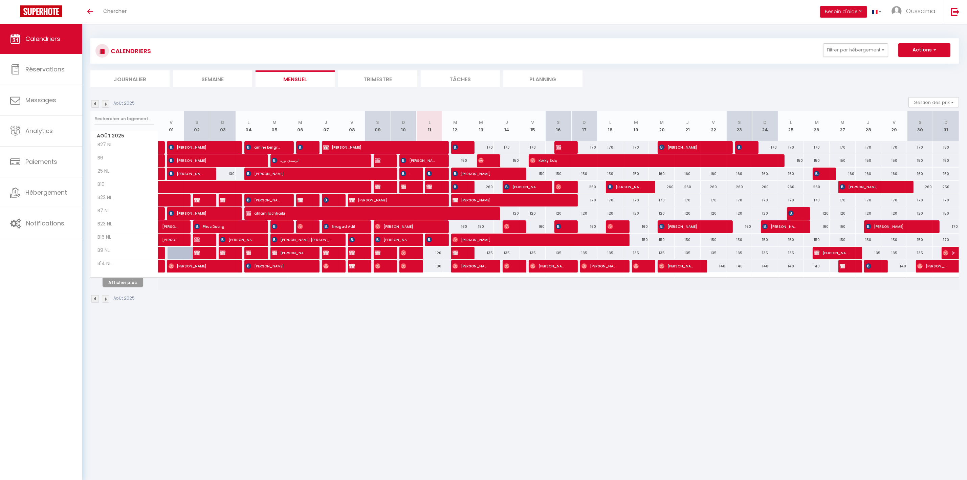
select select
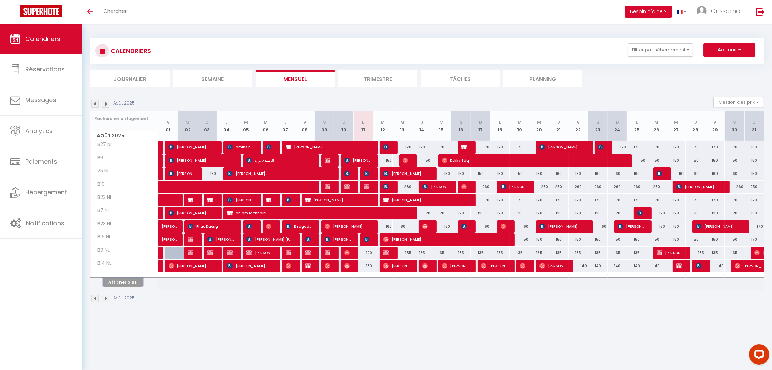
click at [121, 281] on button "Afficher plus" at bounding box center [123, 282] width 41 height 9
select select
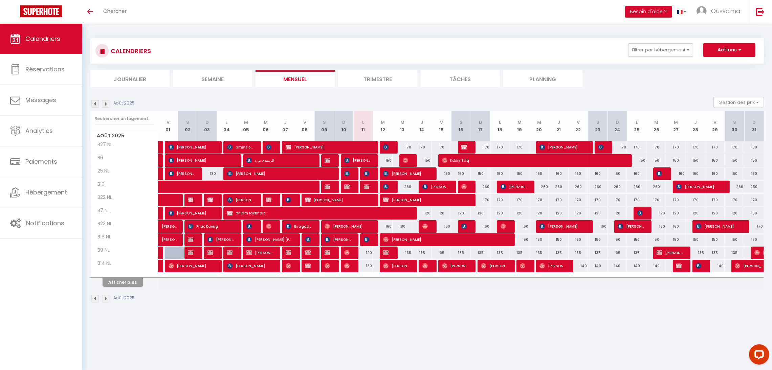
select select
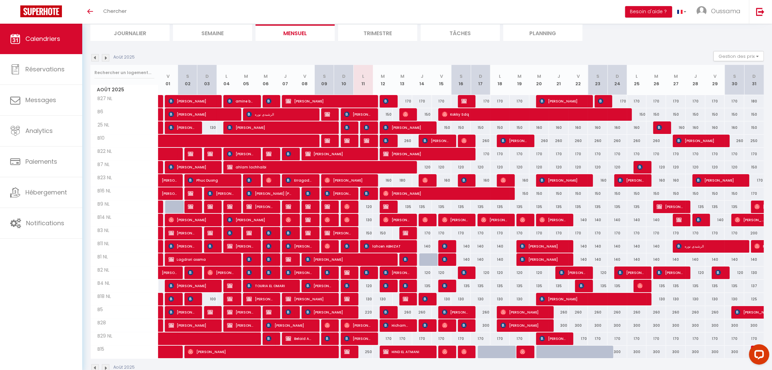
scroll to position [64, 0]
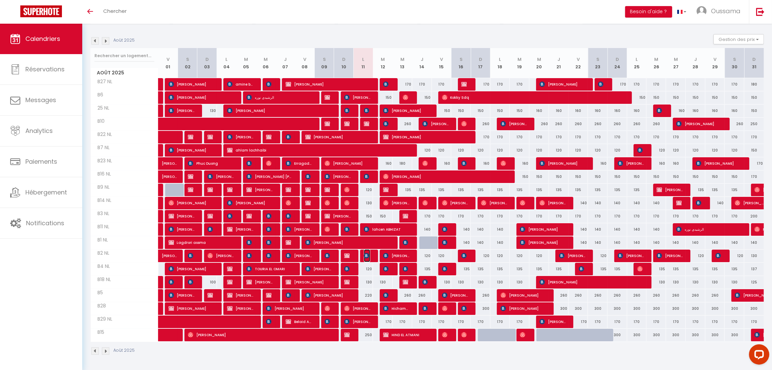
click at [366, 258] on img at bounding box center [366, 255] width 5 height 5
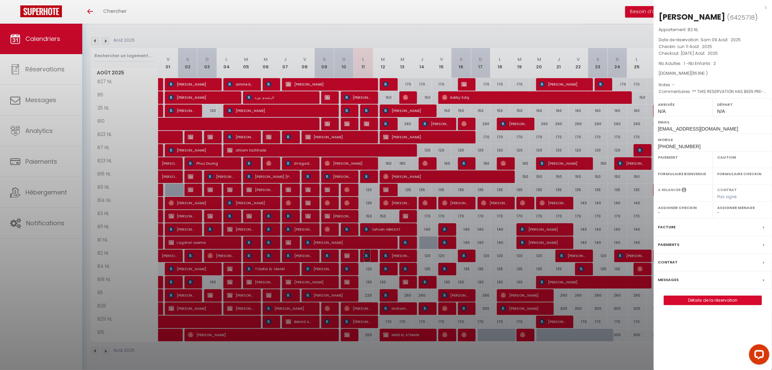
select select "OK"
select select "KO"
select select "0"
select select "1"
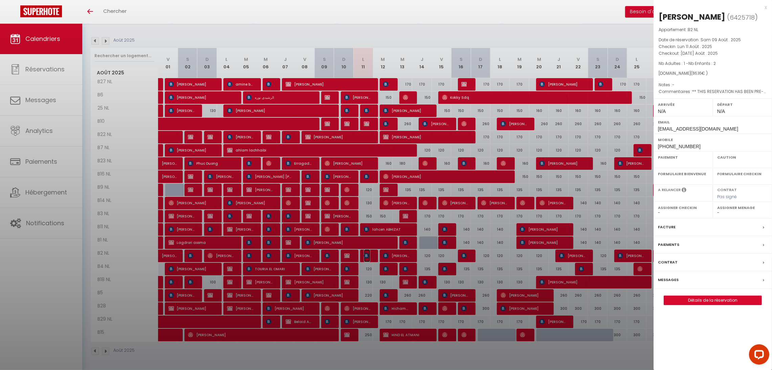
select select
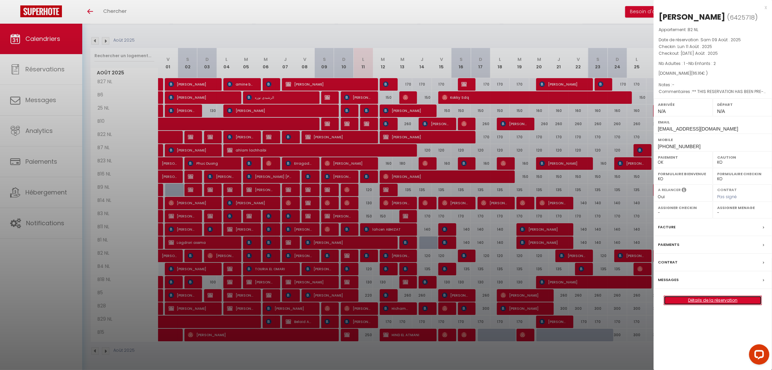
click at [687, 304] on link "Détails de la réservation" at bounding box center [713, 300] width 98 height 9
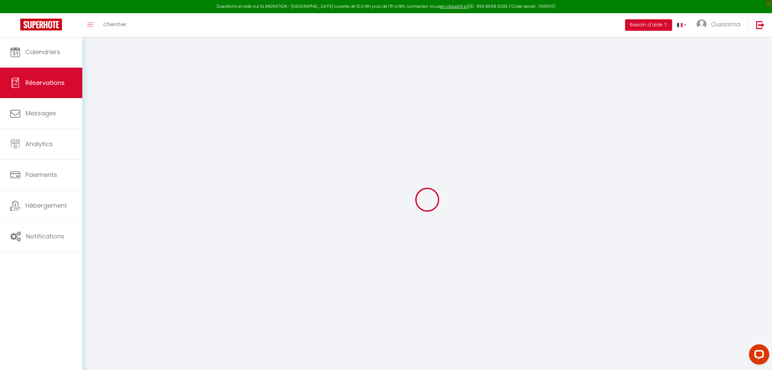
type input "Azdin"
type input "Souiket"
type input "asouik.973626@guest.booking.com"
type input "+33659022024"
select select "FR"
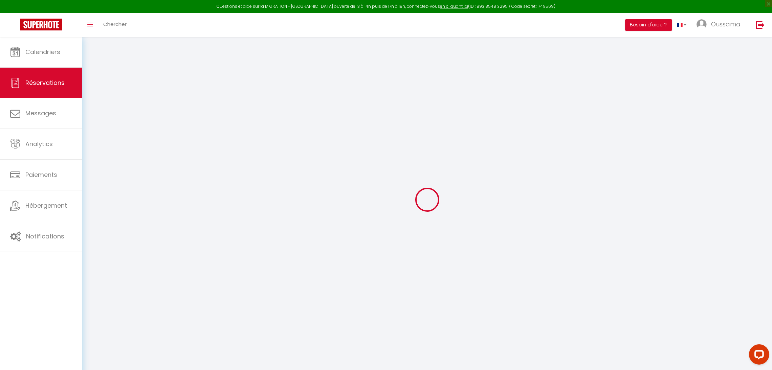
type input "22.03"
type input "2.2"
select select "44373"
select select "1"
select select
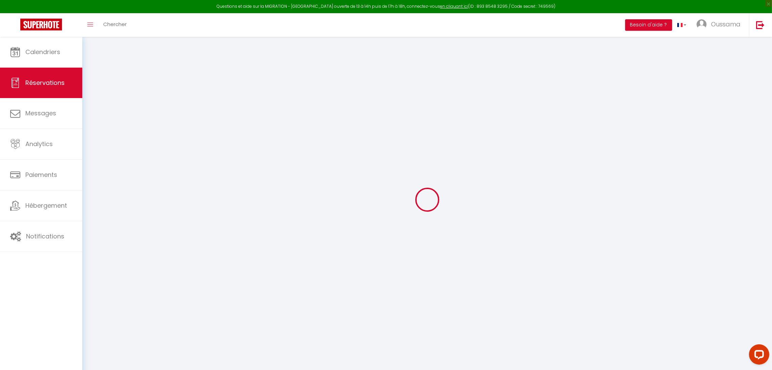
select select
type input "1"
type input "2"
select select "12"
select select
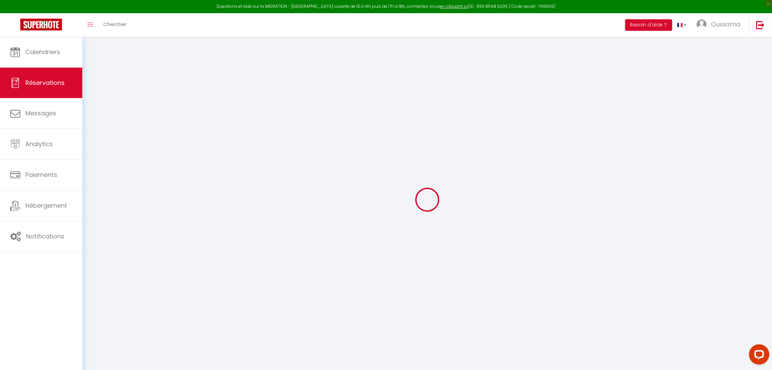
type input "110.16"
checkbox input "false"
type input "0"
select select "2"
type input "0"
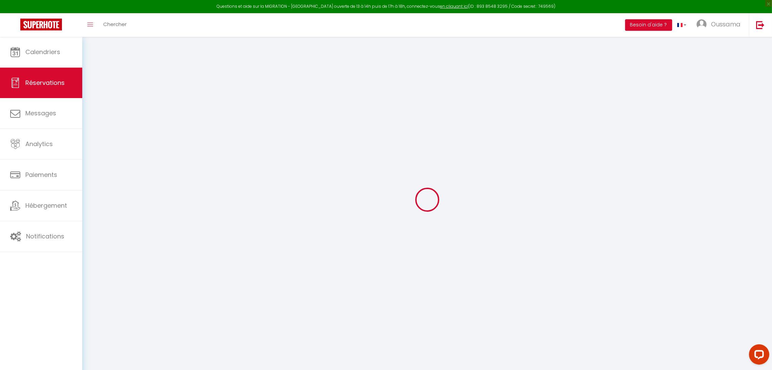
type input "0"
select select
select select "14"
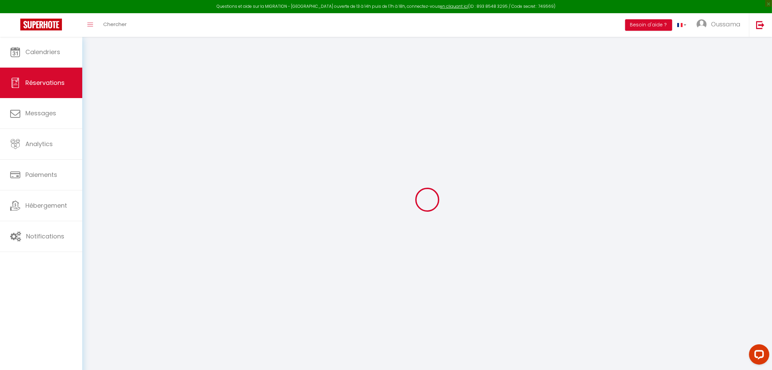
checkbox input "false"
select select
checkbox input "false"
select select
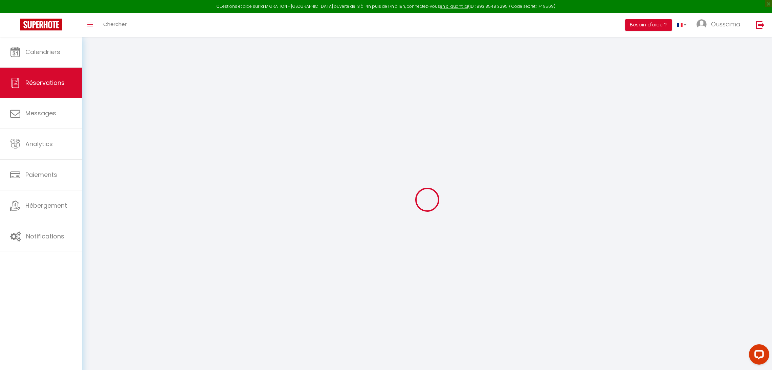
select select
checkbox input "false"
type textarea "** THIS RESERVATION HAS BEEN PRE-PAID ** Approximate time of arrival: between 0…"
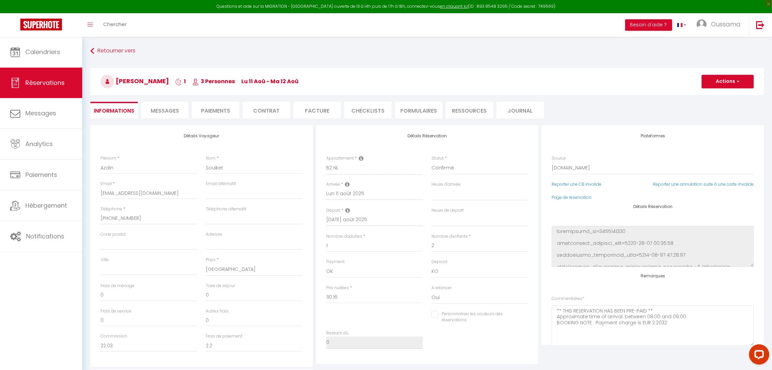
type input "6"
select select
checkbox input "false"
select select
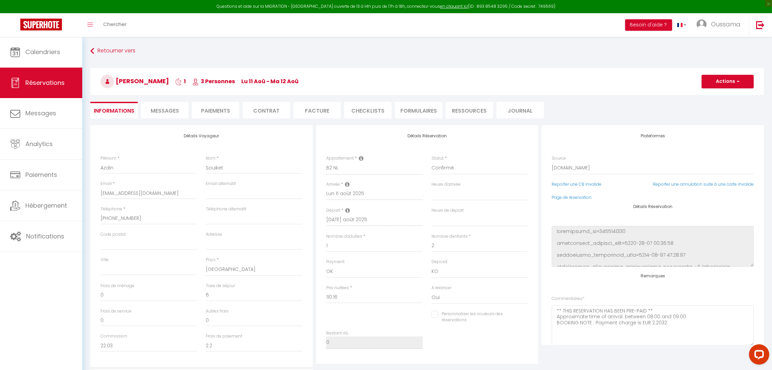
select select
drag, startPoint x: 345, startPoint y: 297, endPoint x: 326, endPoint y: 300, distance: 19.4
click at [326, 300] on div "Prix nuitées * 110.16" at bounding box center [374, 298] width 105 height 26
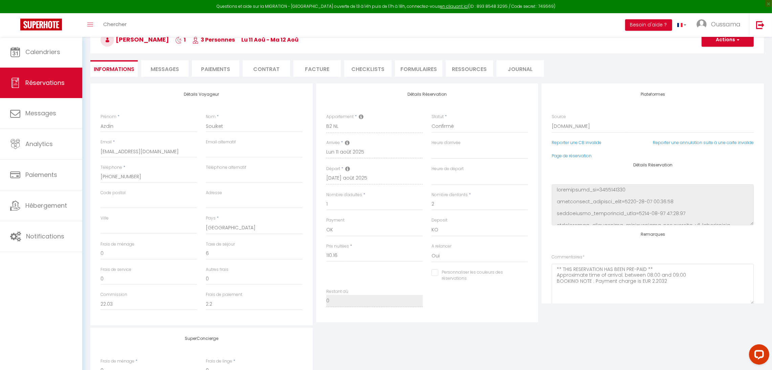
scroll to position [102, 0]
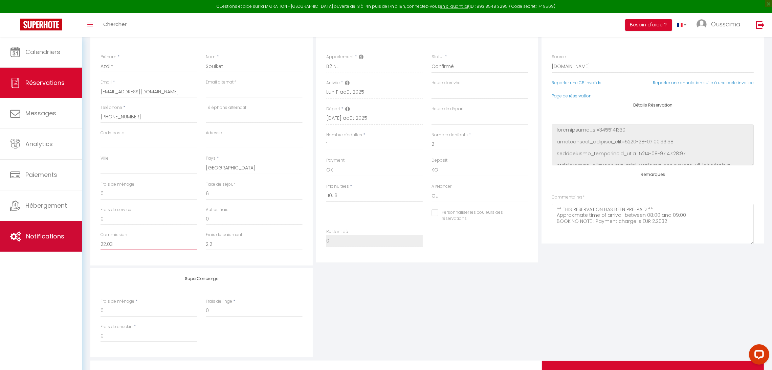
drag, startPoint x: 121, startPoint y: 243, endPoint x: 79, endPoint y: 246, distance: 42.1
click at [79, 246] on div "Questions et aide sur la MIGRATION - Salle Zoom ouverte de 13 à 14h puis de 17h…" at bounding box center [386, 170] width 772 height 470
